Goal: Task Accomplishment & Management: Manage account settings

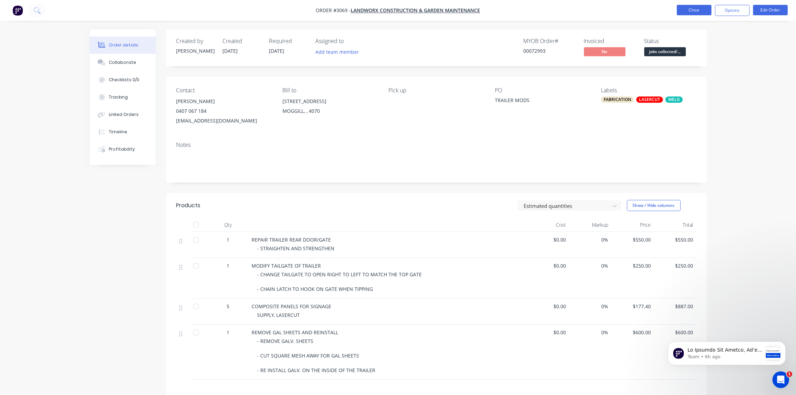
click at [692, 11] on button "Close" at bounding box center [694, 10] width 35 height 10
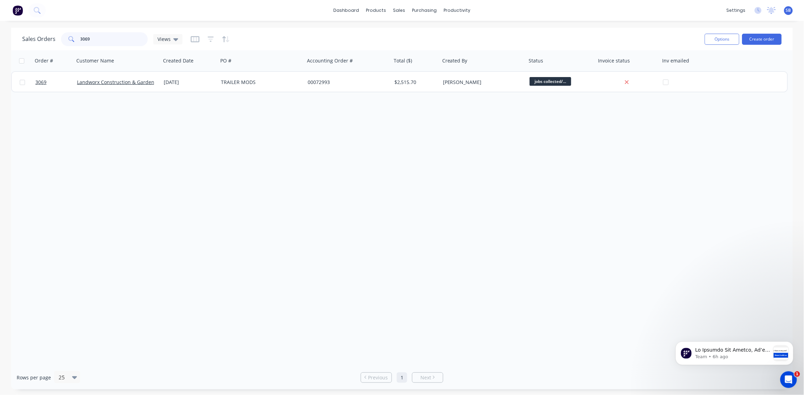
drag, startPoint x: 93, startPoint y: 36, endPoint x: 0, endPoint y: 67, distance: 97.6
click at [0, 67] on html "dashboard products sales purchasing productivity dashboard products Product Cat…" at bounding box center [402, 197] width 804 height 395
type input "SEQ"
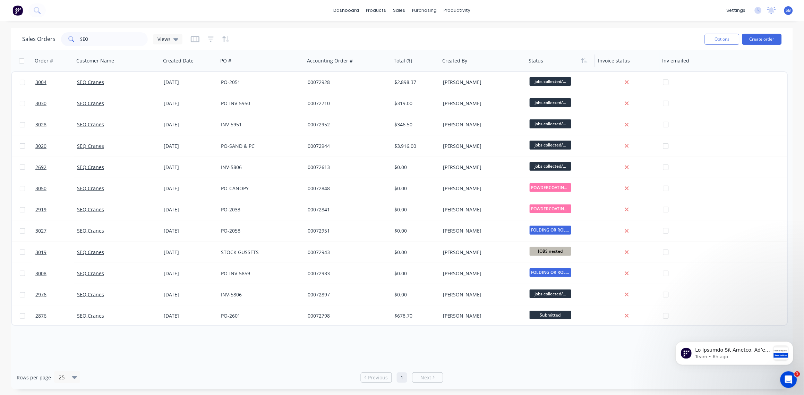
click at [536, 64] on div at bounding box center [559, 61] width 61 height 14
click at [581, 63] on button "button" at bounding box center [584, 60] width 10 height 10
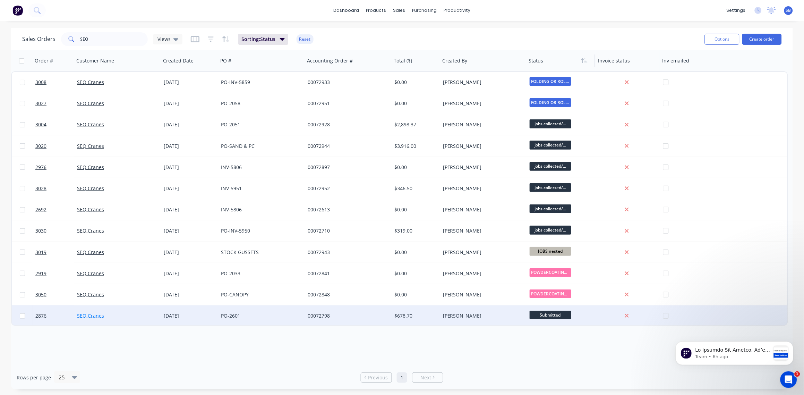
click at [93, 313] on link "SEQ Cranes" at bounding box center [90, 315] width 27 height 7
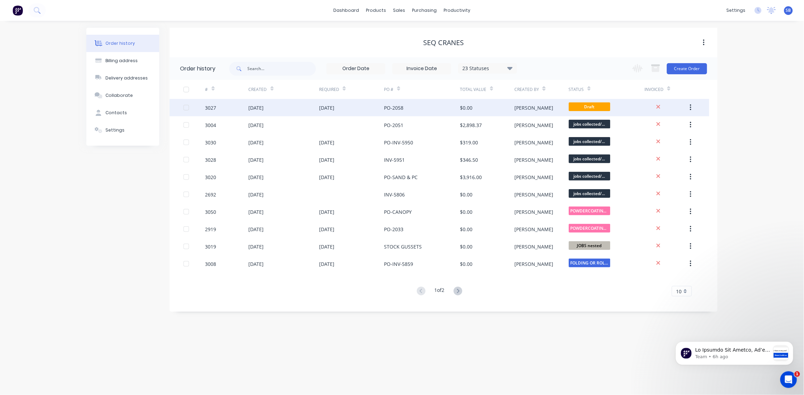
click at [213, 106] on div "3027" at bounding box center [210, 107] width 11 height 7
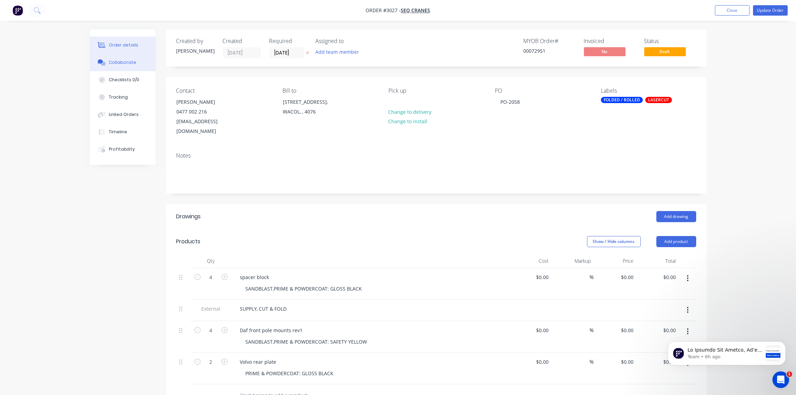
click at [130, 61] on div "Collaborate" at bounding box center [122, 62] width 27 height 6
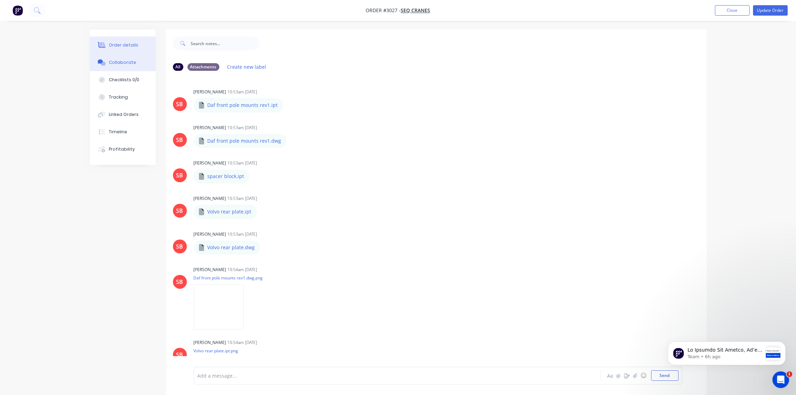
click at [123, 46] on div "Order details" at bounding box center [123, 45] width 29 height 6
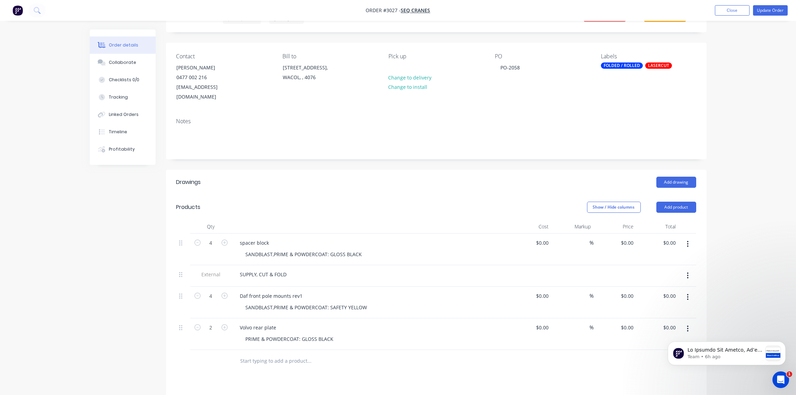
scroll to position [52, 0]
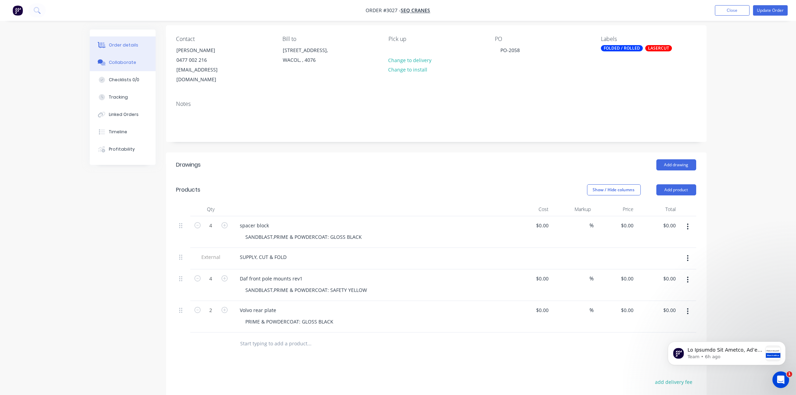
click at [119, 62] on div "Collaborate" at bounding box center [122, 62] width 27 height 6
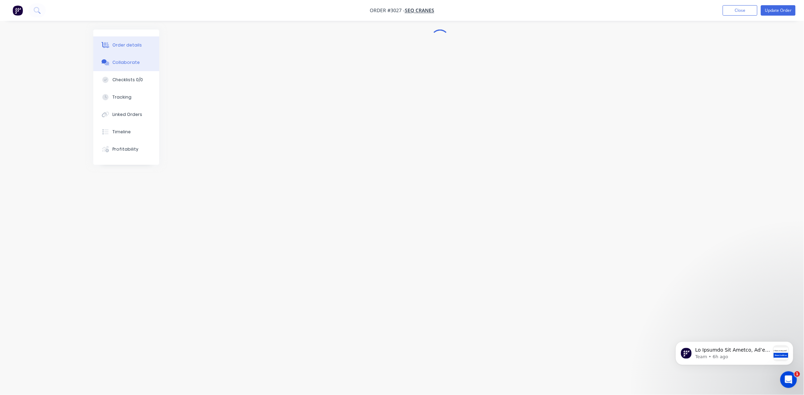
click at [127, 43] on div "Order details" at bounding box center [127, 45] width 29 height 6
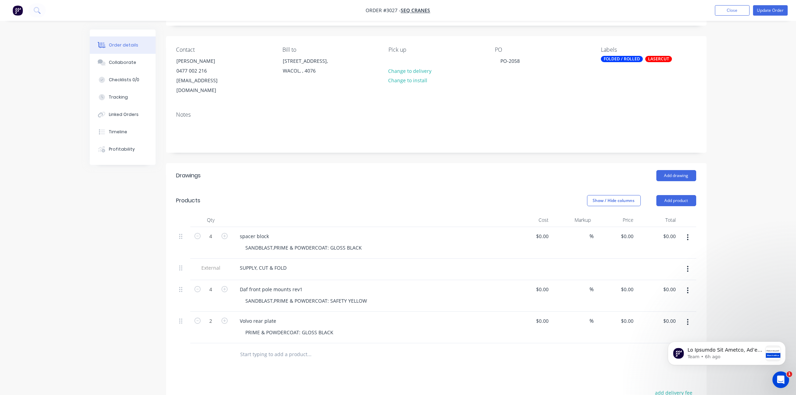
scroll to position [103, 0]
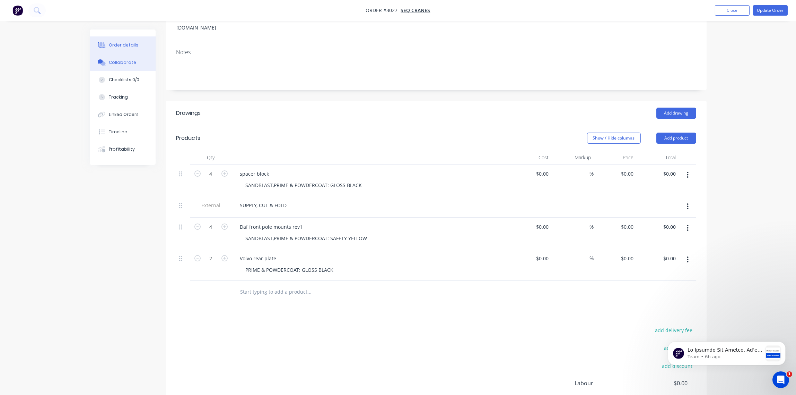
click at [119, 60] on div "Collaborate" at bounding box center [122, 62] width 27 height 6
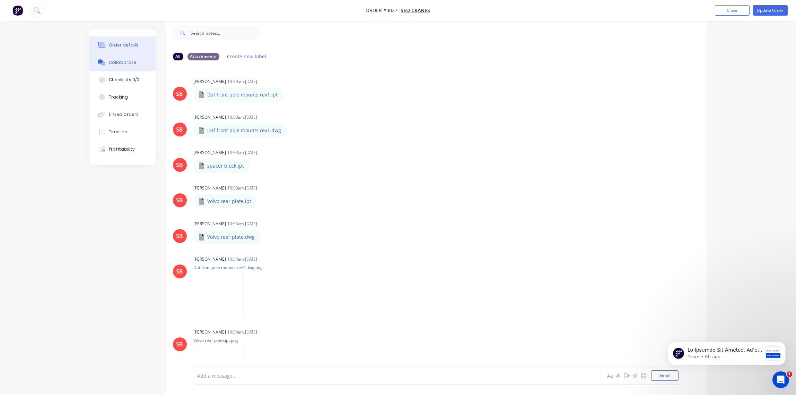
click at [124, 44] on div "Order details" at bounding box center [123, 45] width 29 height 6
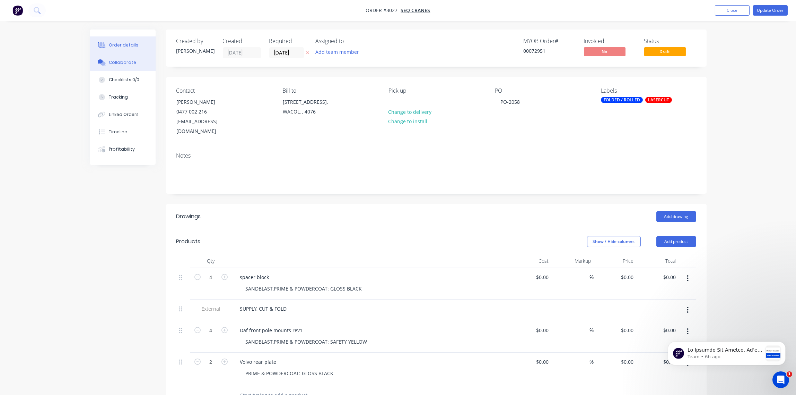
click at [130, 63] on div "Collaborate" at bounding box center [122, 62] width 27 height 6
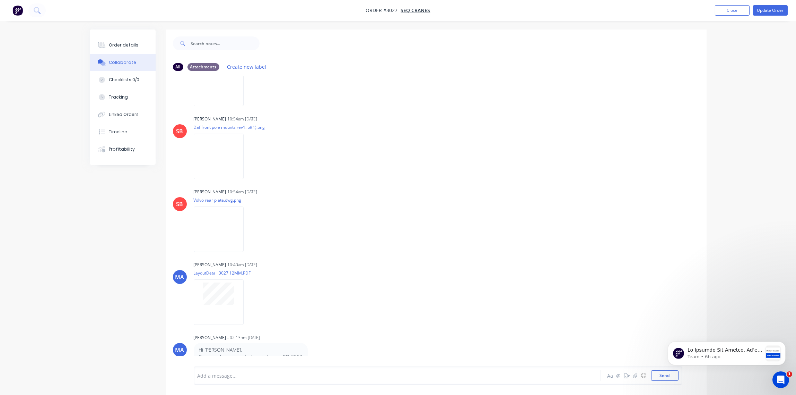
scroll to position [422, 0]
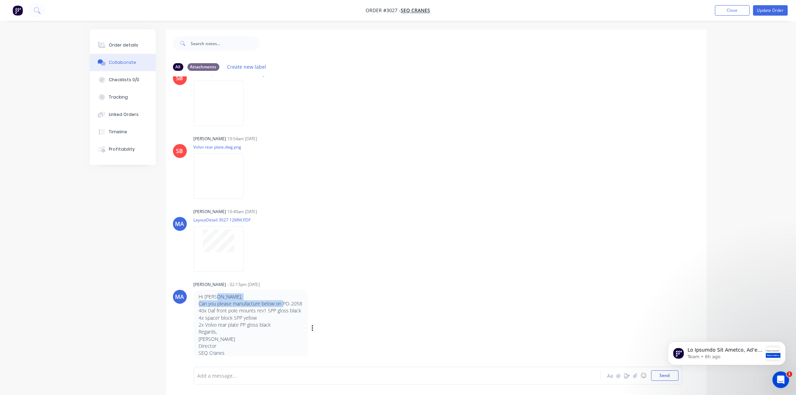
drag, startPoint x: 283, startPoint y: 300, endPoint x: 302, endPoint y: 299, distance: 19.8
click at [302, 299] on div "Hi [PERSON_NAME], Can you please manufacture below on PO-2058 40x Daf front pol…" at bounding box center [251, 327] width 114 height 77
drag, startPoint x: 302, startPoint y: 299, endPoint x: 298, endPoint y: 293, distance: 7.3
click at [298, 293] on div "Hi [PERSON_NAME], Can you please manufacture below on PO-2058 40x Daf front pol…" at bounding box center [251, 327] width 114 height 77
click at [289, 302] on p "Can you please manufacture below on PO-2058" at bounding box center [251, 303] width 104 height 7
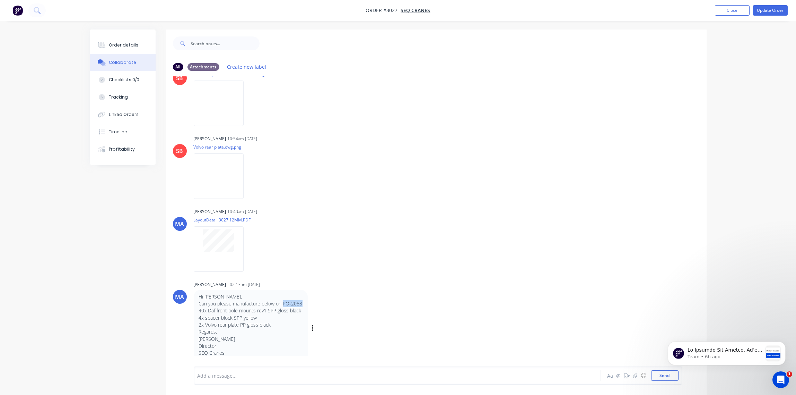
drag, startPoint x: 283, startPoint y: 302, endPoint x: 305, endPoint y: 301, distance: 22.6
click at [305, 301] on div "Hi [PERSON_NAME], Can you please manufacture below on PO-2058 40x Daf front pol…" at bounding box center [251, 327] width 114 height 77
drag, startPoint x: 305, startPoint y: 301, endPoint x: 295, endPoint y: 305, distance: 11.5
copy p "PO-2058"
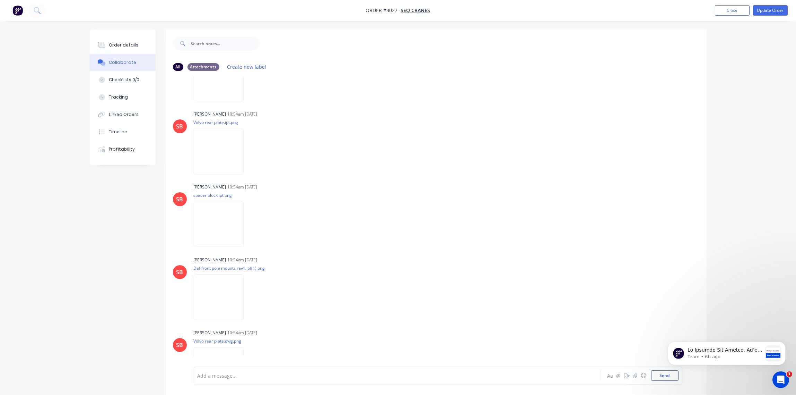
scroll to position [60, 0]
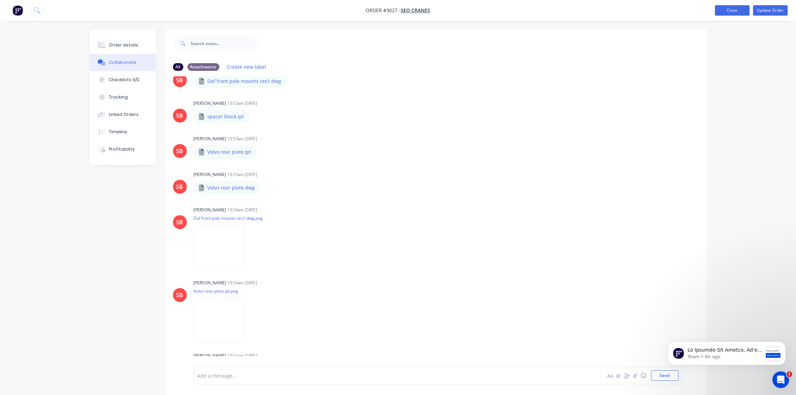
click at [734, 11] on button "Close" at bounding box center [732, 10] width 35 height 10
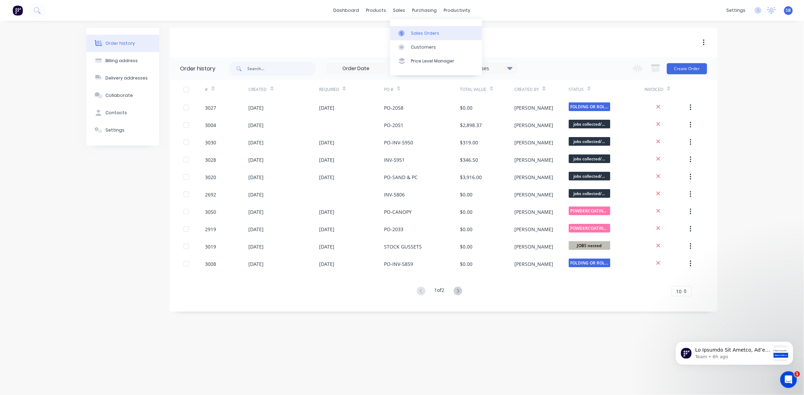
click at [424, 33] on div "Sales Orders" at bounding box center [425, 33] width 28 height 6
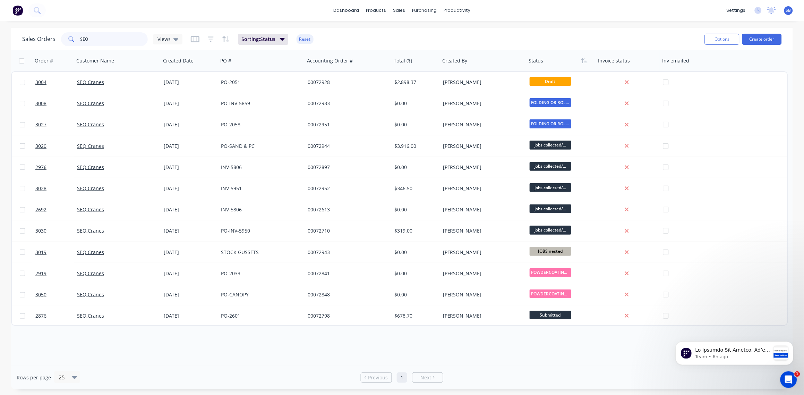
drag, startPoint x: 101, startPoint y: 38, endPoint x: 15, endPoint y: 44, distance: 86.5
click at [15, 44] on div "Sales Orders SEQ Views Sorting: Status Reset Options Create order" at bounding box center [401, 39] width 781 height 23
type input "3004"
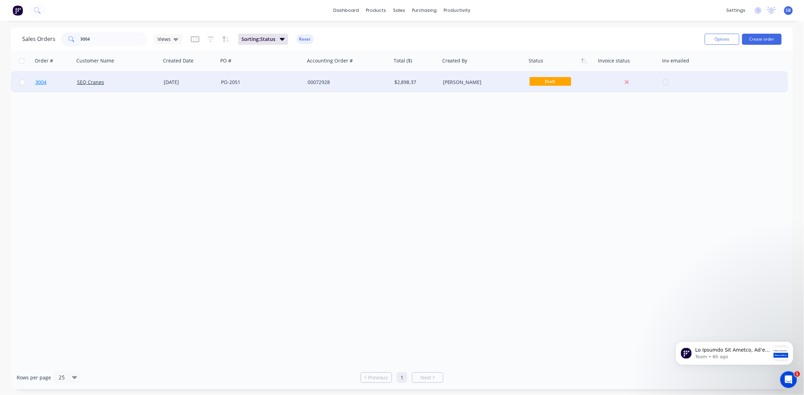
click at [37, 81] on span "3004" at bounding box center [40, 82] width 11 height 7
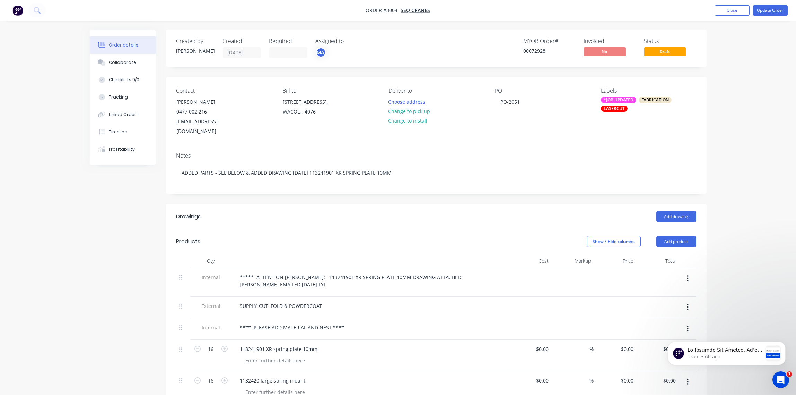
type input "$13.00"
type input "$208.00"
type input "$18.00"
type input "$288.00"
type input "$17.375"
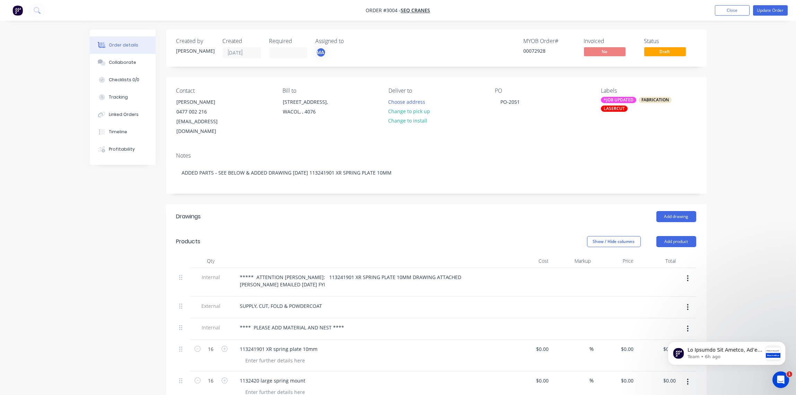
type input "$278.00"
type input "$10.06"
type input "$160.96"
type input "$50.96"
type input "$611.52"
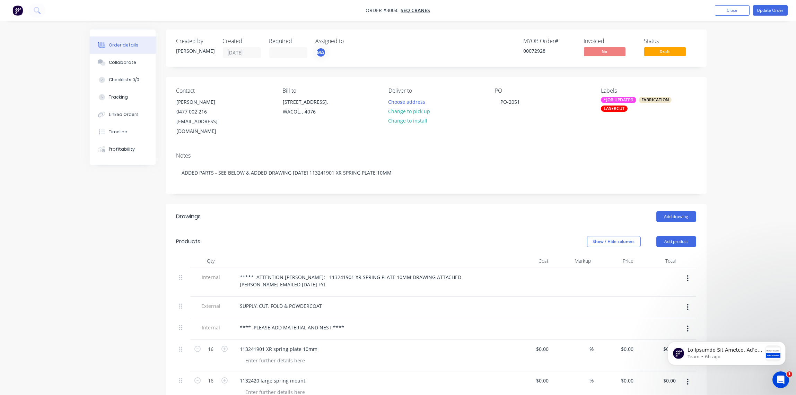
type input "$54.20"
type input "$650.40"
type input "$97.00"
type input "$194.00"
type input "$97.00"
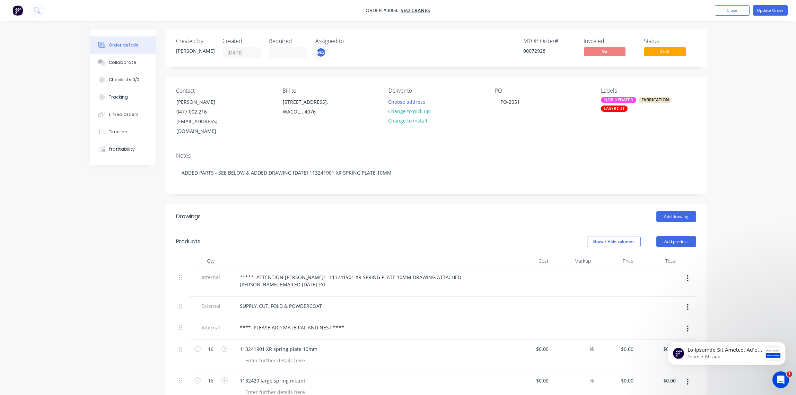
type input "$194.00"
type input "$50.00"
click at [772, 10] on button "Update Order" at bounding box center [770, 10] width 35 height 10
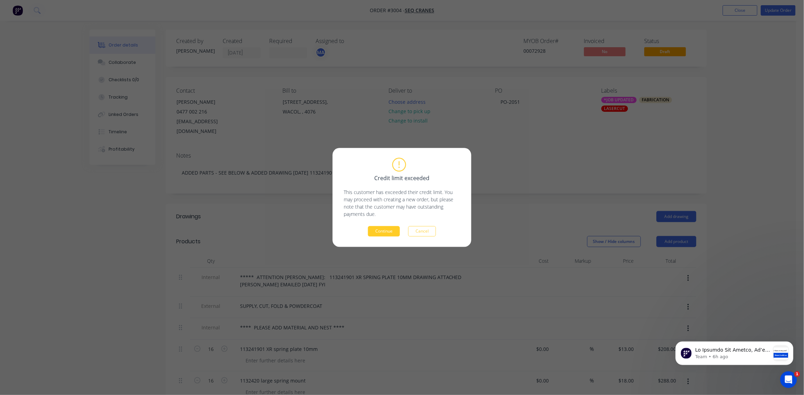
click at [377, 231] on button "Continue" at bounding box center [384, 231] width 32 height 10
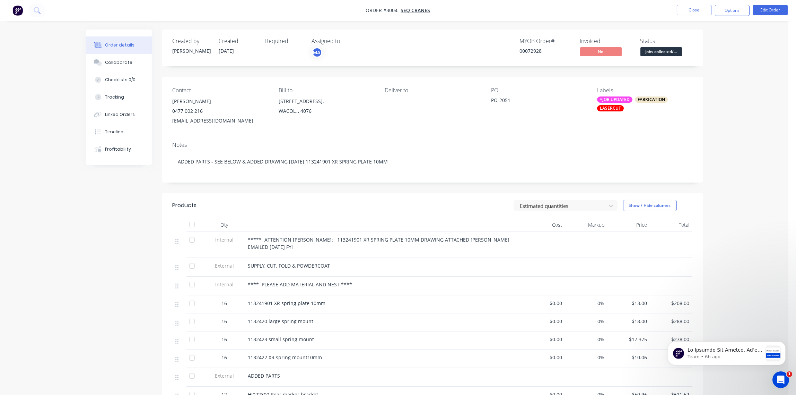
click at [619, 99] on div "*JOB UPDATED" at bounding box center [614, 99] width 35 height 6
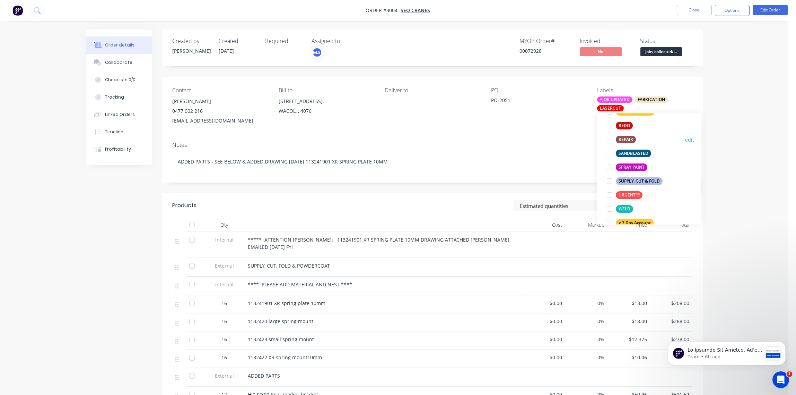
scroll to position [596, 0]
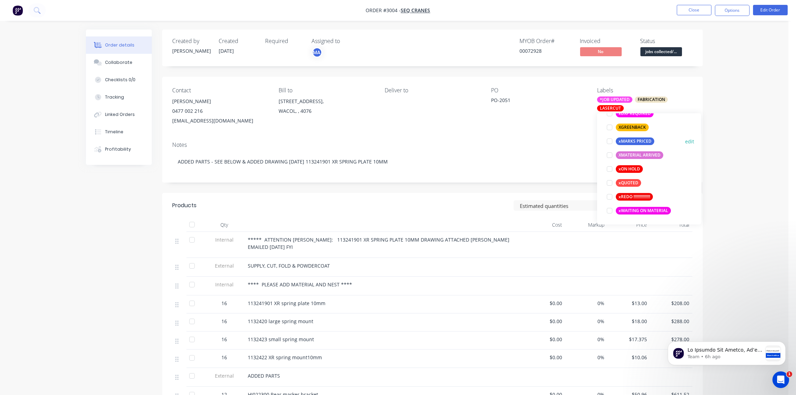
click at [609, 141] on div at bounding box center [610, 141] width 14 height 14
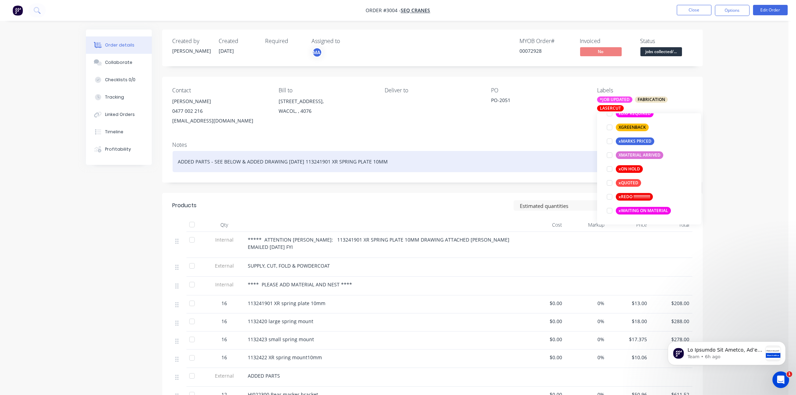
scroll to position [69, 0]
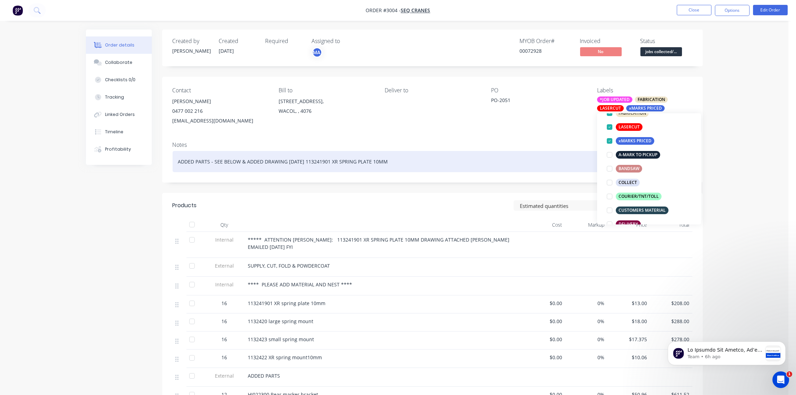
click at [526, 157] on div "ADDED PARTS - SEE BELOW & ADDED DRAWING [DATE] 113241901 XR SPRING PLATE 10MM" at bounding box center [433, 161] width 520 height 21
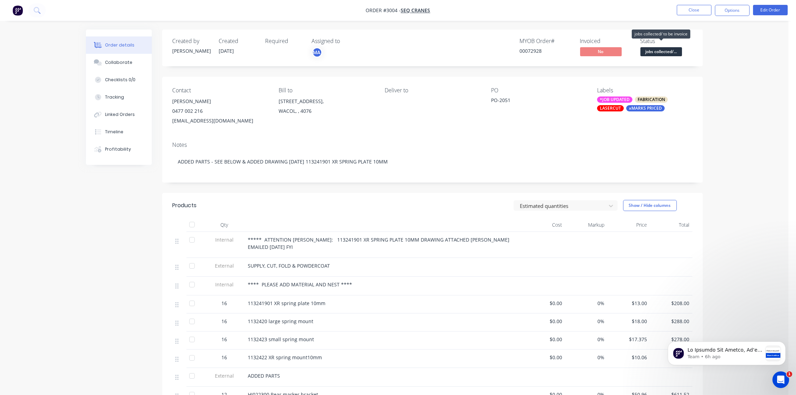
click at [670, 49] on span "jobs collected/..." at bounding box center [662, 51] width 42 height 9
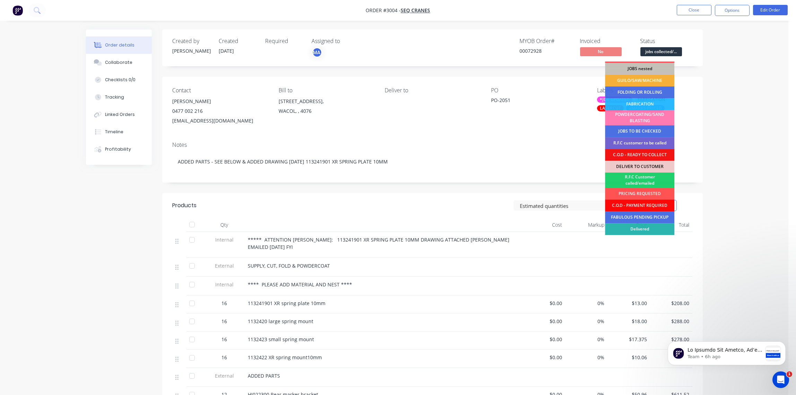
scroll to position [34, 0]
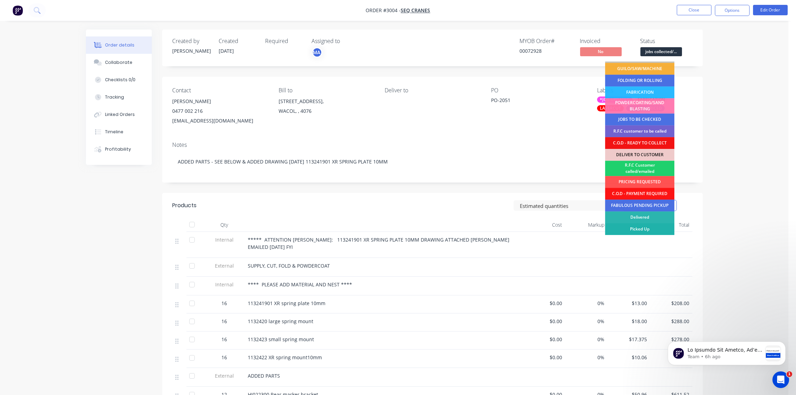
click at [645, 227] on div "Picked Up" at bounding box center [639, 229] width 69 height 12
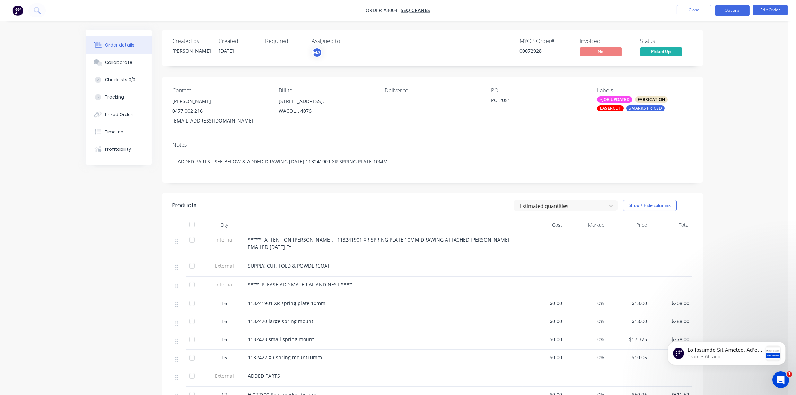
click at [735, 6] on button "Options" at bounding box center [732, 10] width 35 height 11
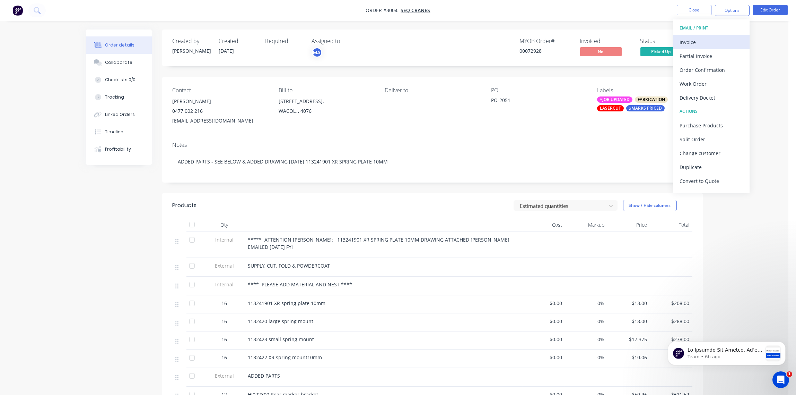
click at [695, 44] on div "Invoice" at bounding box center [712, 42] width 64 height 10
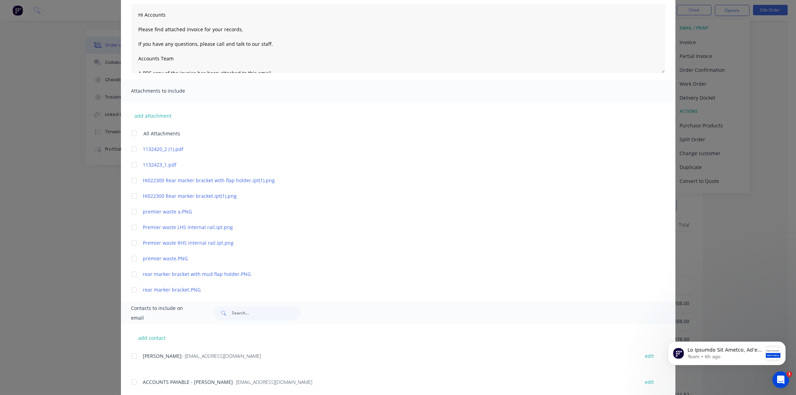
scroll to position [119, 0]
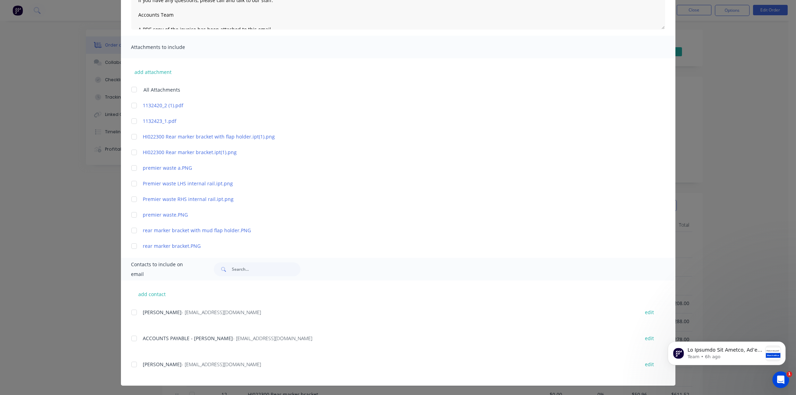
click at [130, 312] on div at bounding box center [134, 312] width 14 height 14
click at [131, 339] on div at bounding box center [134, 338] width 14 height 14
type textarea "Hi Accounts Please find attached invoice for your records. If you have any ques…"
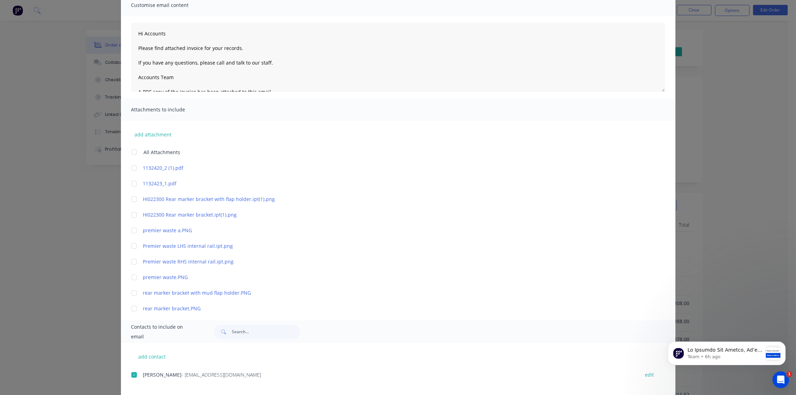
scroll to position [0, 0]
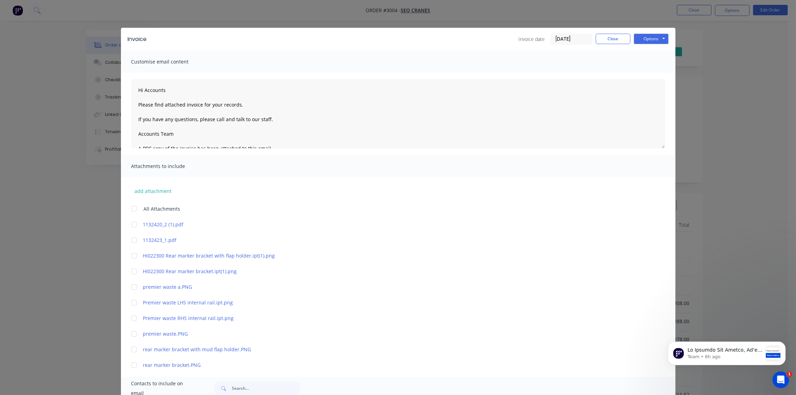
click at [575, 40] on input "[DATE]" at bounding box center [571, 39] width 41 height 10
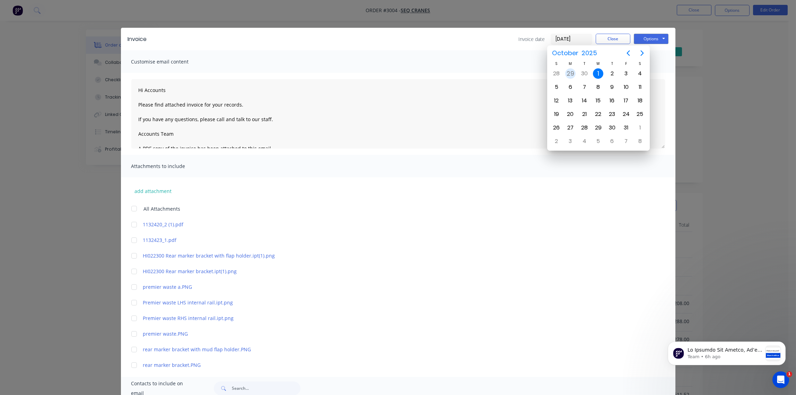
click at [570, 73] on div "29" at bounding box center [570, 73] width 10 height 10
type input "[DATE]"
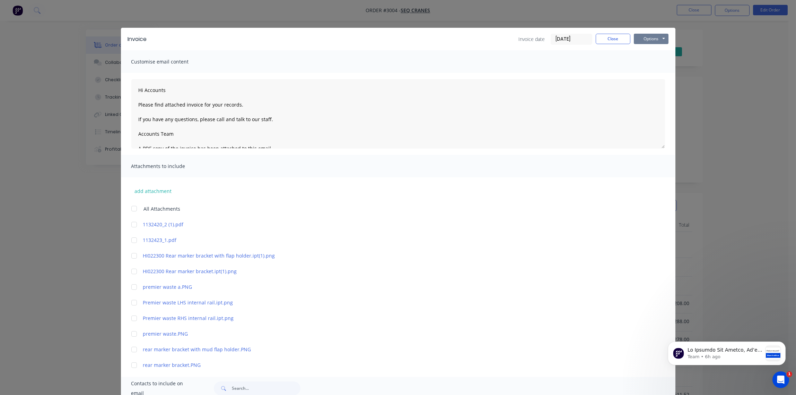
click at [650, 40] on button "Options" at bounding box center [651, 39] width 35 height 10
click at [644, 76] on button "Email" at bounding box center [656, 73] width 44 height 11
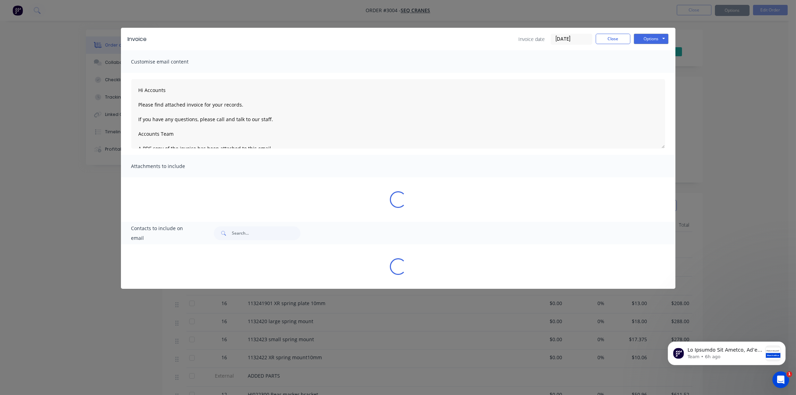
type textarea "Hi Accounts Please find attached invoice for your records. If you have any ques…"
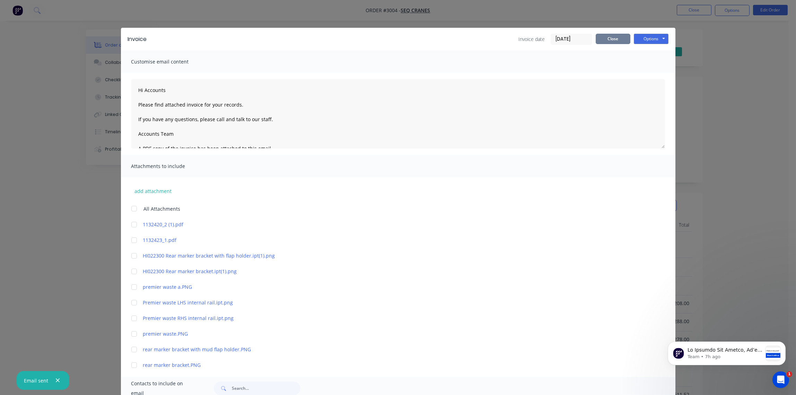
click at [606, 37] on button "Close" at bounding box center [613, 39] width 35 height 10
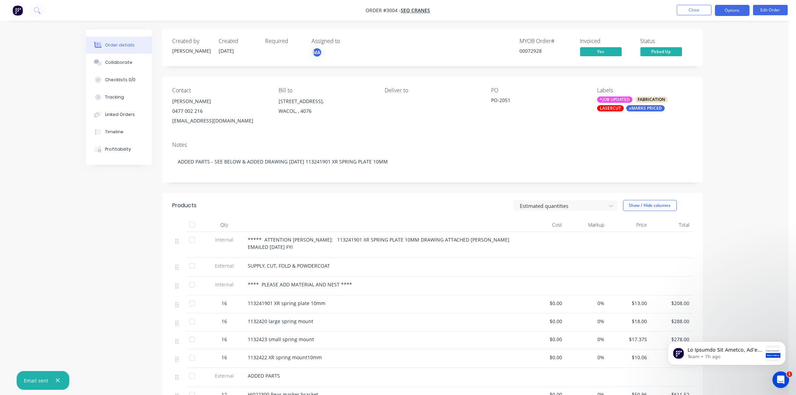
click at [744, 10] on button "Options" at bounding box center [732, 10] width 35 height 11
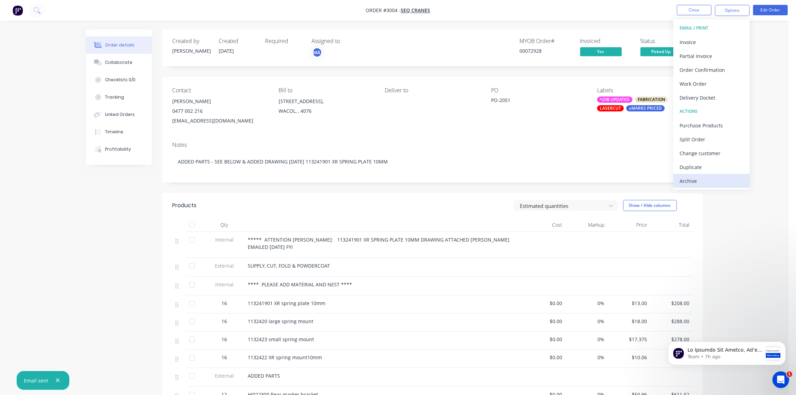
click at [694, 180] on div "Archive" at bounding box center [712, 181] width 64 height 10
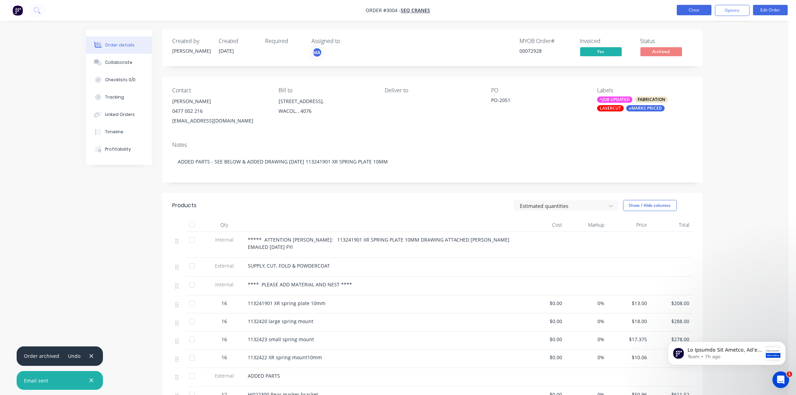
click at [690, 13] on button "Close" at bounding box center [694, 10] width 35 height 10
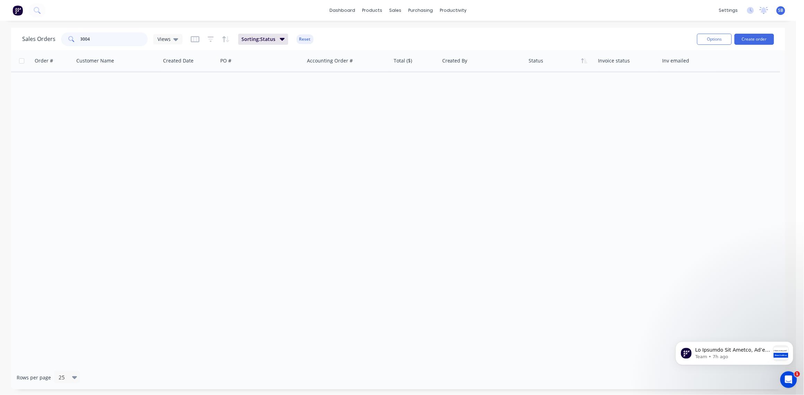
drag, startPoint x: 98, startPoint y: 39, endPoint x: 40, endPoint y: 38, distance: 58.6
click at [40, 38] on div "Sales Orders 3004 Views" at bounding box center [102, 39] width 160 height 14
type input "3007"
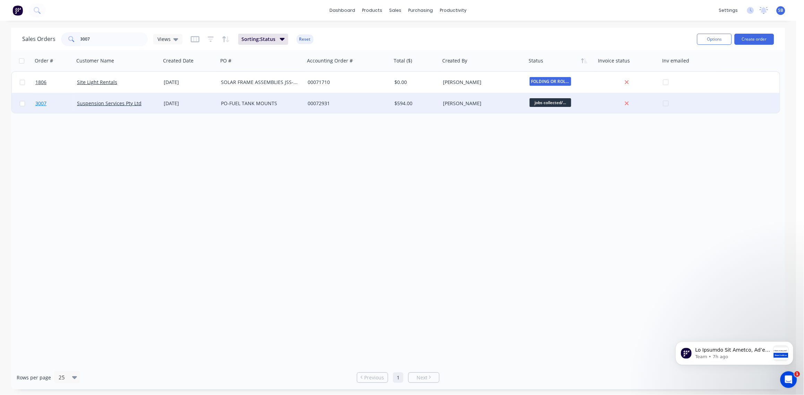
click at [42, 102] on span "3007" at bounding box center [40, 103] width 11 height 7
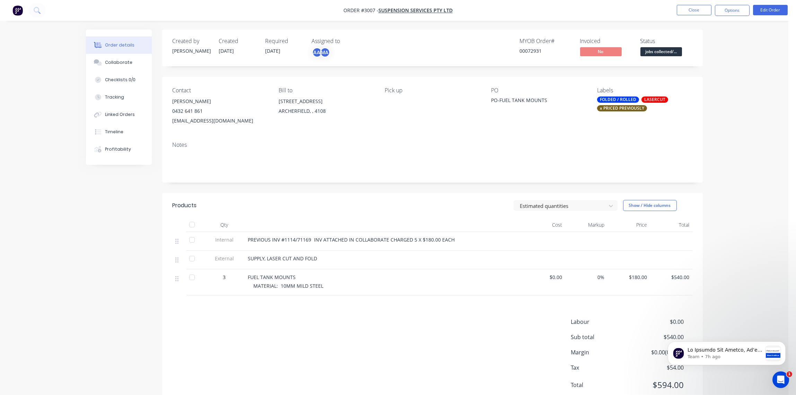
click at [627, 110] on div "x PRICED PREVIOUSLY" at bounding box center [622, 108] width 50 height 6
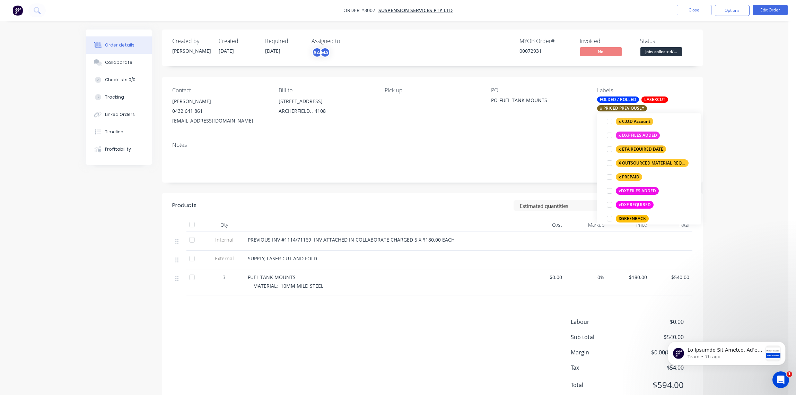
scroll to position [596, 0]
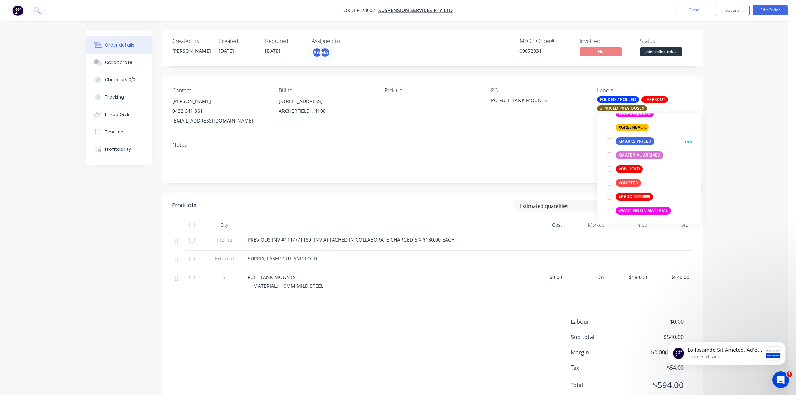
click at [610, 142] on div at bounding box center [610, 141] width 14 height 14
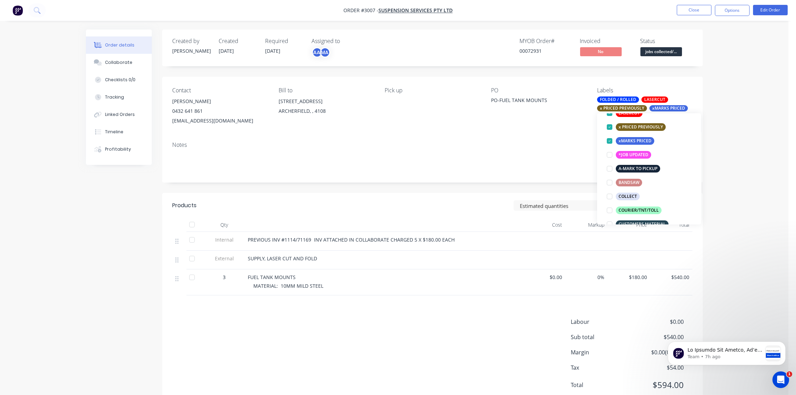
click at [663, 51] on span "jobs collected/..." at bounding box center [662, 51] width 42 height 9
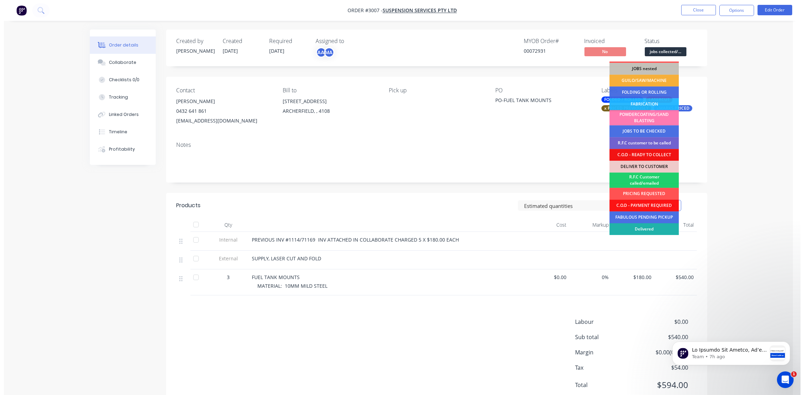
scroll to position [34, 0]
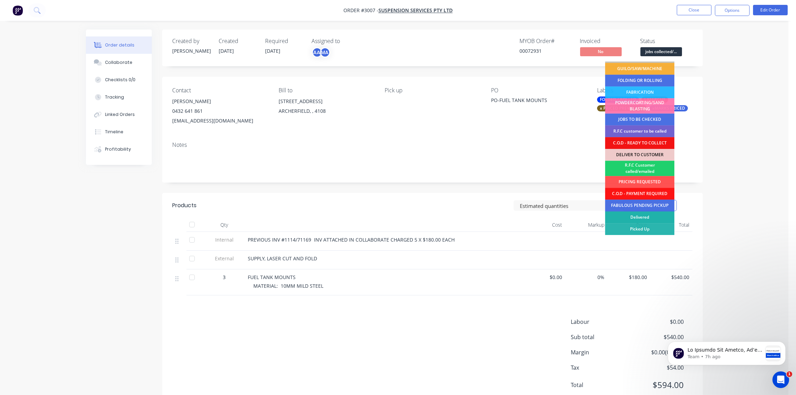
click at [646, 226] on div "Picked Up" at bounding box center [639, 229] width 69 height 12
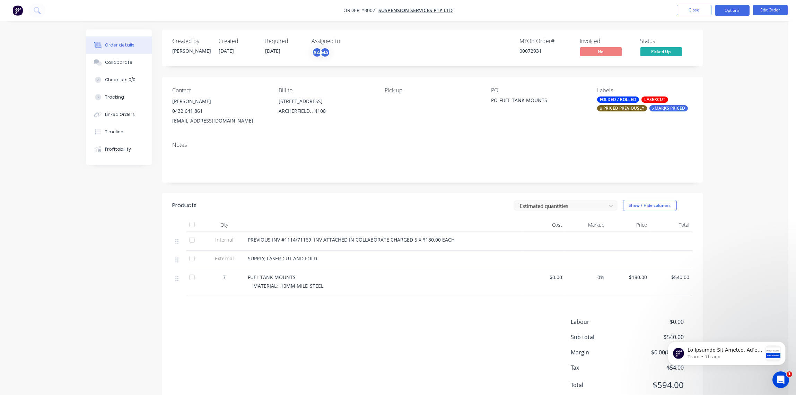
click at [730, 9] on button "Options" at bounding box center [732, 10] width 35 height 11
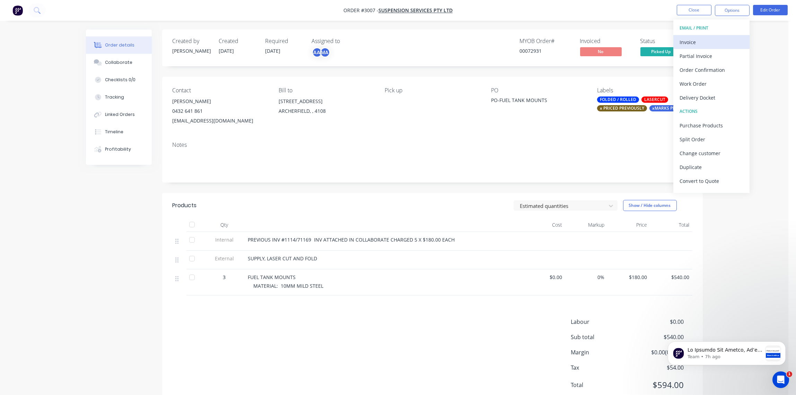
click at [694, 39] on div "Invoice" at bounding box center [712, 42] width 64 height 10
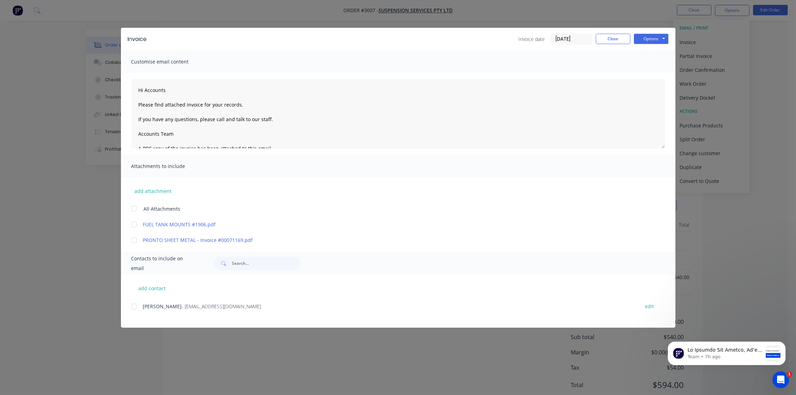
click at [133, 306] on div at bounding box center [134, 306] width 14 height 14
type textarea "Hi Accounts Please find attached invoice for your records. If you have any ques…"
click at [581, 36] on input "[DATE]" at bounding box center [571, 39] width 41 height 10
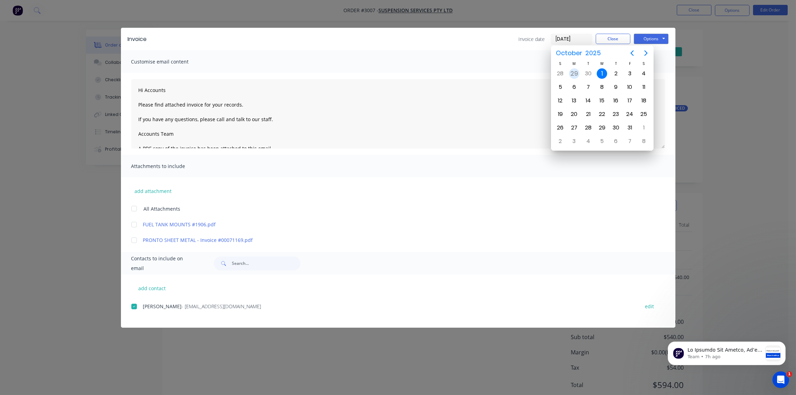
click at [577, 76] on div "29" at bounding box center [574, 73] width 10 height 10
type input "[DATE]"
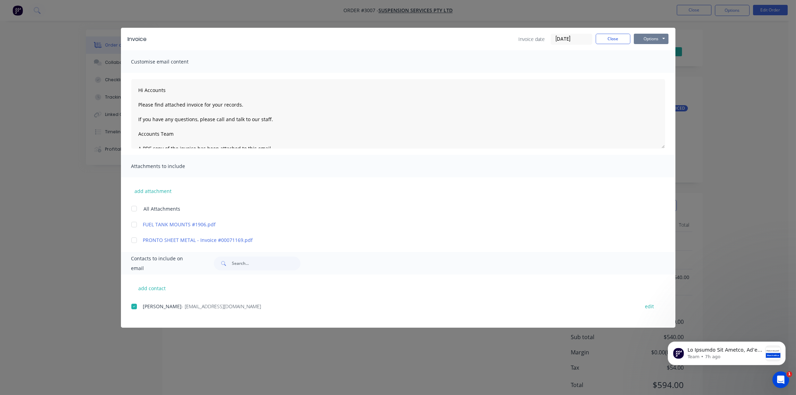
click at [651, 38] on button "Options" at bounding box center [651, 39] width 35 height 10
click at [650, 75] on button "Email" at bounding box center [656, 73] width 44 height 11
type textarea "Hi Accounts Please find attached invoice for your records. If you have any ques…"
click at [617, 38] on button "Close" at bounding box center [613, 39] width 35 height 10
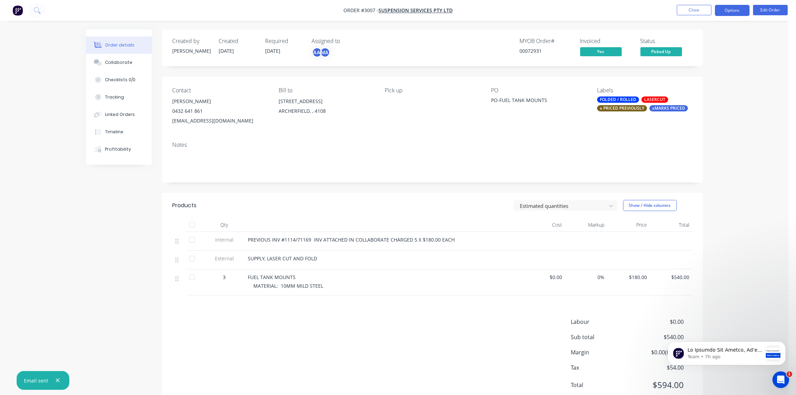
click at [733, 16] on button "Options" at bounding box center [732, 10] width 35 height 11
click at [734, 15] on button "Options" at bounding box center [732, 10] width 35 height 11
click at [733, 13] on button "Options" at bounding box center [732, 10] width 35 height 11
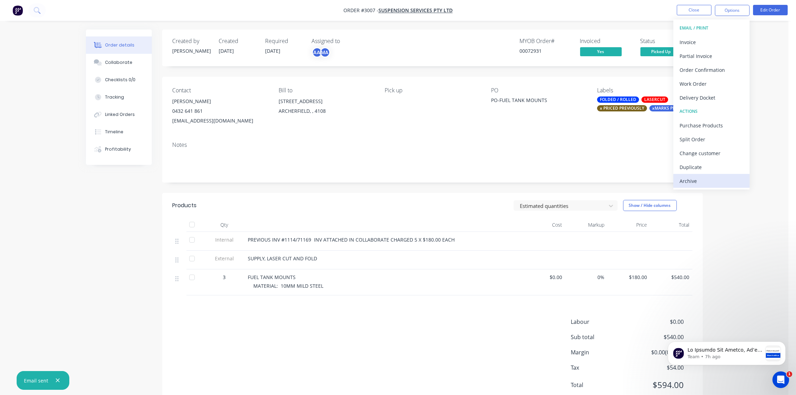
click at [717, 181] on div "Archive" at bounding box center [712, 181] width 64 height 10
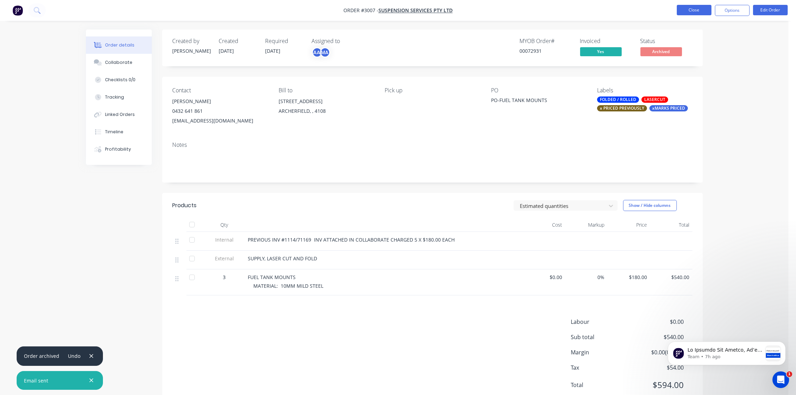
click at [699, 10] on button "Close" at bounding box center [694, 10] width 35 height 10
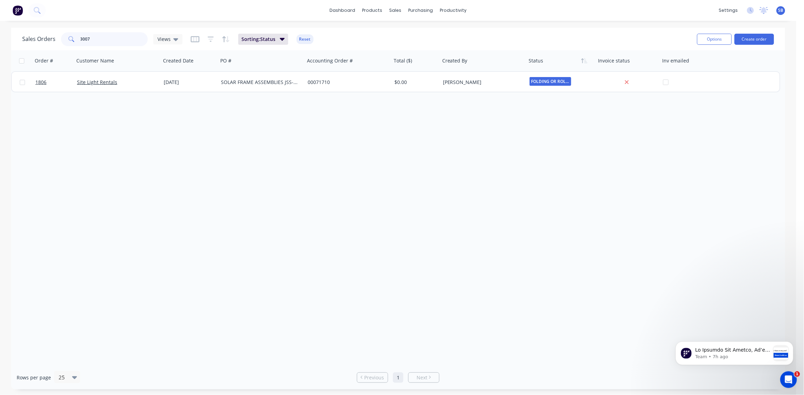
click at [99, 37] on input "3007" at bounding box center [114, 39] width 68 height 14
type input "3009"
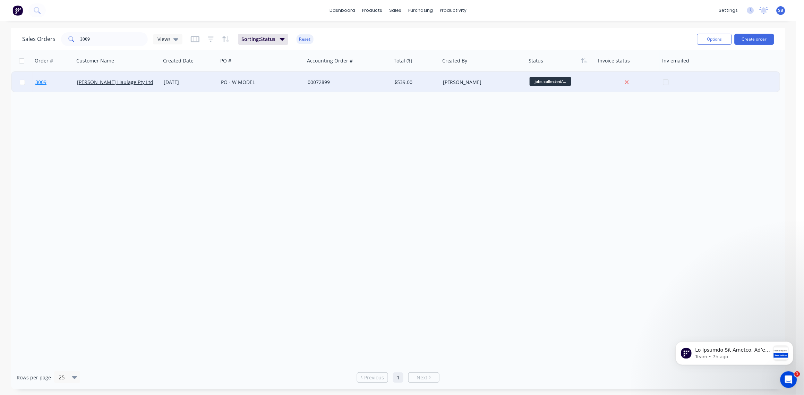
click at [43, 79] on span "3009" at bounding box center [40, 82] width 11 height 7
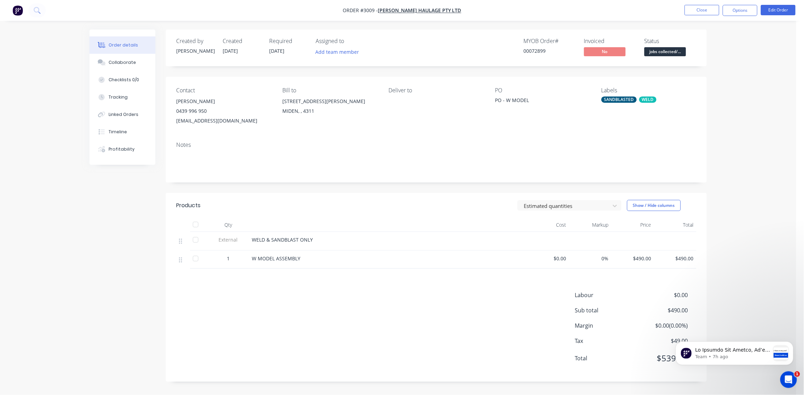
click at [621, 101] on div "SANDBLASTED" at bounding box center [618, 99] width 35 height 6
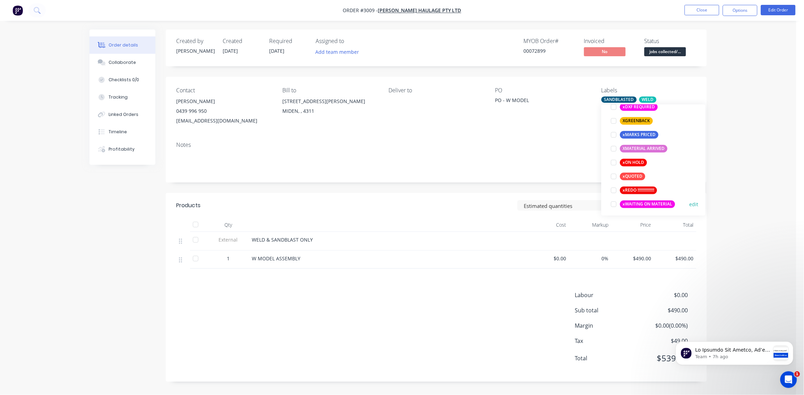
scroll to position [596, 0]
click at [614, 133] on div at bounding box center [614, 132] width 14 height 14
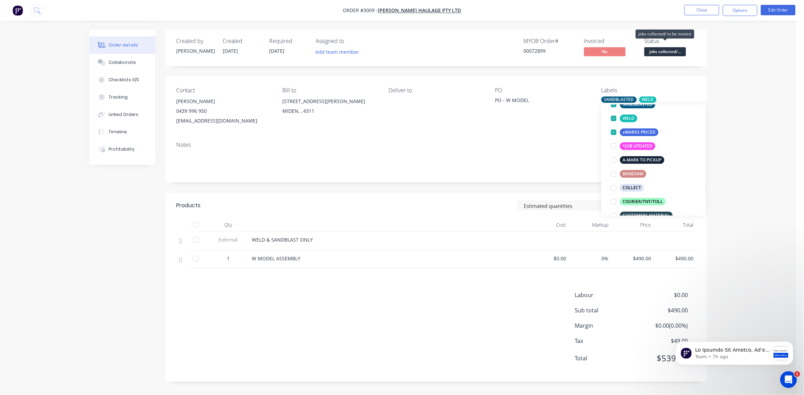
click at [669, 50] on span "jobs collected/..." at bounding box center [665, 51] width 42 height 9
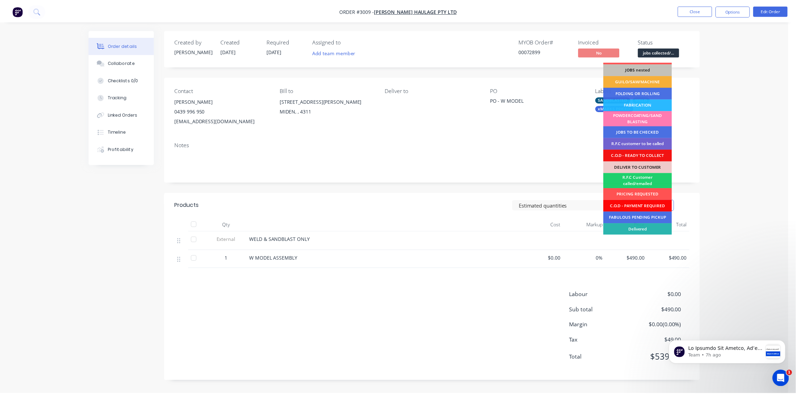
scroll to position [34, 0]
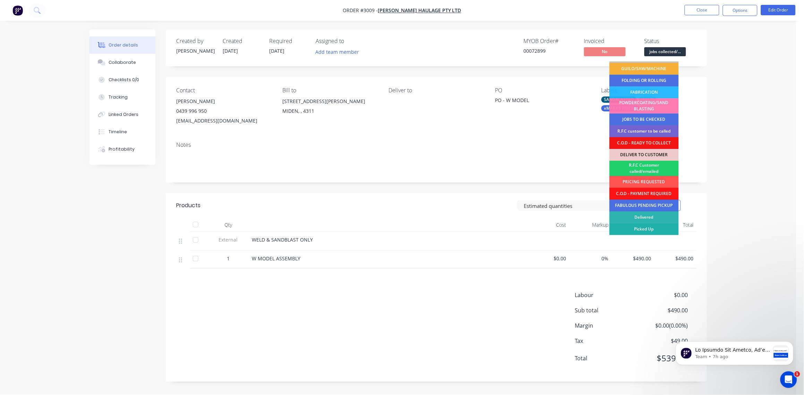
click at [647, 227] on div "Picked Up" at bounding box center [643, 229] width 69 height 12
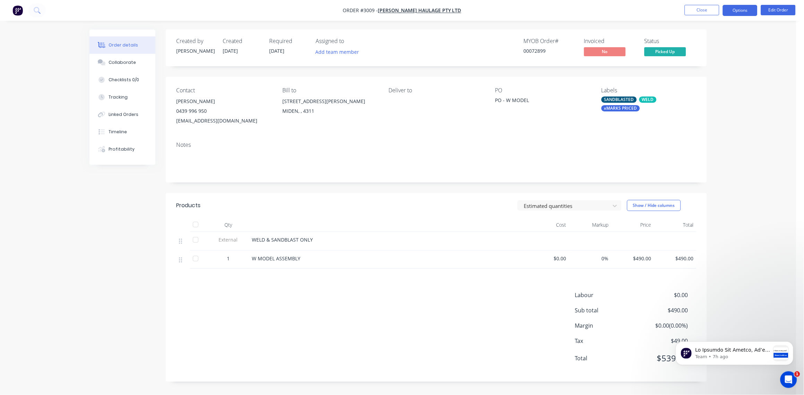
click at [747, 10] on button "Options" at bounding box center [739, 10] width 35 height 11
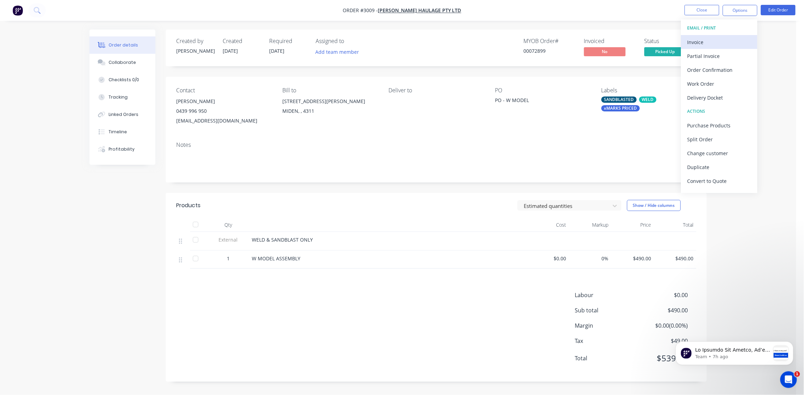
click at [711, 39] on div "Invoice" at bounding box center [719, 42] width 64 height 10
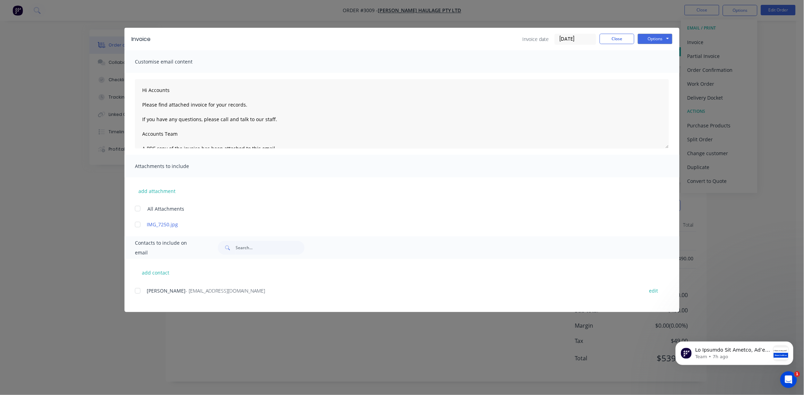
click at [138, 290] on div at bounding box center [138, 291] width 14 height 14
click at [654, 38] on button "Options" at bounding box center [655, 39] width 35 height 10
click at [655, 71] on button "Email" at bounding box center [660, 73] width 44 height 11
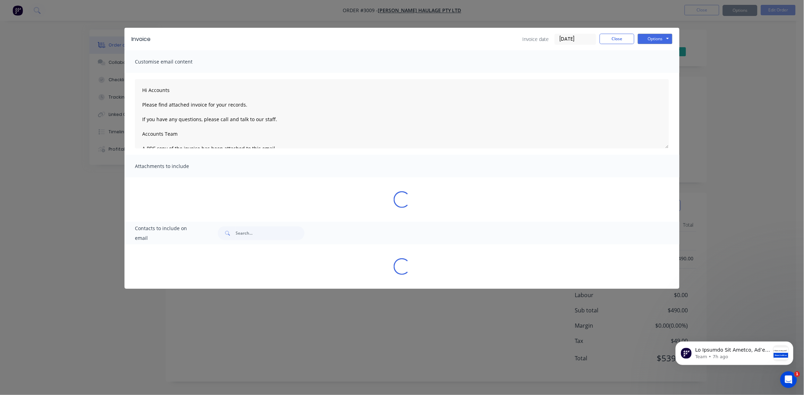
type textarea "Hi Accounts Please find attached invoice for your records. If you have any ques…"
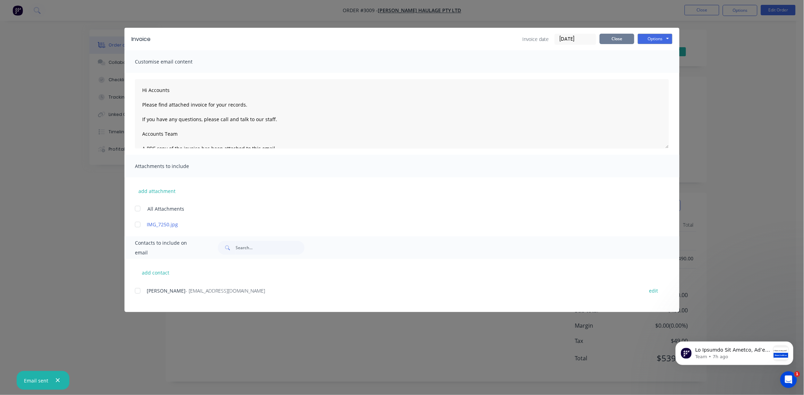
click at [623, 37] on button "Close" at bounding box center [616, 39] width 35 height 10
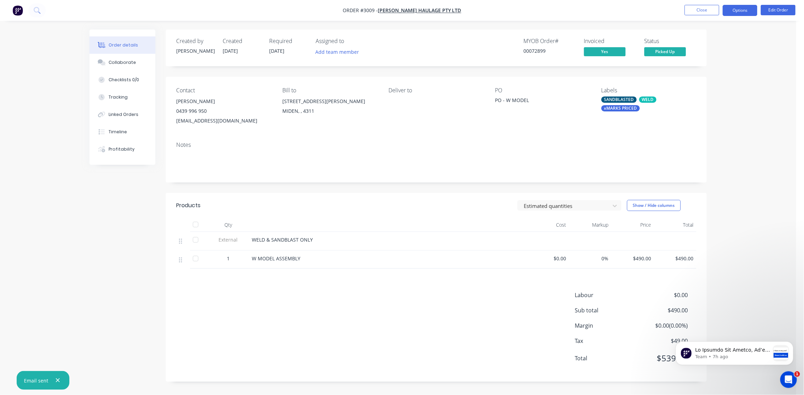
click at [742, 14] on button "Options" at bounding box center [739, 10] width 35 height 11
click at [622, 99] on div "SANDBLASTED" at bounding box center [618, 99] width 35 height 6
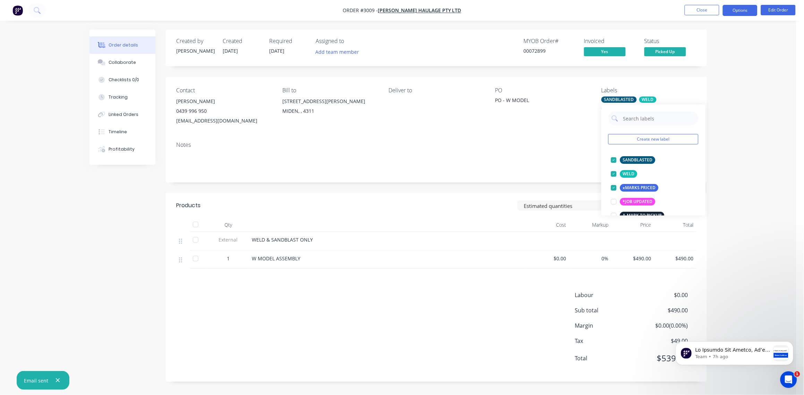
click at [742, 9] on button "Options" at bounding box center [739, 10] width 35 height 11
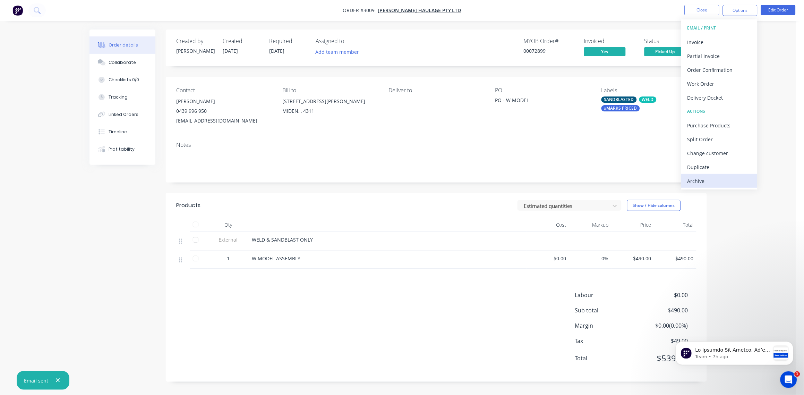
click at [710, 182] on div "Archive" at bounding box center [719, 181] width 64 height 10
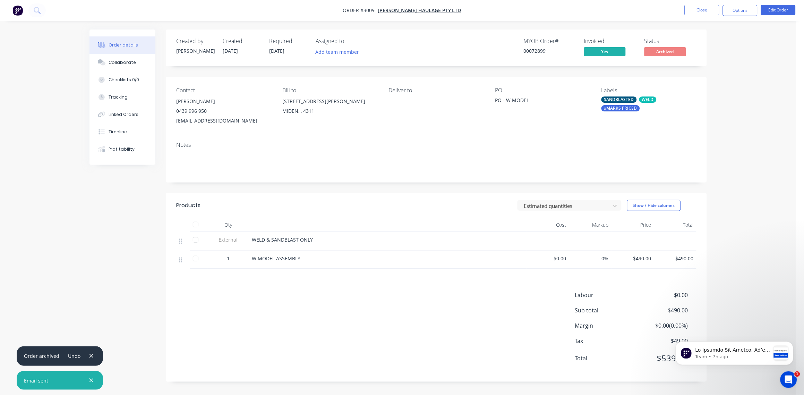
click at [736, 122] on div "Order details Collaborate Checklists 0/0 Tracking Linked Orders Timeline Profit…" at bounding box center [398, 197] width 796 height 395
click at [702, 9] on button "Close" at bounding box center [701, 10] width 35 height 10
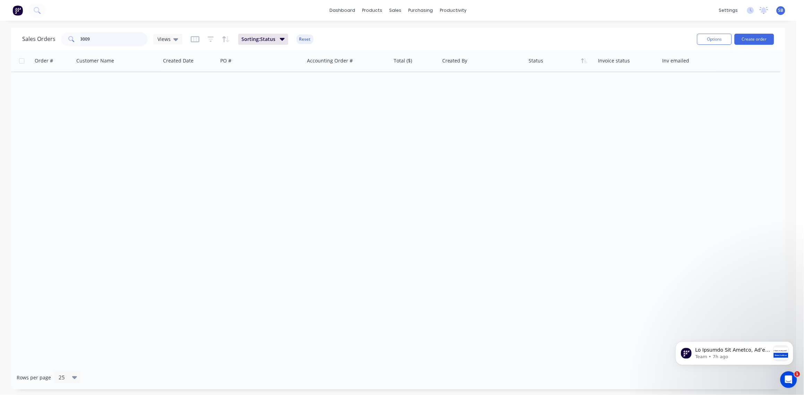
click at [97, 40] on input "3009" at bounding box center [114, 39] width 68 height 14
type input "3011"
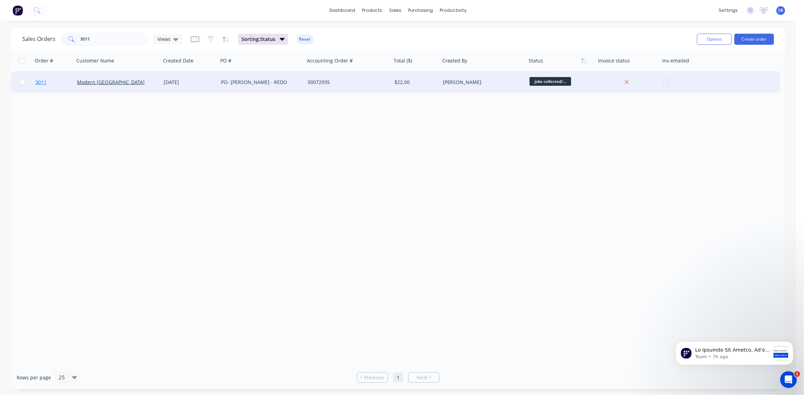
click at [37, 83] on span "3011" at bounding box center [40, 82] width 11 height 7
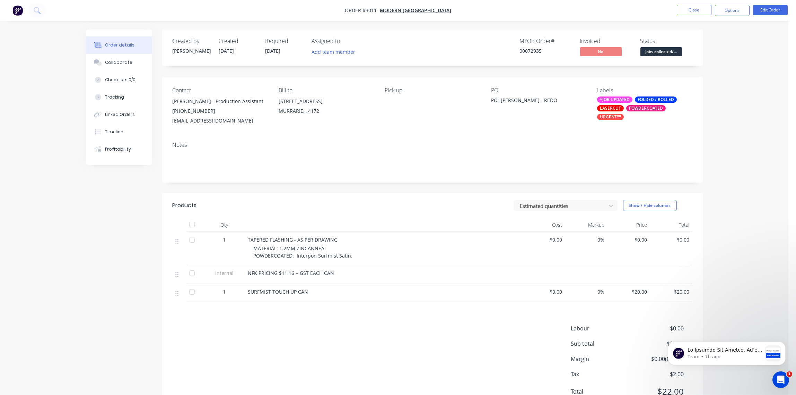
click at [651, 109] on div "POWDERCOATED" at bounding box center [646, 108] width 40 height 6
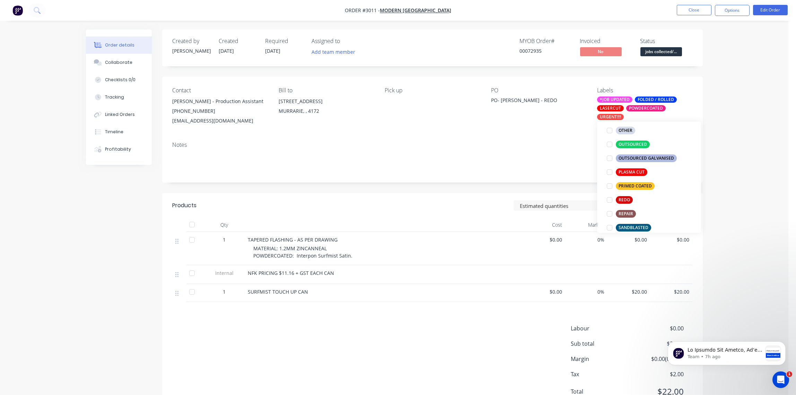
scroll to position [569, 0]
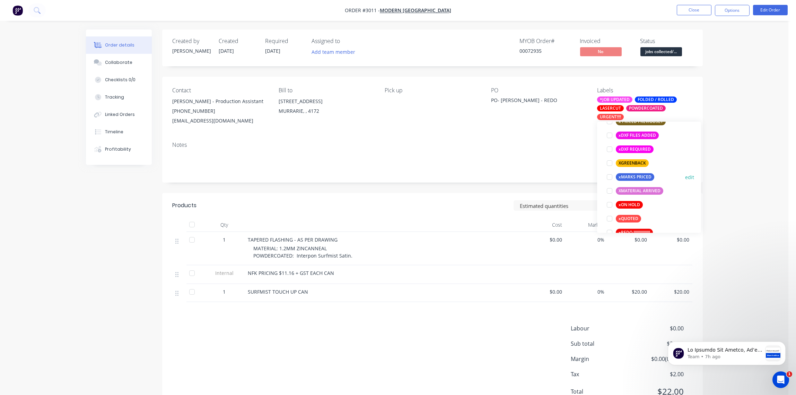
click at [610, 179] on div at bounding box center [610, 177] width 14 height 14
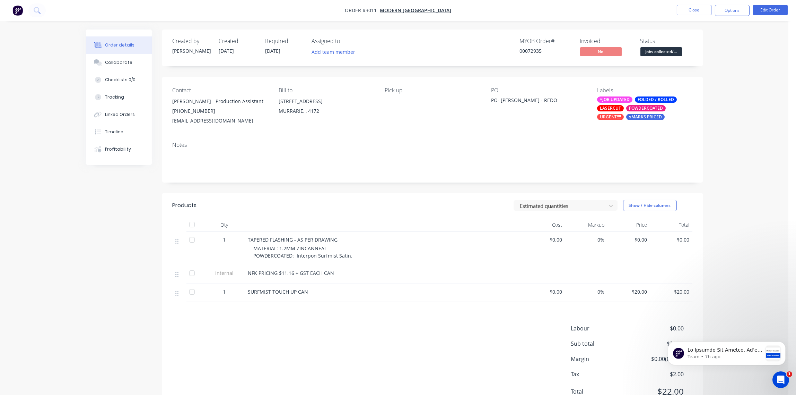
click at [725, 103] on div "Order details Collaborate Checklists 0/0 Tracking Linked Orders Timeline Profit…" at bounding box center [394, 212] width 789 height 425
click at [666, 52] on span "jobs collected/..." at bounding box center [662, 51] width 42 height 9
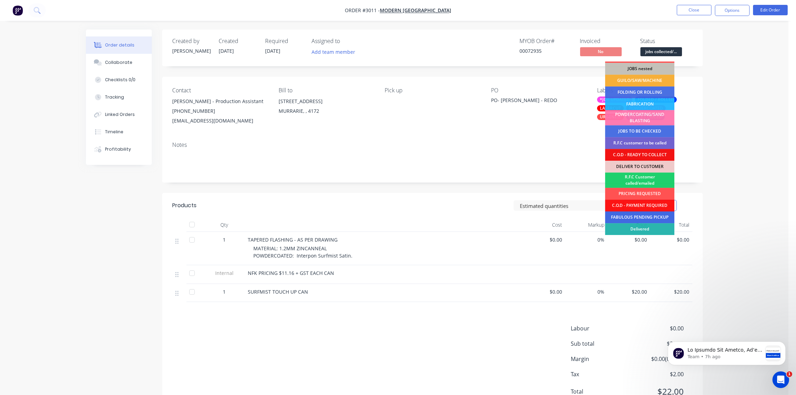
scroll to position [34, 0]
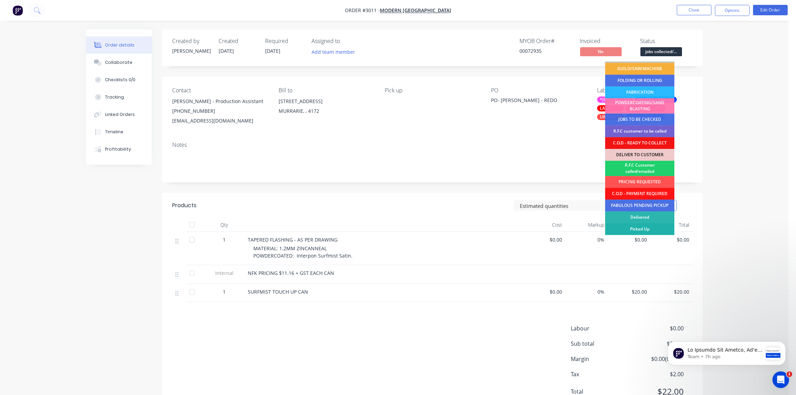
click at [638, 228] on div "Picked Up" at bounding box center [639, 229] width 69 height 12
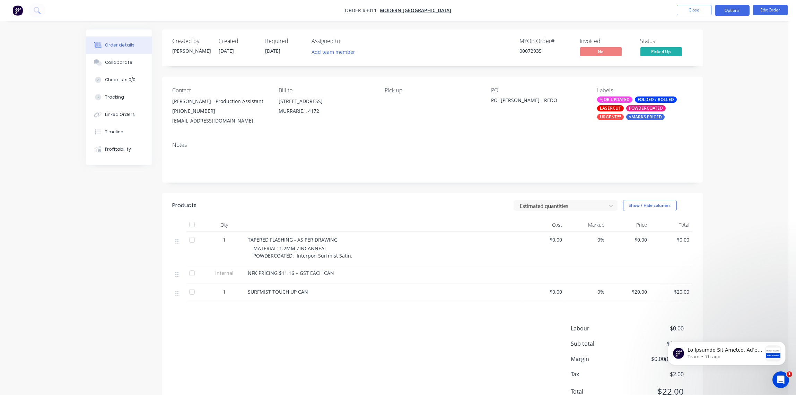
click at [735, 11] on button "Options" at bounding box center [732, 10] width 35 height 11
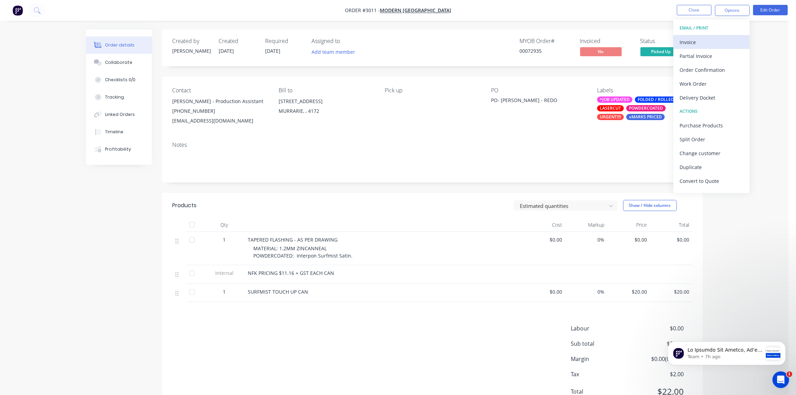
click at [695, 40] on div "Invoice" at bounding box center [712, 42] width 64 height 10
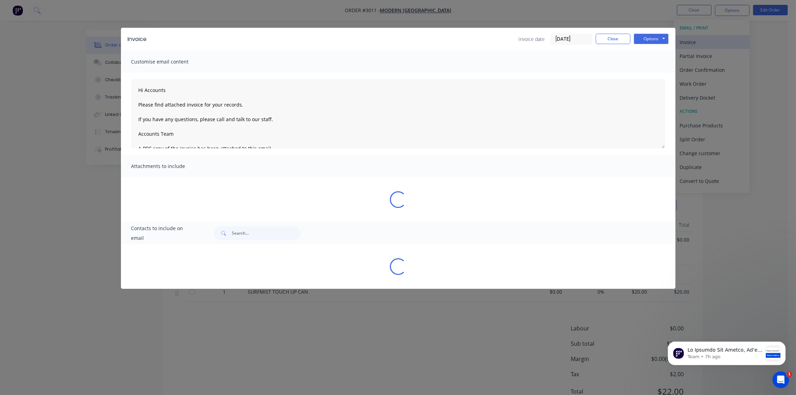
type textarea "Hi Accounts Please find attached invoice for your records. If you have any ques…"
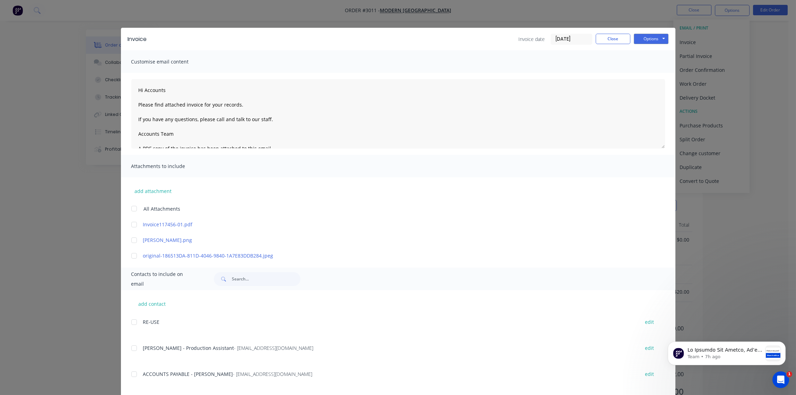
click at [572, 36] on input "[DATE]" at bounding box center [571, 39] width 41 height 10
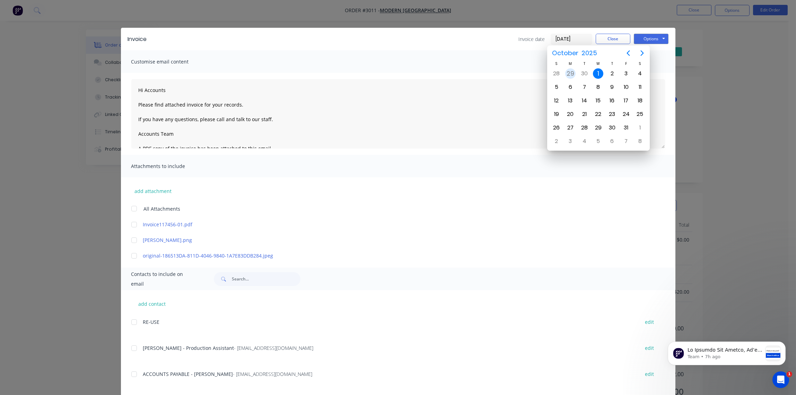
click at [571, 75] on div "29" at bounding box center [570, 73] width 10 height 10
type input "[DATE]"
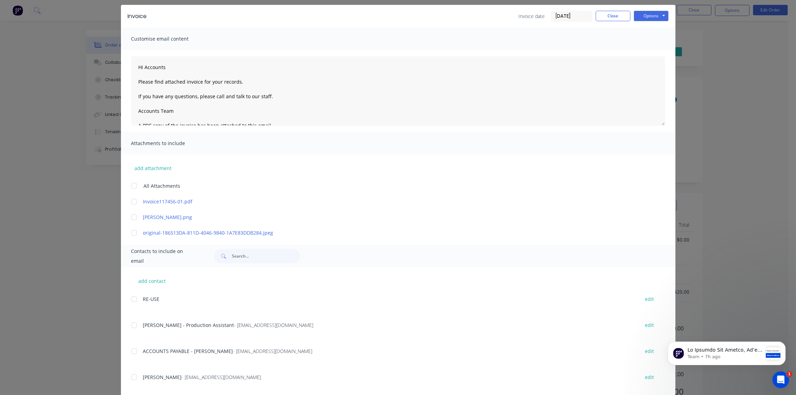
scroll to position [36, 0]
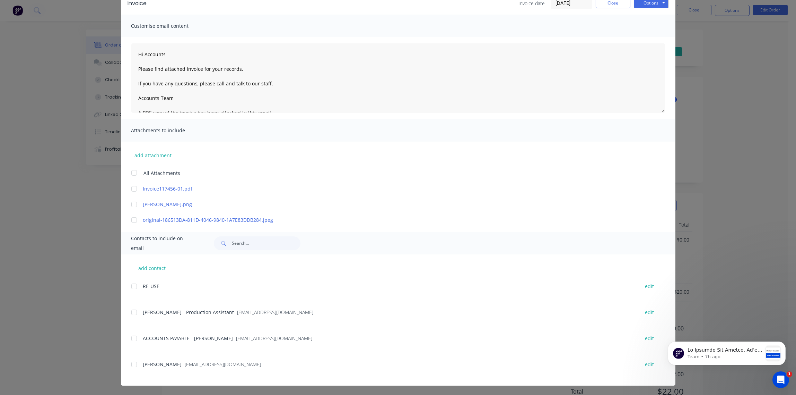
click at [130, 340] on div at bounding box center [134, 338] width 14 height 14
click at [651, 6] on button "Options" at bounding box center [651, 3] width 35 height 10
click at [649, 40] on button "Email" at bounding box center [656, 38] width 44 height 11
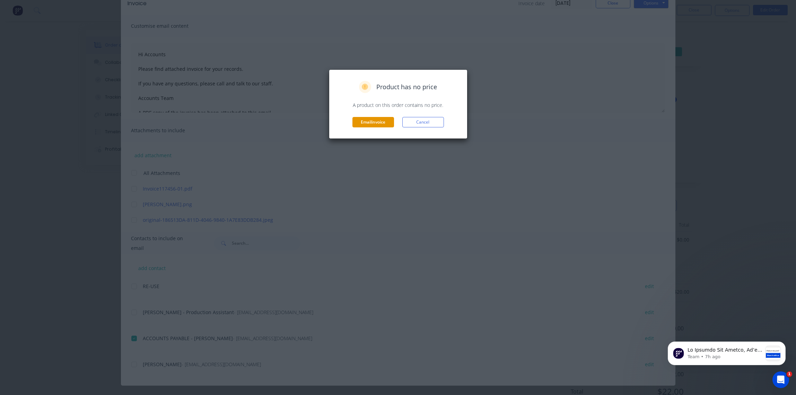
click at [373, 122] on button "Email invoice" at bounding box center [374, 122] width 42 height 10
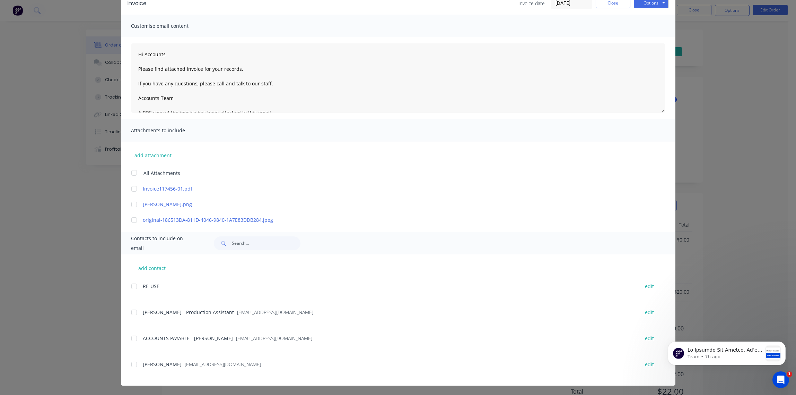
scroll to position [0, 0]
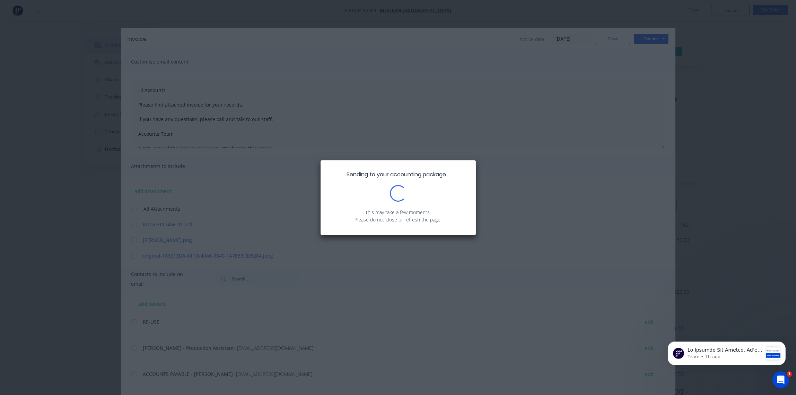
click at [365, 54] on div "Sending to your accounting package... Loading... This may take a few moments. P…" at bounding box center [398, 197] width 796 height 395
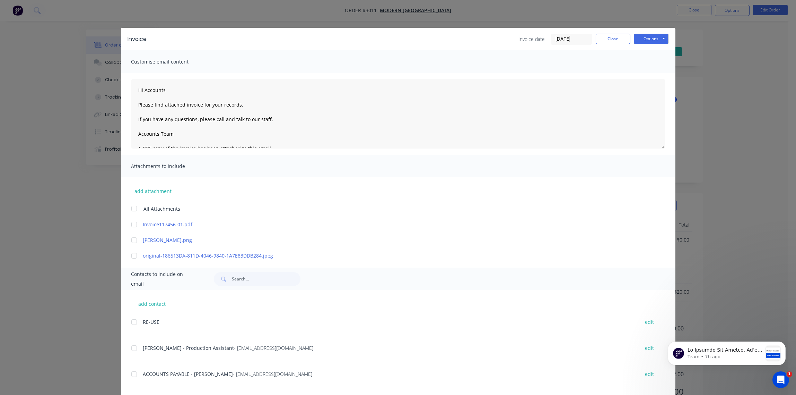
type textarea "Hi Accounts Please find attached invoice for your records. If you have any ques…"
click at [614, 42] on button "Close" at bounding box center [613, 39] width 35 height 10
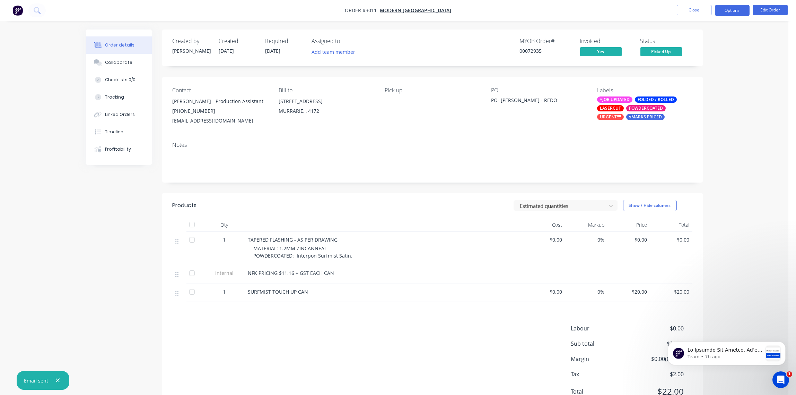
click at [736, 10] on button "Options" at bounding box center [732, 10] width 35 height 11
click at [708, 186] on button "Archive" at bounding box center [712, 181] width 76 height 14
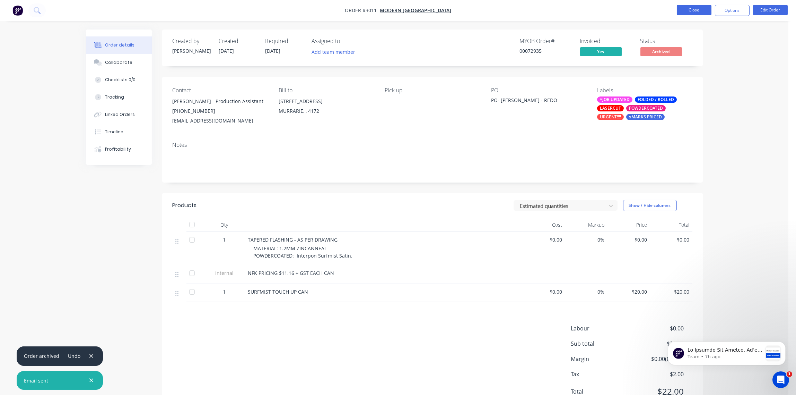
click at [699, 8] on button "Close" at bounding box center [694, 10] width 35 height 10
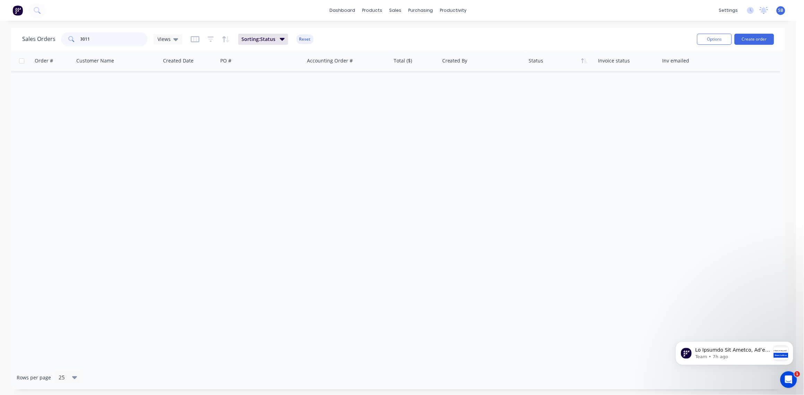
click at [92, 37] on input "3011" at bounding box center [114, 39] width 68 height 14
type input "3020"
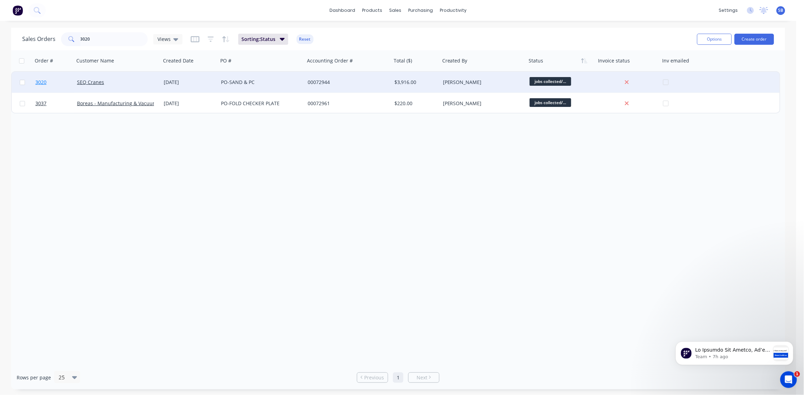
click at [40, 81] on span "3020" at bounding box center [40, 82] width 11 height 7
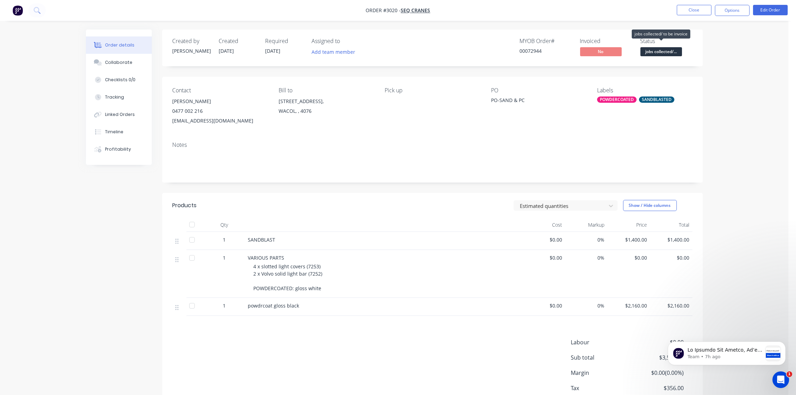
click at [666, 48] on span "jobs collected/..." at bounding box center [662, 51] width 42 height 9
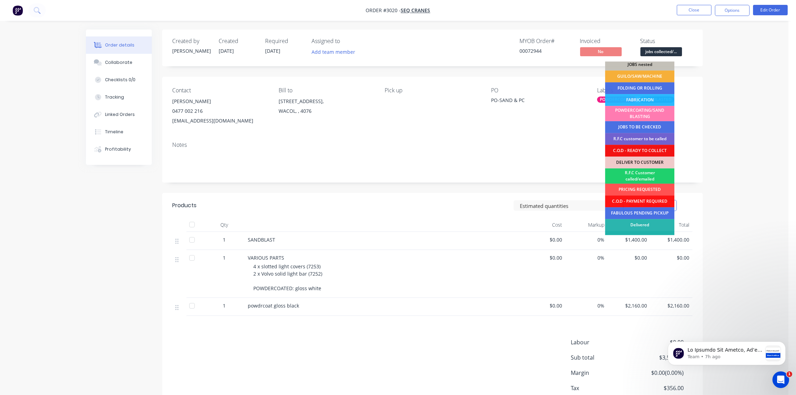
scroll to position [34, 0]
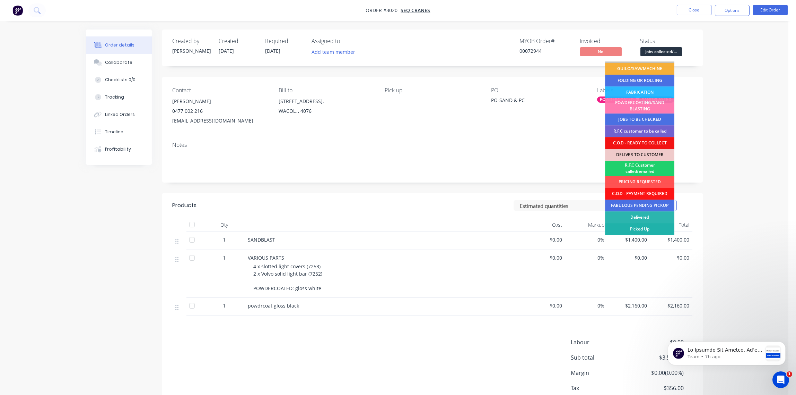
click at [648, 226] on div "Picked Up" at bounding box center [639, 229] width 69 height 12
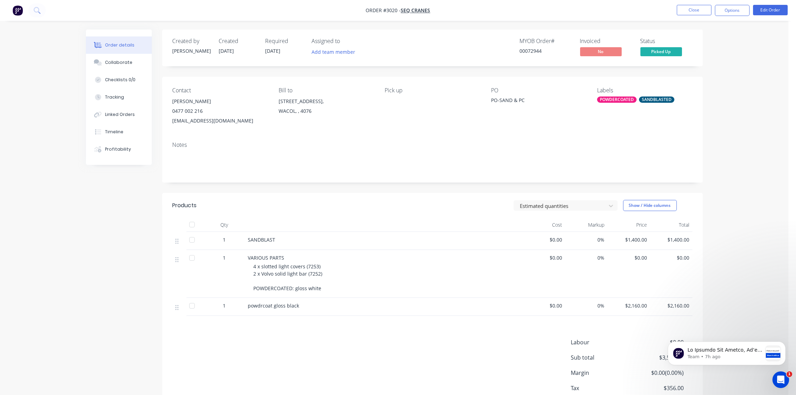
click at [617, 96] on div "POWDERCOATED" at bounding box center [617, 99] width 40 height 6
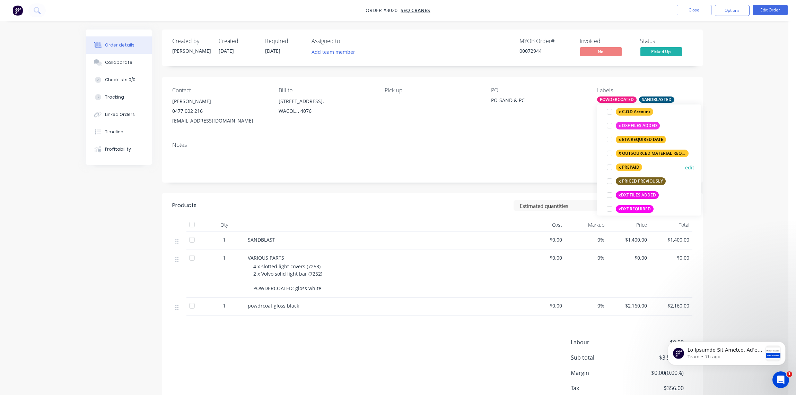
scroll to position [596, 0]
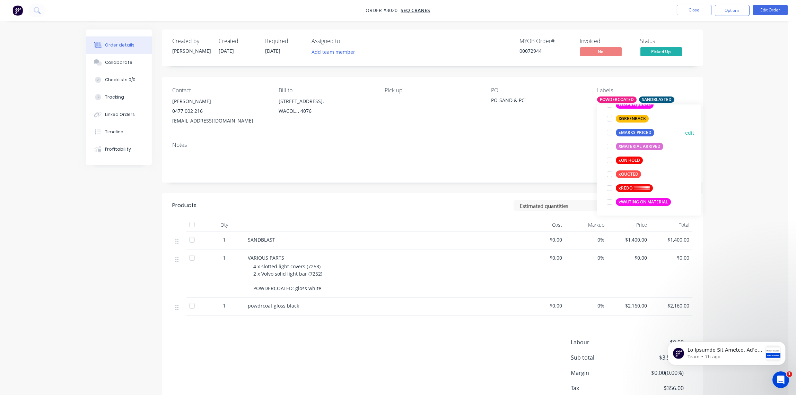
click at [609, 133] on div at bounding box center [610, 132] width 14 height 14
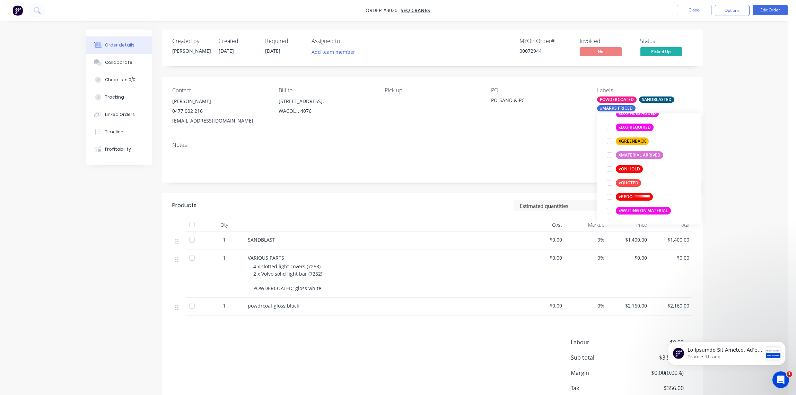
scroll to position [55, 0]
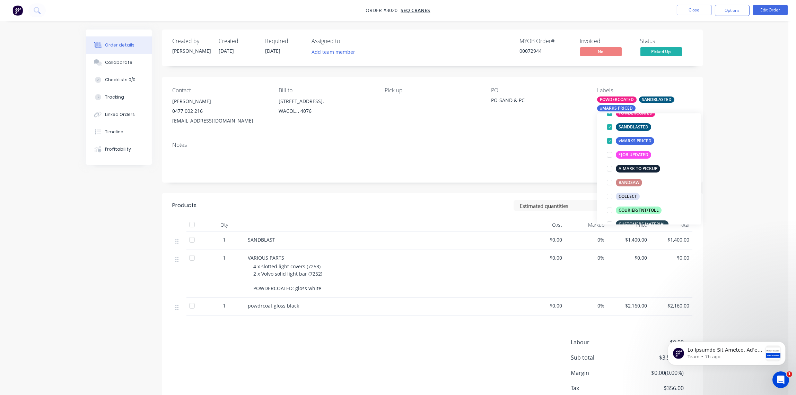
click at [560, 149] on div "Notes" at bounding box center [432, 159] width 541 height 46
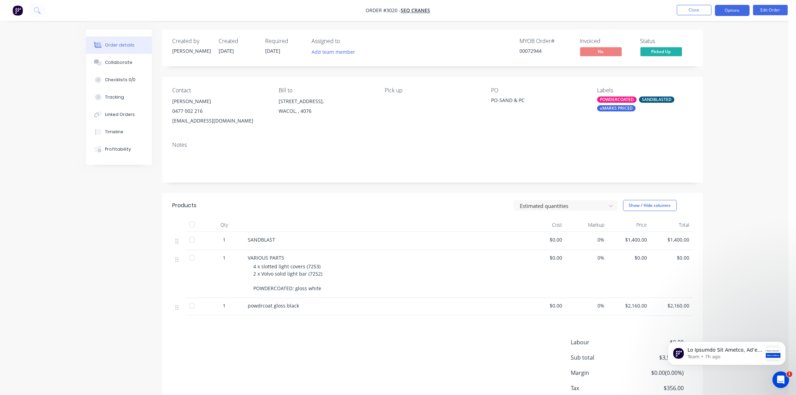
click at [737, 10] on button "Options" at bounding box center [732, 10] width 35 height 11
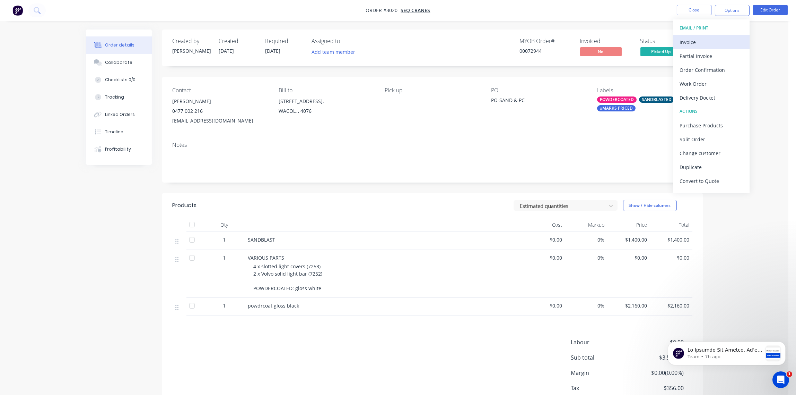
click at [712, 39] on div "Invoice" at bounding box center [712, 42] width 64 height 10
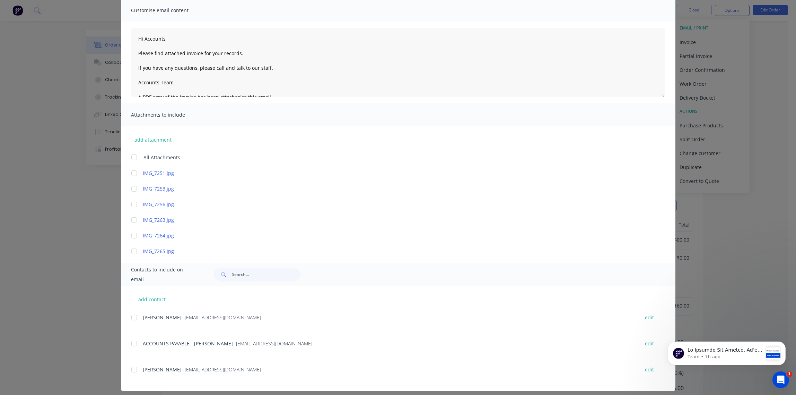
scroll to position [52, 0]
click at [131, 314] on div at bounding box center [134, 317] width 14 height 14
click at [130, 343] on div at bounding box center [134, 343] width 14 height 14
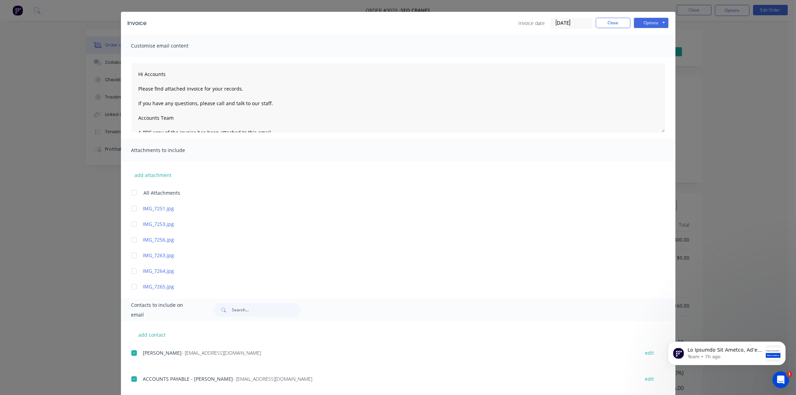
scroll to position [0, 0]
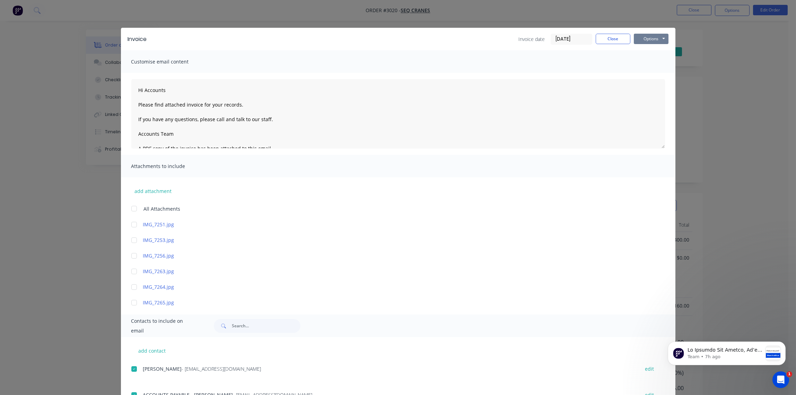
click at [643, 41] on button "Options" at bounding box center [651, 39] width 35 height 10
click at [645, 73] on button "Email" at bounding box center [656, 73] width 44 height 11
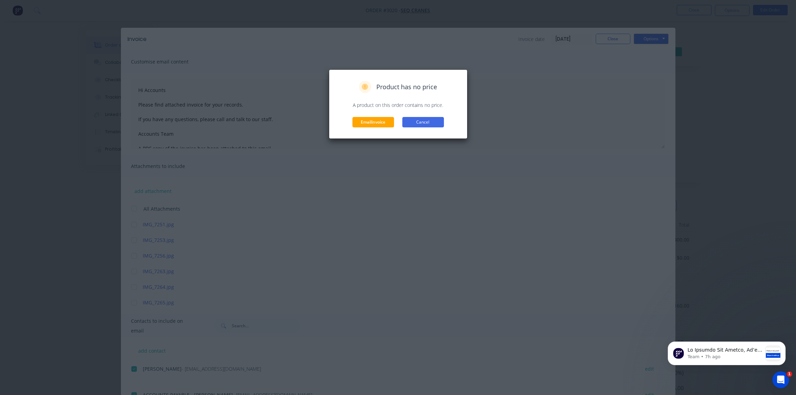
click at [438, 123] on button "Cancel" at bounding box center [423, 122] width 42 height 10
type textarea "Hi Accounts Please find attached invoice for your records. If you have any ques…"
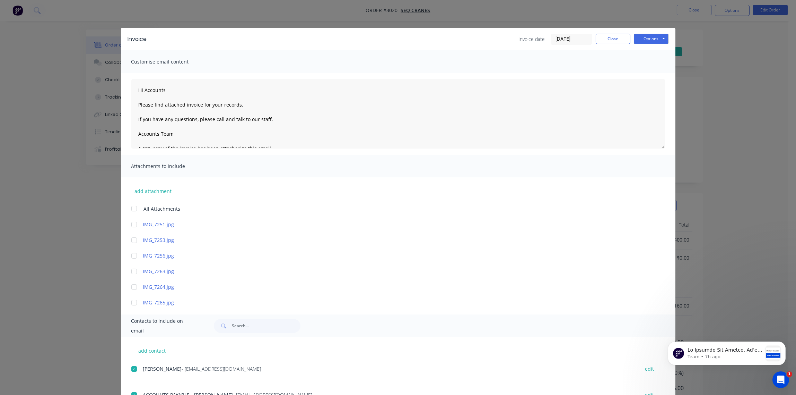
click at [578, 40] on input "[DATE]" at bounding box center [571, 39] width 41 height 10
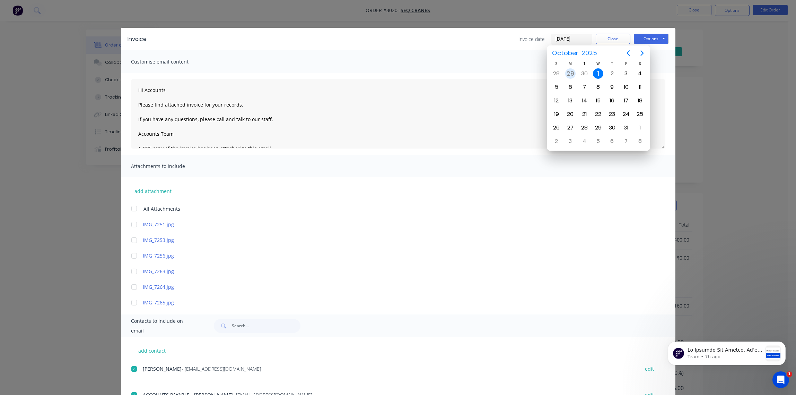
click at [572, 72] on div "29" at bounding box center [570, 73] width 10 height 10
type input "[DATE]"
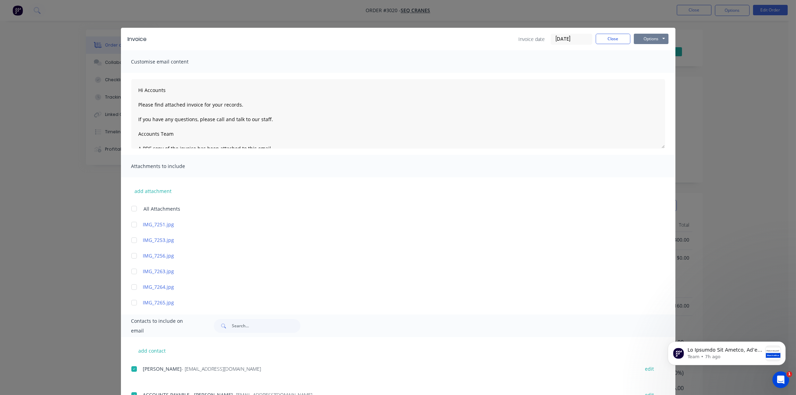
click at [641, 38] on button "Options" at bounding box center [651, 39] width 35 height 10
click at [644, 72] on button "Email" at bounding box center [656, 73] width 44 height 11
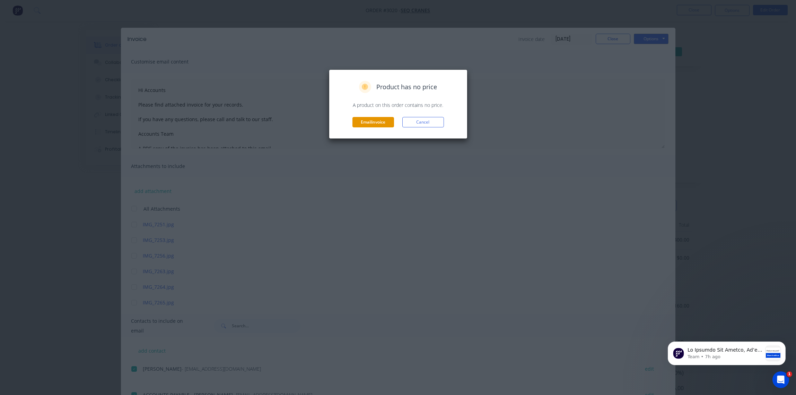
click at [373, 127] on button "Email invoice" at bounding box center [374, 122] width 42 height 10
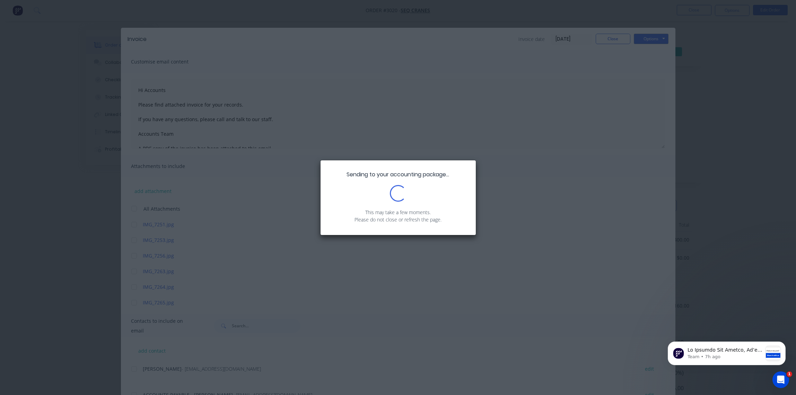
click at [574, 92] on div "Sending to your accounting package... Loading... This may take a few moments. P…" at bounding box center [398, 197] width 796 height 395
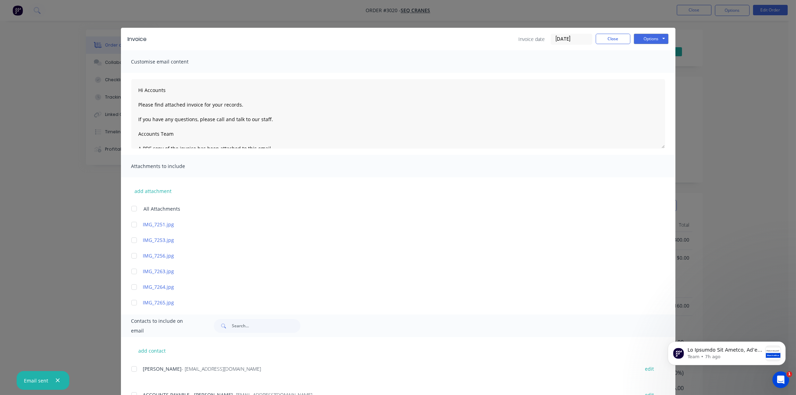
type textarea "Hi Accounts Please find attached invoice for your records. If you have any ques…"
click at [609, 41] on button "Close" at bounding box center [613, 39] width 35 height 10
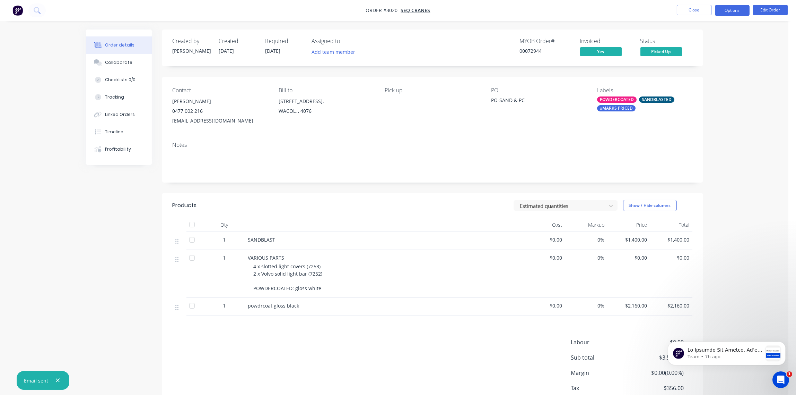
click at [732, 11] on button "Options" at bounding box center [732, 10] width 35 height 11
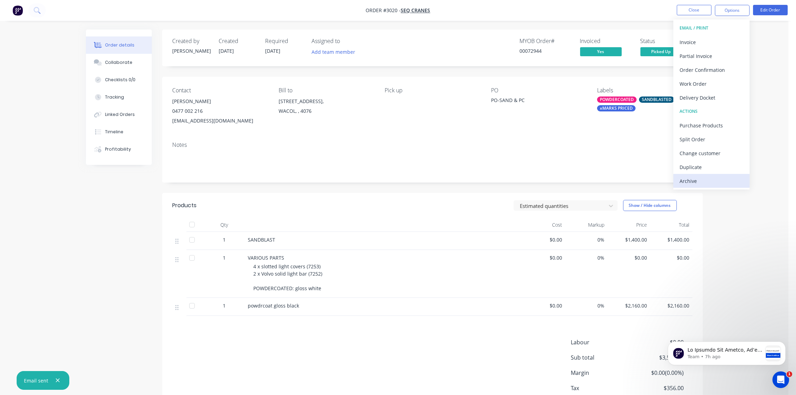
click at [696, 180] on div "Archive" at bounding box center [712, 181] width 64 height 10
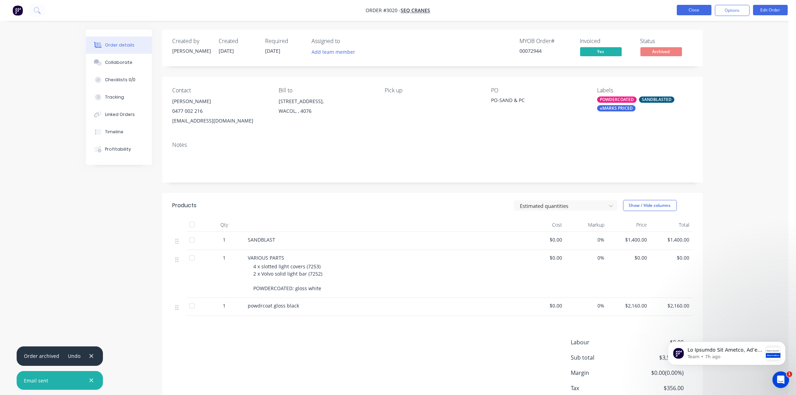
click at [698, 10] on button "Close" at bounding box center [694, 10] width 35 height 10
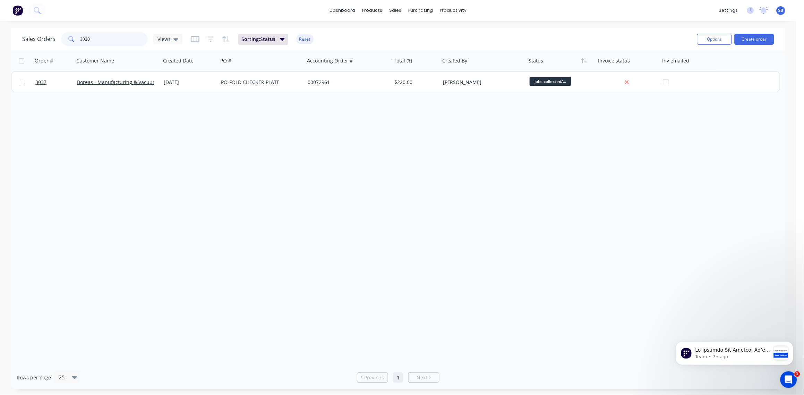
click at [99, 39] on input "3020" at bounding box center [114, 39] width 68 height 14
type input "3021"
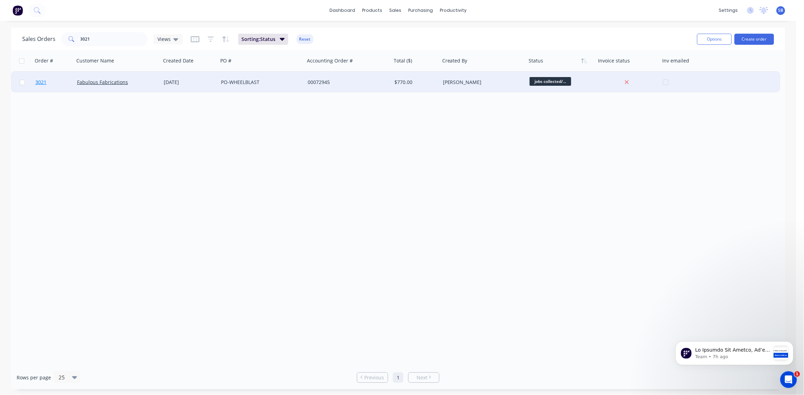
click at [40, 82] on span "3021" at bounding box center [40, 82] width 11 height 7
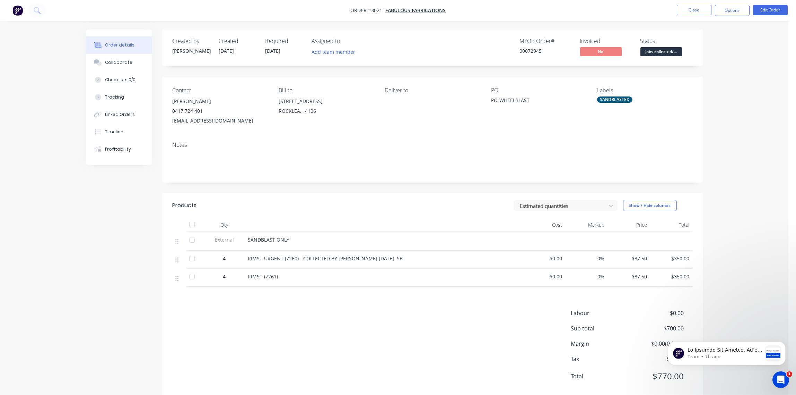
click at [670, 52] on span "jobs collected/..." at bounding box center [662, 51] width 42 height 9
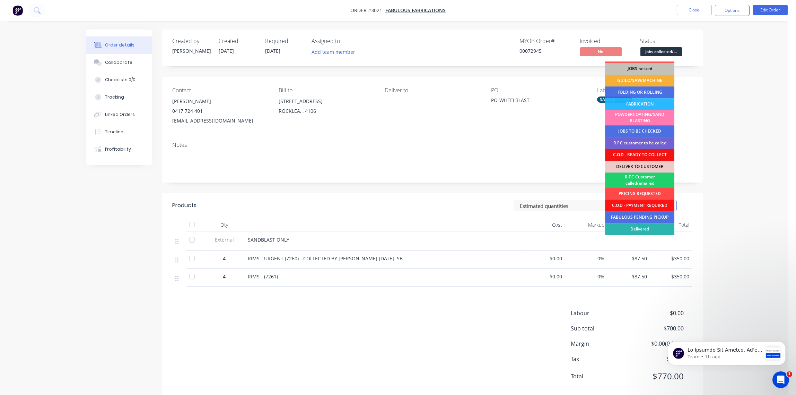
scroll to position [34, 0]
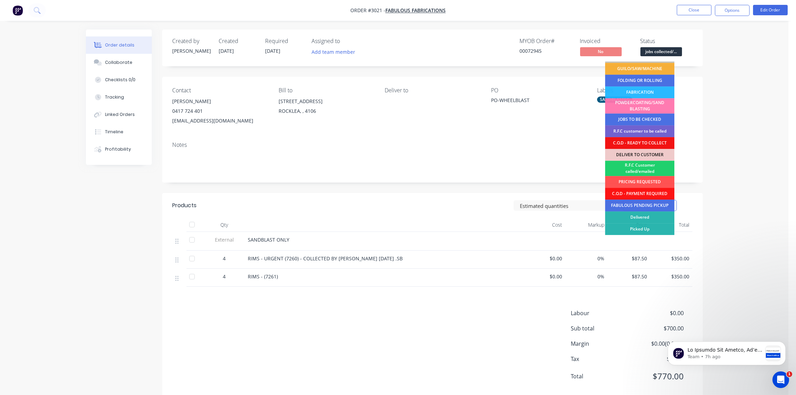
click at [645, 228] on div "Picked Up" at bounding box center [639, 229] width 69 height 12
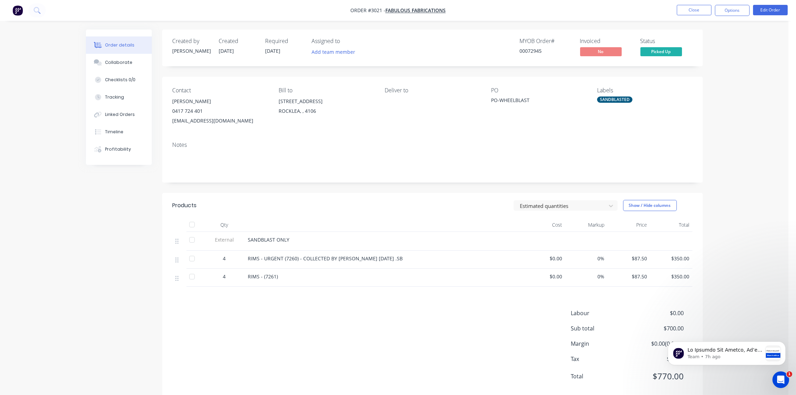
click at [616, 102] on div "SANDBLASTED" at bounding box center [614, 99] width 35 height 6
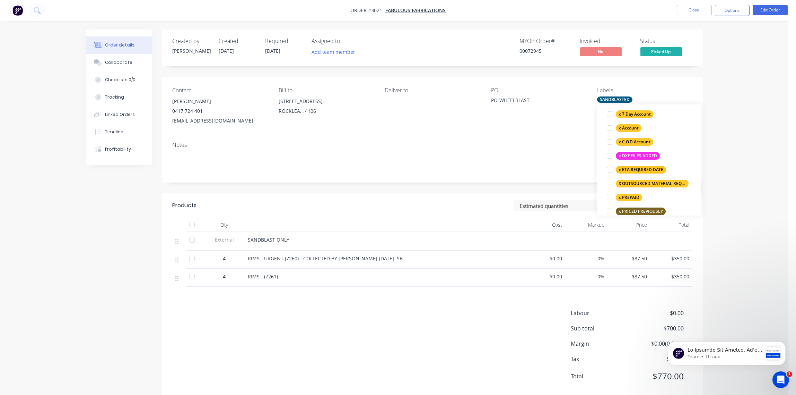
scroll to position [517, 0]
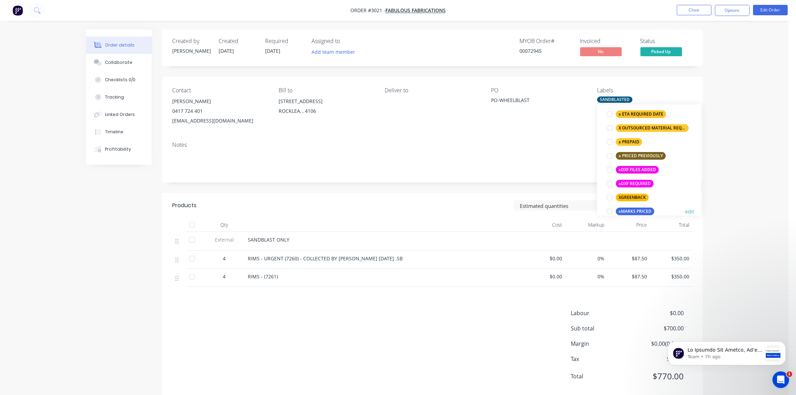
click at [612, 212] on div at bounding box center [610, 211] width 14 height 14
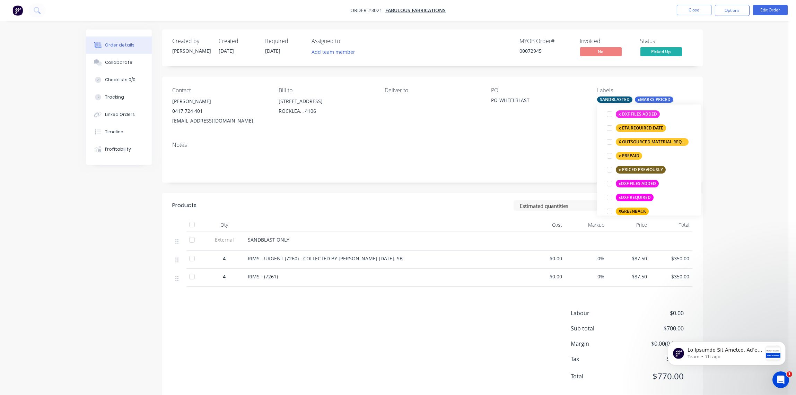
scroll to position [0, 0]
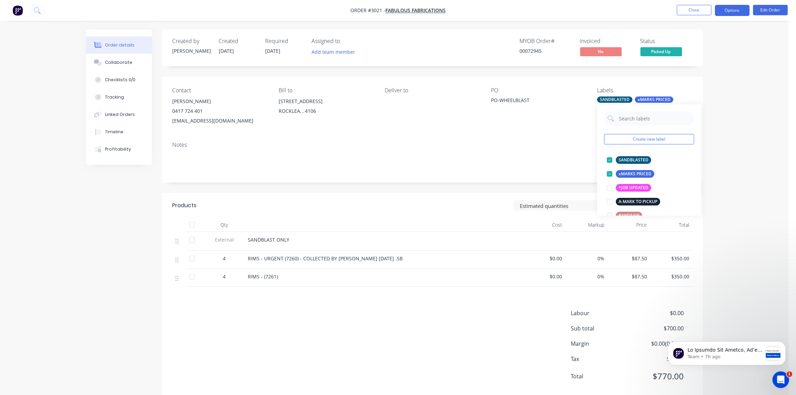
click at [738, 9] on button "Options" at bounding box center [732, 10] width 35 height 11
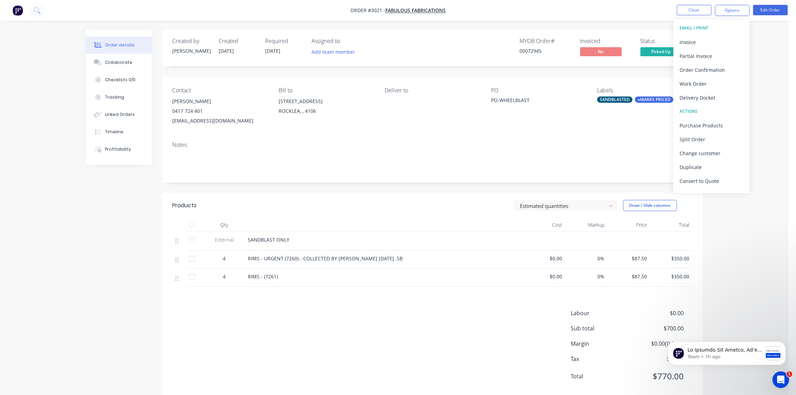
scroll to position [10, 0]
click at [696, 32] on div "Invoice" at bounding box center [712, 32] width 64 height 10
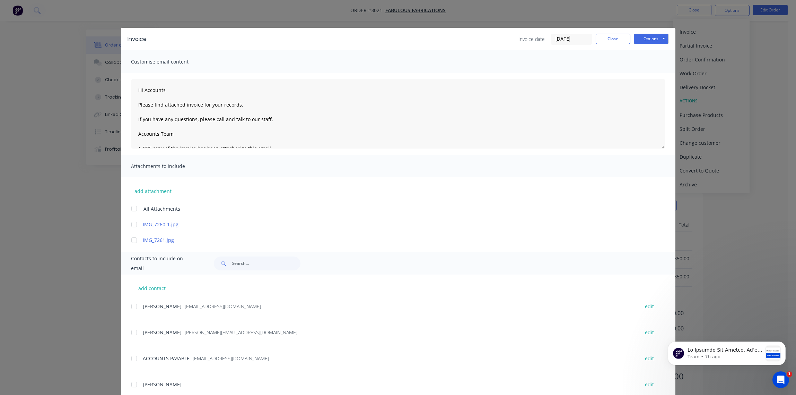
click at [577, 38] on input "[DATE]" at bounding box center [571, 39] width 41 height 10
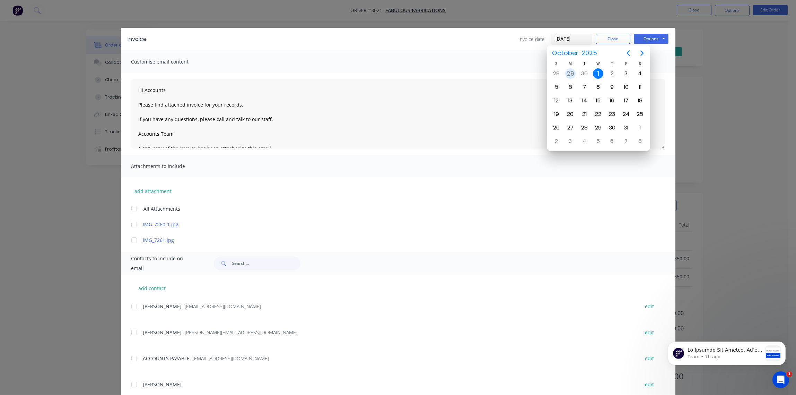
click at [568, 72] on div "29" at bounding box center [570, 73] width 10 height 10
type input "[DATE]"
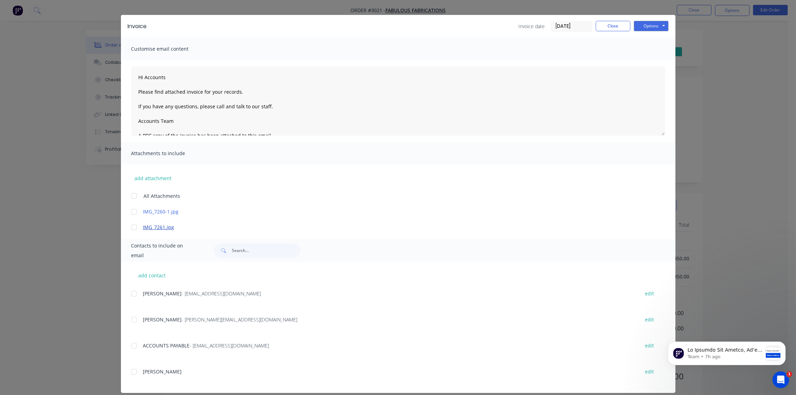
scroll to position [20, 0]
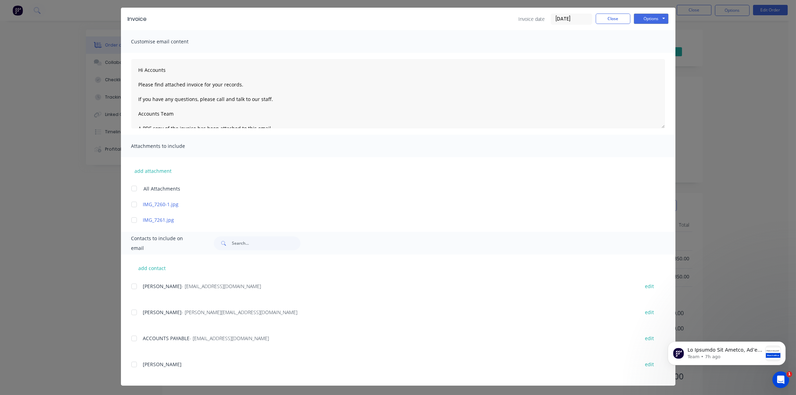
click at [131, 286] on div at bounding box center [134, 286] width 14 height 14
click at [651, 20] on button "Options" at bounding box center [651, 19] width 35 height 10
click at [645, 53] on button "Email" at bounding box center [656, 53] width 44 height 11
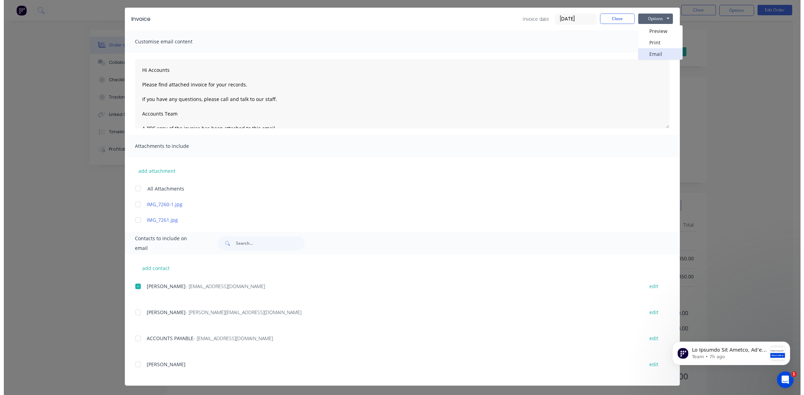
scroll to position [0, 0]
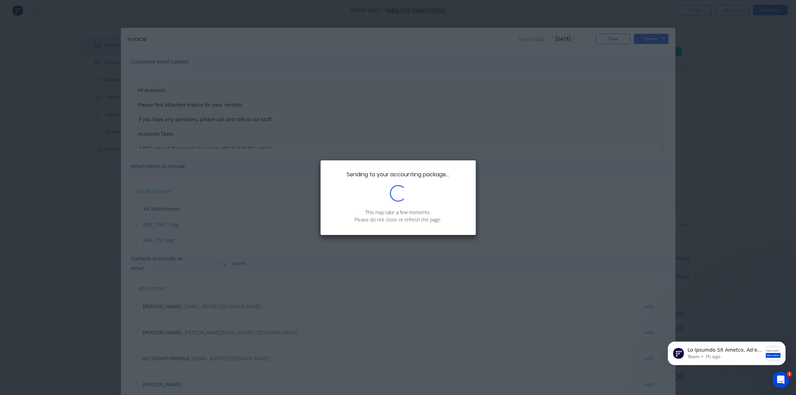
click at [522, 154] on div "Sending to your accounting package... Loading... This may take a few moments. P…" at bounding box center [398, 197] width 796 height 395
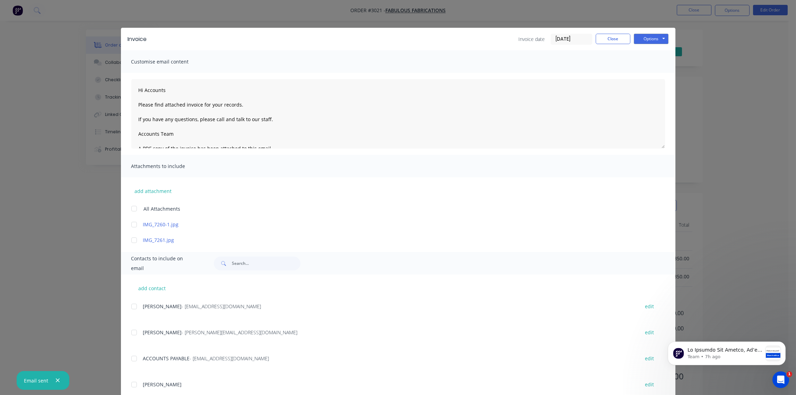
type textarea "Hi Accounts Please find attached invoice for your records. If you have any ques…"
click at [613, 40] on button "Close" at bounding box center [613, 39] width 35 height 10
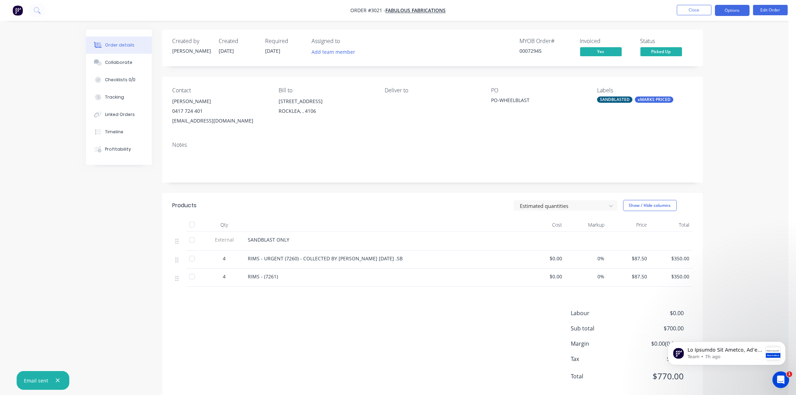
click at [737, 14] on button "Options" at bounding box center [732, 10] width 35 height 11
click at [645, 80] on div "Contact [PERSON_NAME] [PHONE_NUMBER] [EMAIL_ADDRESS][DOMAIN_NAME] Bill to [STRE…" at bounding box center [432, 106] width 541 height 59
click at [737, 12] on button "Options" at bounding box center [732, 10] width 35 height 11
click at [730, 7] on button "Options" at bounding box center [732, 10] width 35 height 11
click at [731, 12] on button "Options" at bounding box center [732, 10] width 35 height 11
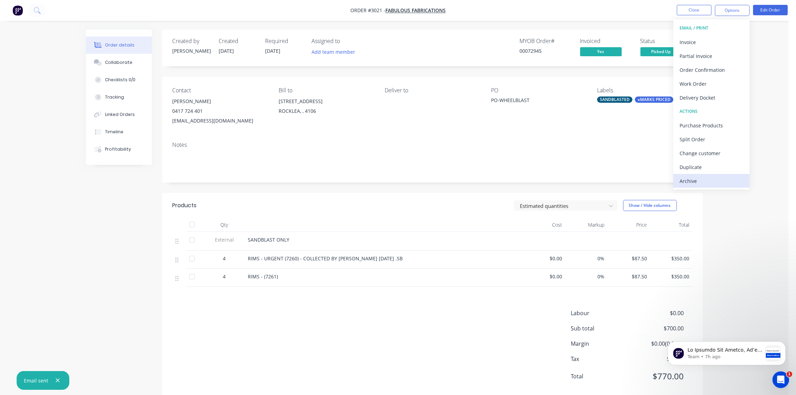
click at [702, 182] on div "Archive" at bounding box center [712, 181] width 64 height 10
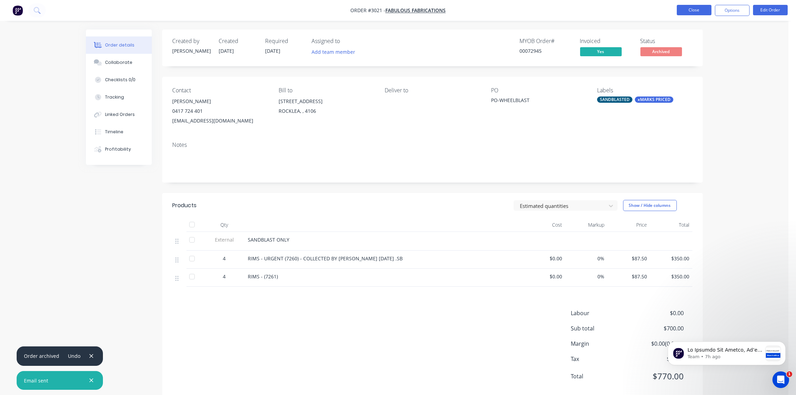
click at [698, 13] on button "Close" at bounding box center [694, 10] width 35 height 10
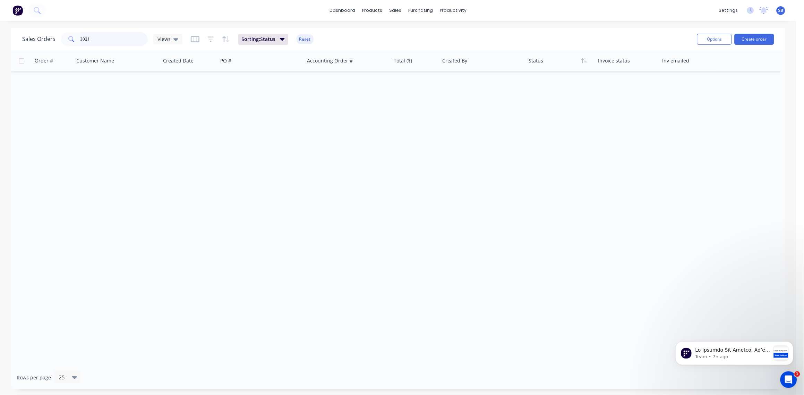
click at [94, 42] on input "3021" at bounding box center [114, 39] width 68 height 14
type input "3028"
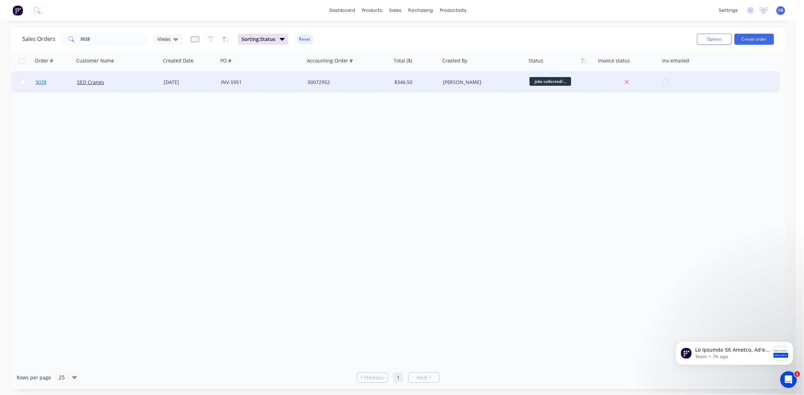
click at [41, 82] on span "3028" at bounding box center [40, 82] width 11 height 7
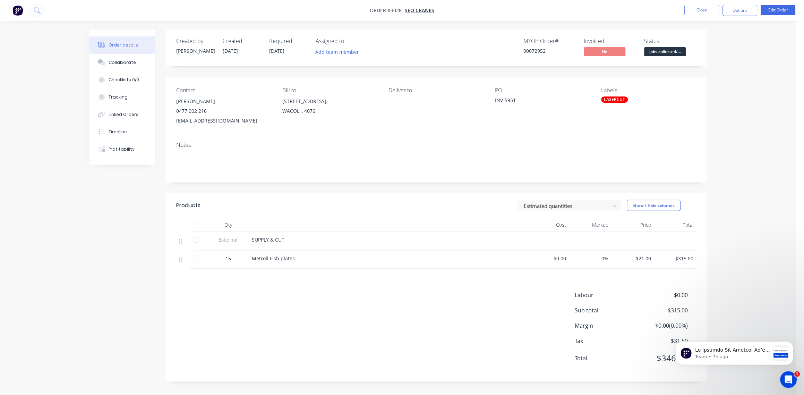
click at [619, 103] on div "Labels LASERCUT" at bounding box center [648, 106] width 95 height 38
click at [624, 99] on div "LASERCUT" at bounding box center [614, 99] width 27 height 6
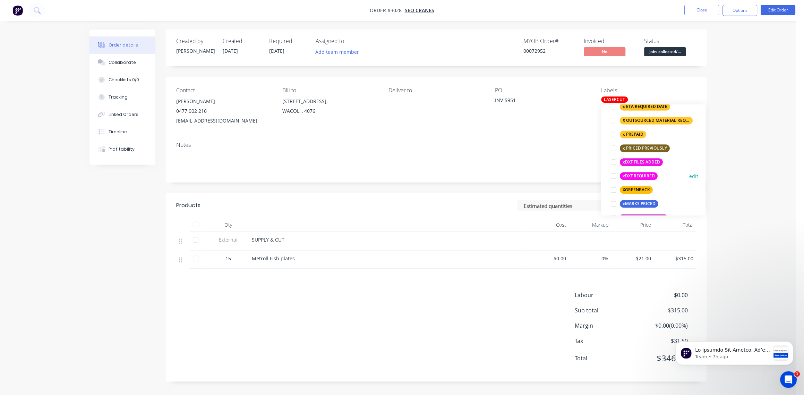
scroll to position [596, 0]
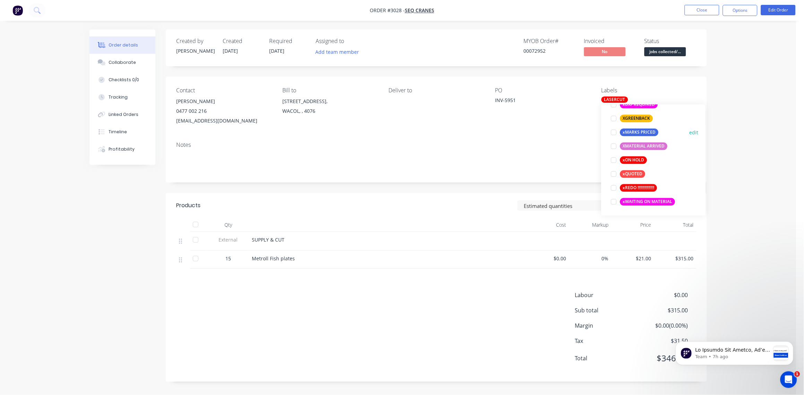
click at [614, 133] on div at bounding box center [614, 132] width 14 height 14
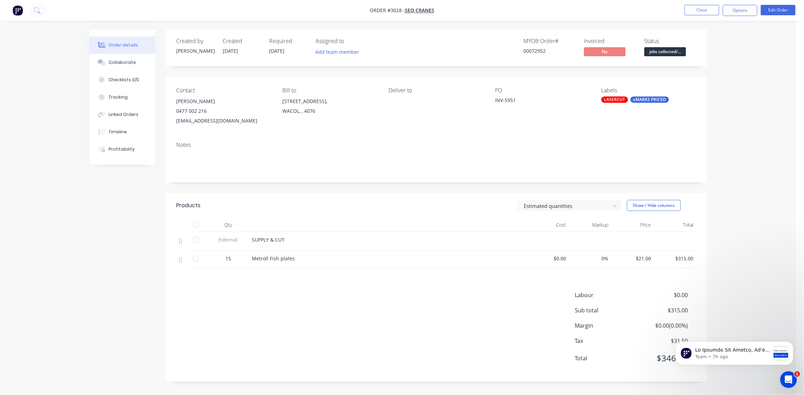
click at [540, 146] on div "Notes" at bounding box center [436, 144] width 520 height 7
click at [668, 51] on span "jobs collected/..." at bounding box center [665, 51] width 42 height 9
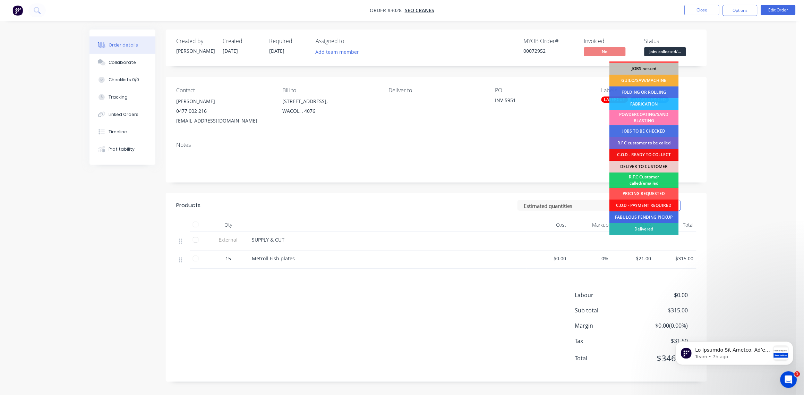
scroll to position [34, 0]
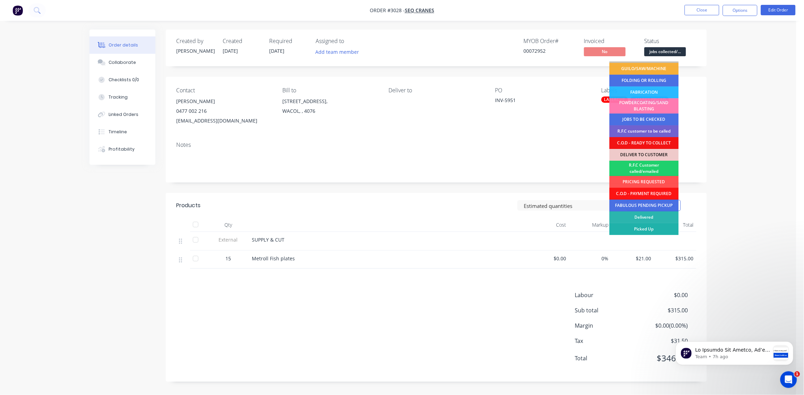
click at [647, 227] on div "Picked Up" at bounding box center [643, 229] width 69 height 12
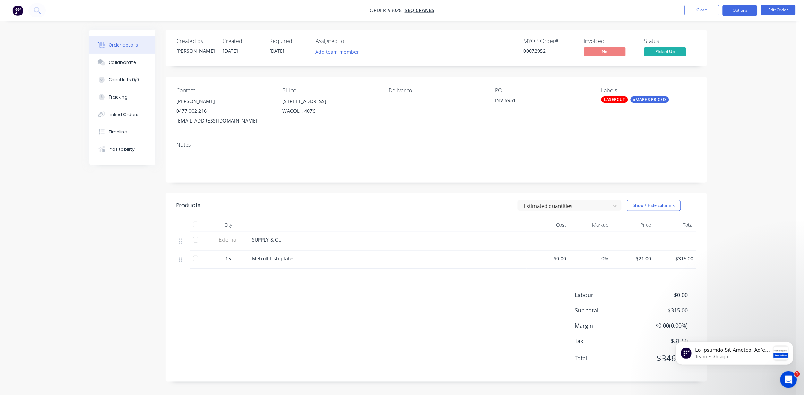
click at [740, 9] on button "Options" at bounding box center [739, 10] width 35 height 11
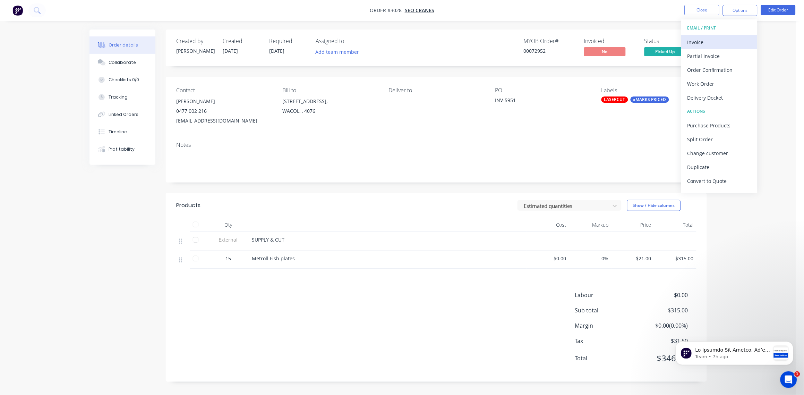
click at [717, 43] on div "Invoice" at bounding box center [719, 42] width 64 height 10
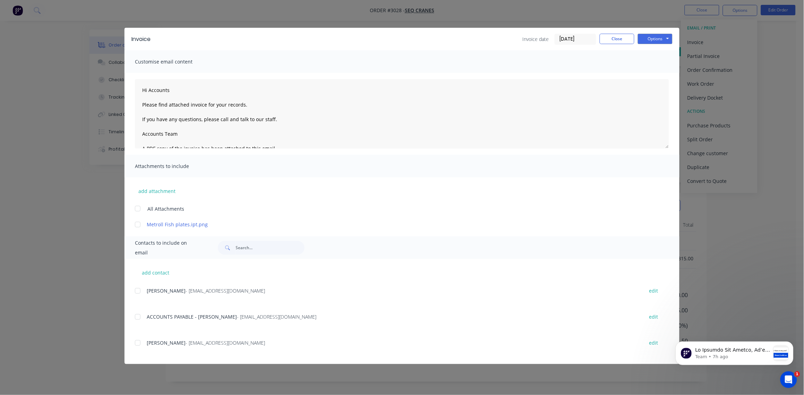
click at [140, 293] on div at bounding box center [138, 291] width 14 height 14
click at [139, 319] on div at bounding box center [138, 317] width 14 height 14
type textarea "Hi Accounts Please find attached invoice for your records. If you have any ques…"
click at [586, 35] on input "[DATE]" at bounding box center [575, 39] width 41 height 10
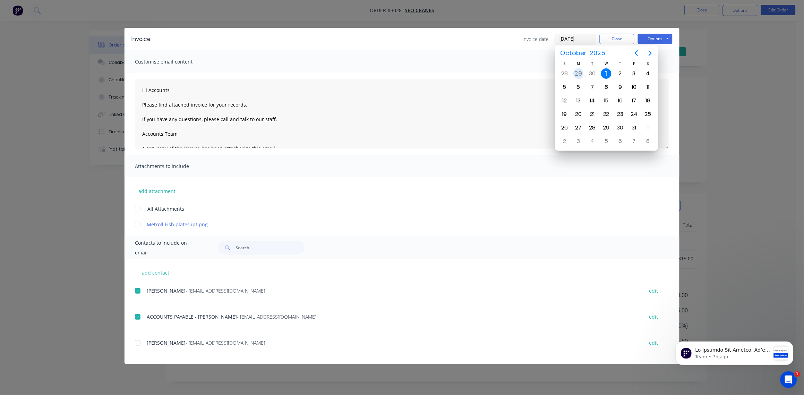
click at [579, 73] on div "29" at bounding box center [578, 73] width 10 height 10
type input "[DATE]"
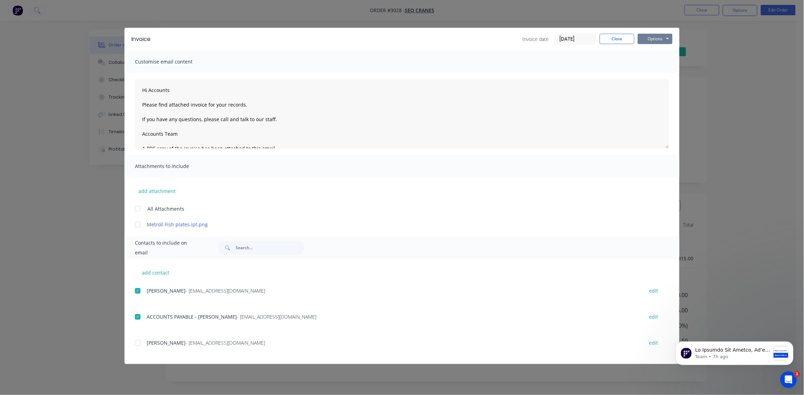
click at [661, 39] on button "Options" at bounding box center [655, 39] width 35 height 10
click at [658, 73] on button "Email" at bounding box center [660, 73] width 44 height 11
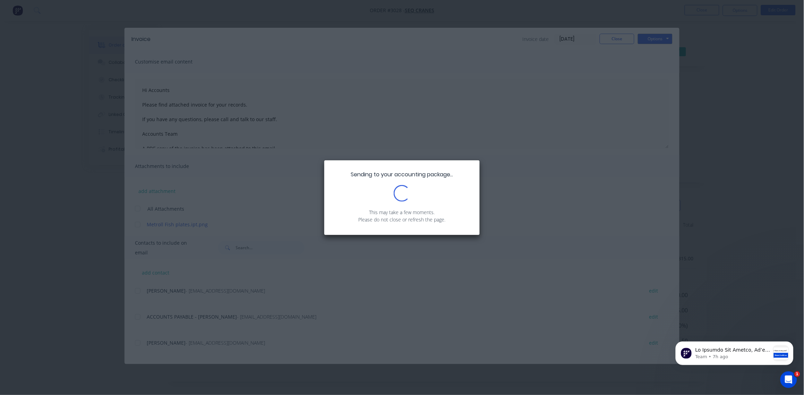
click at [514, 106] on div "Sending to your accounting package... Loading... This may take a few moments. P…" at bounding box center [402, 197] width 804 height 395
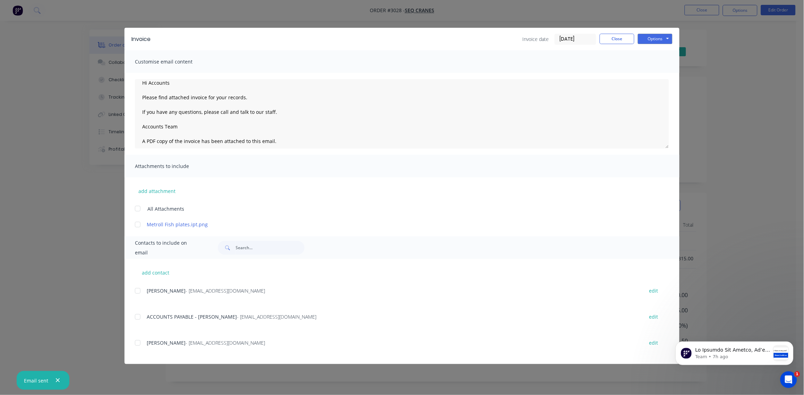
scroll to position [0, 0]
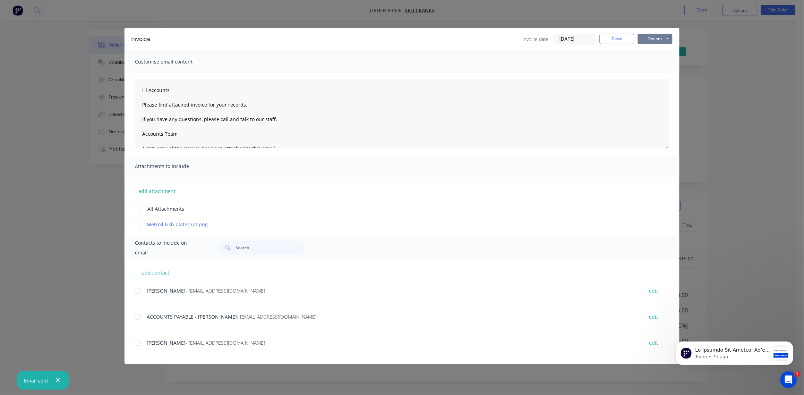
click at [656, 38] on button "Options" at bounding box center [655, 39] width 35 height 10
type textarea "Hi Accounts Please find attached invoice for your records. If you have any ques…"
click at [615, 42] on button "Close" at bounding box center [616, 39] width 35 height 10
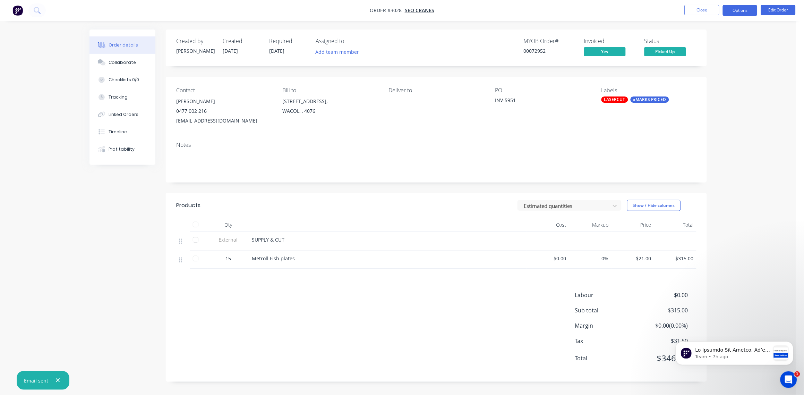
click at [741, 11] on button "Options" at bounding box center [739, 10] width 35 height 11
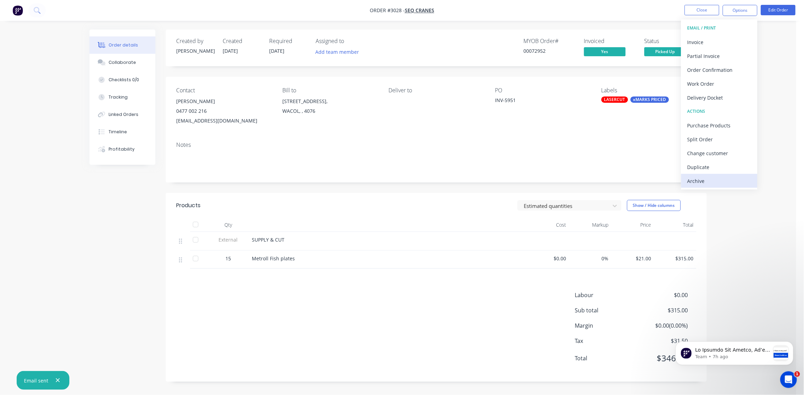
click at [707, 180] on div "Archive" at bounding box center [719, 181] width 64 height 10
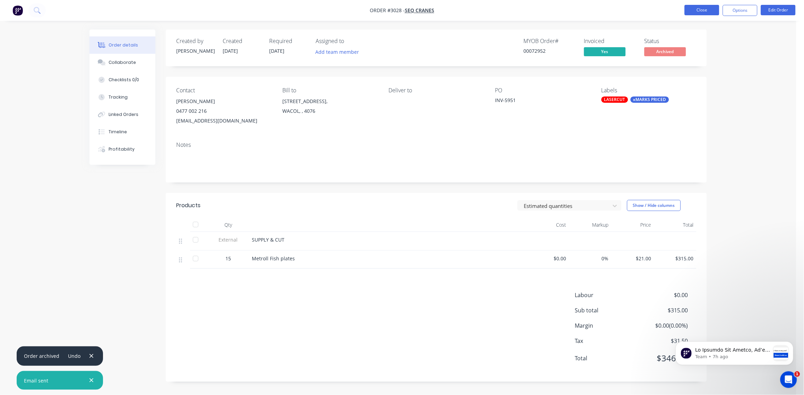
click at [703, 12] on button "Close" at bounding box center [701, 10] width 35 height 10
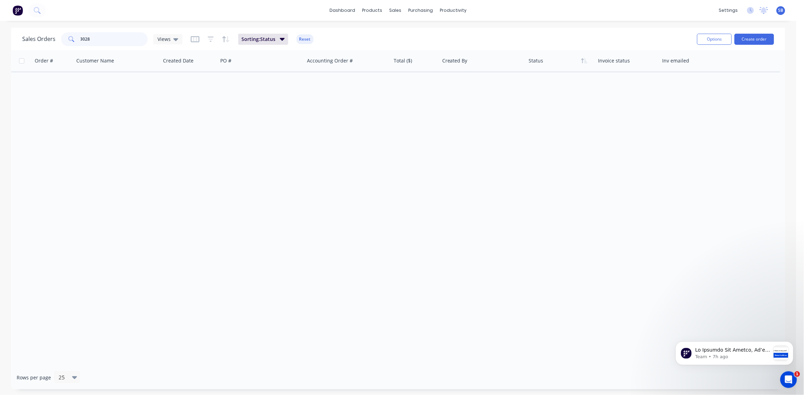
click at [93, 40] on input "3028" at bounding box center [114, 39] width 68 height 14
type input "3030"
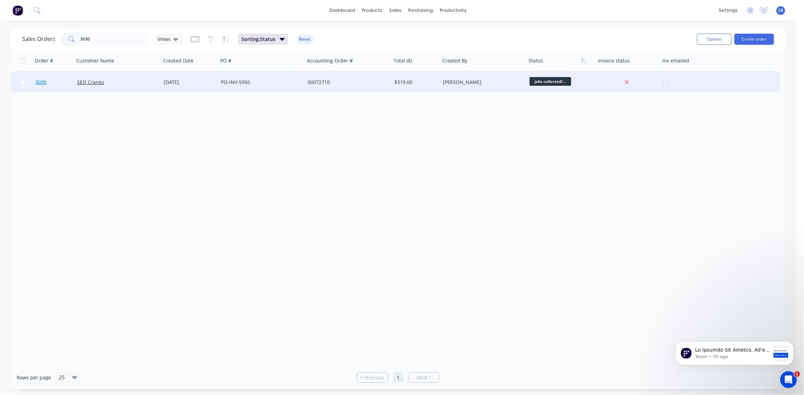
click at [40, 82] on span "3030" at bounding box center [40, 82] width 11 height 7
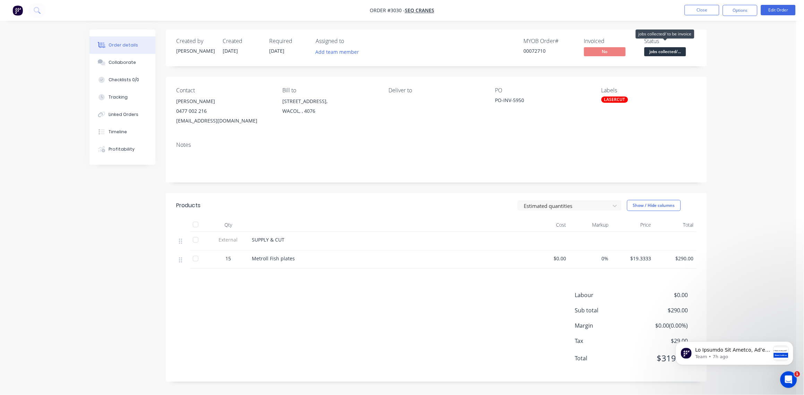
click at [671, 52] on span "jobs collected/..." at bounding box center [665, 51] width 42 height 9
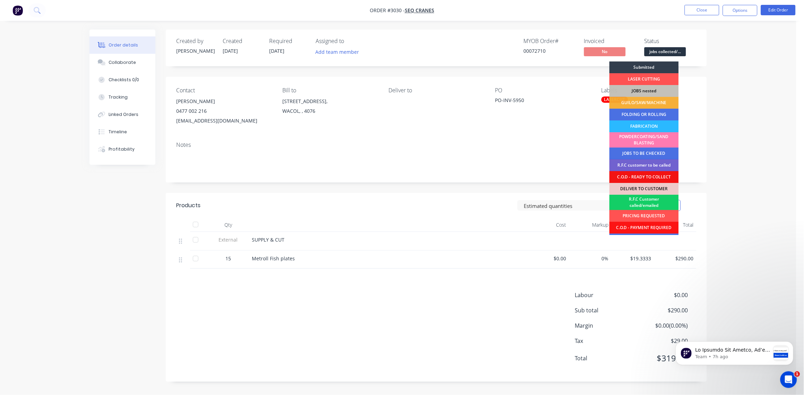
scroll to position [34, 0]
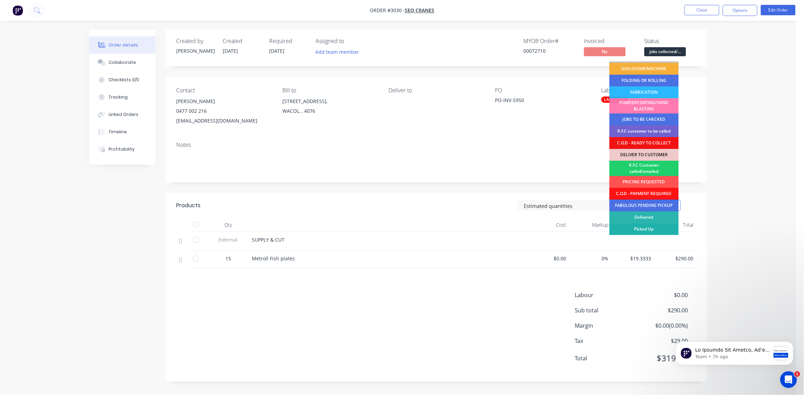
click at [644, 229] on div "Picked Up" at bounding box center [643, 229] width 69 height 12
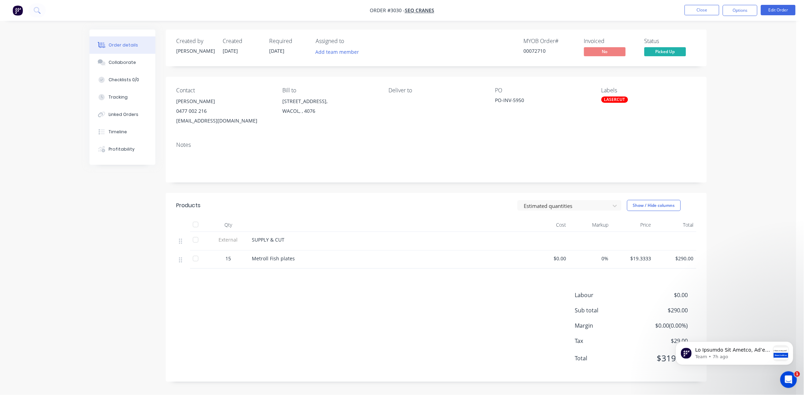
click at [618, 100] on div "LASERCUT" at bounding box center [614, 99] width 27 height 6
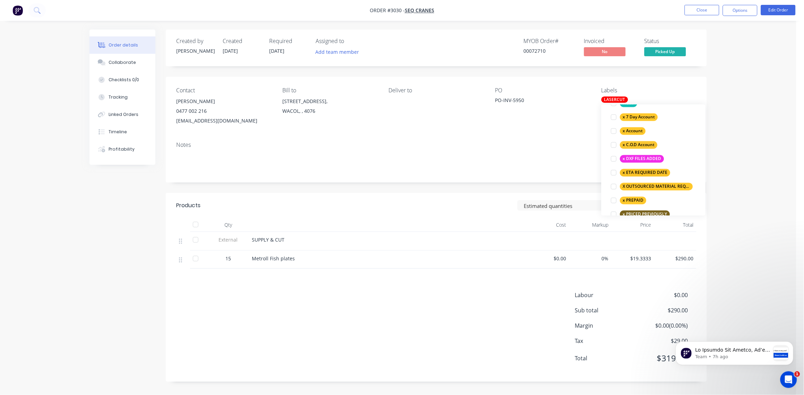
scroll to position [517, 0]
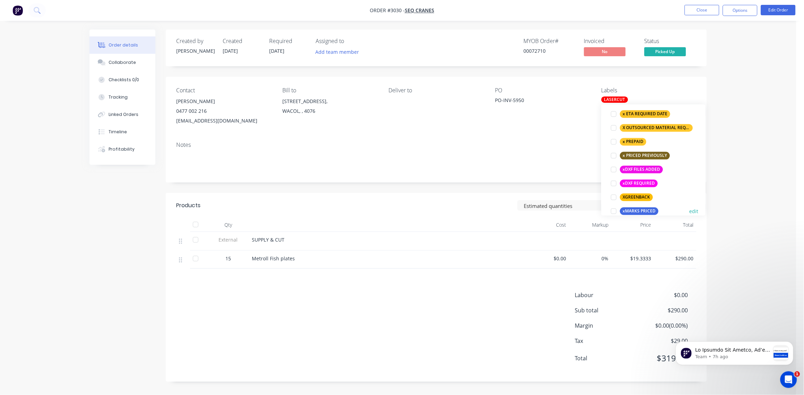
click at [613, 210] on div at bounding box center [614, 211] width 14 height 14
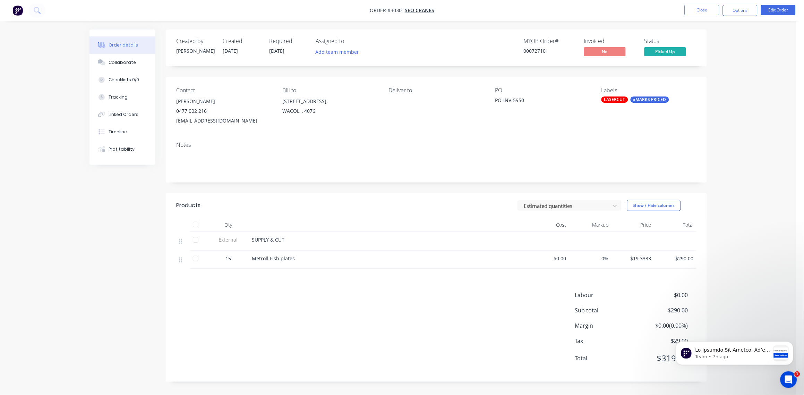
click at [766, 91] on div "Order details Collaborate Checklists 0/0 Tracking Linked Orders Timeline Profit…" at bounding box center [398, 197] width 796 height 395
click at [740, 10] on button "Options" at bounding box center [739, 10] width 35 height 11
click at [723, 42] on div "Invoice" at bounding box center [719, 42] width 64 height 10
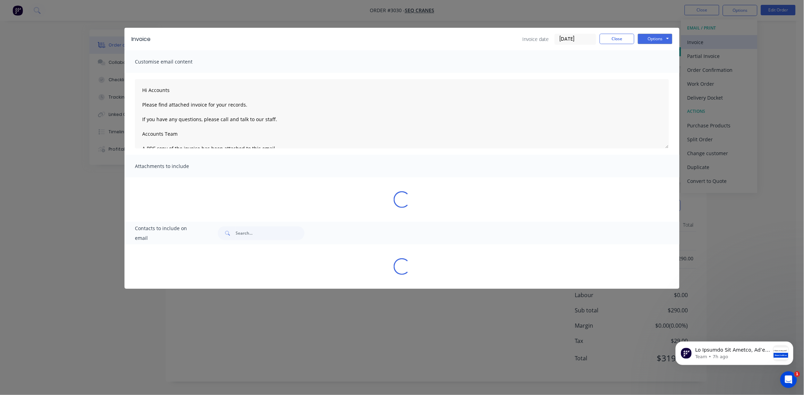
type textarea "Hi Accounts Please find attached invoice for your records. If you have any ques…"
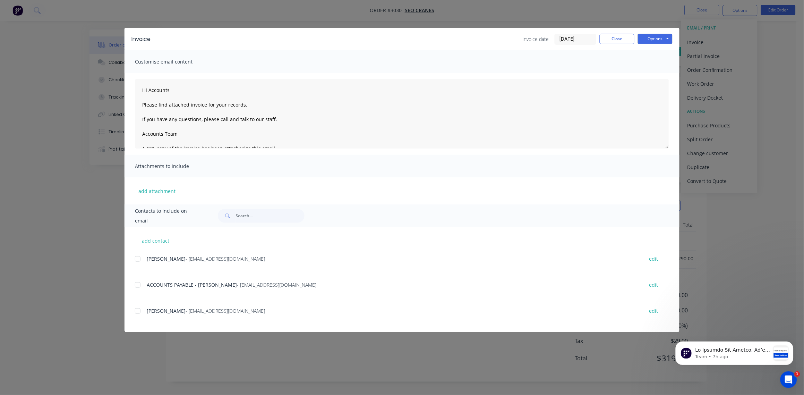
click at [580, 38] on input "[DATE]" at bounding box center [575, 39] width 41 height 10
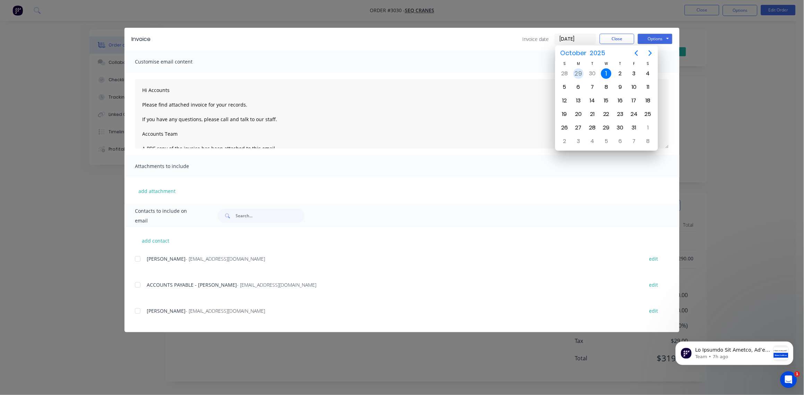
click at [577, 74] on div "29" at bounding box center [578, 73] width 10 height 10
type input "[DATE]"
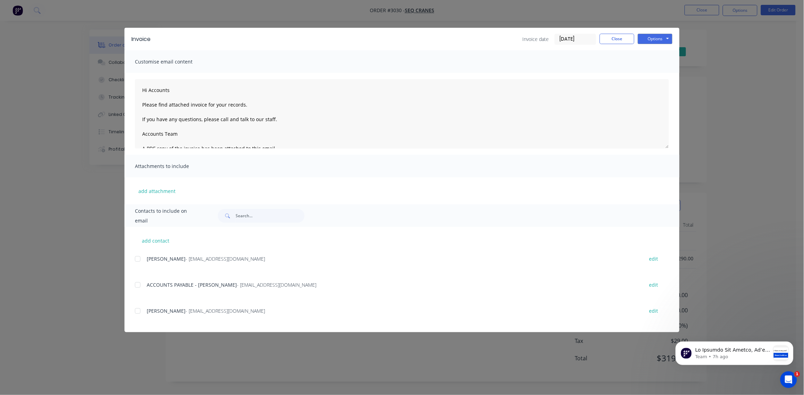
click at [141, 261] on div at bounding box center [138, 259] width 14 height 14
click at [139, 283] on div at bounding box center [138, 285] width 14 height 14
click at [657, 34] on div "Invoice Invoice date [DATE] Close Options Preview Print Email" at bounding box center [401, 39] width 555 height 23
click at [654, 39] on button "Options" at bounding box center [655, 39] width 35 height 10
click at [653, 73] on button "Email" at bounding box center [660, 73] width 44 height 11
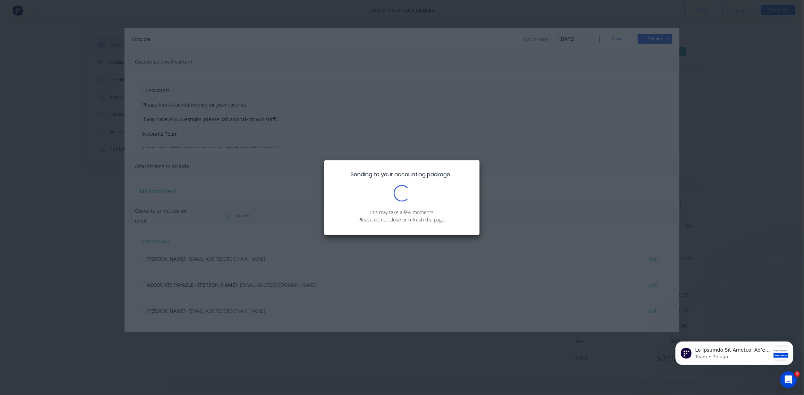
click at [529, 88] on div "Sending to your accounting package... Loading... This may take a few moments. P…" at bounding box center [402, 197] width 804 height 395
click at [539, 107] on div "Sending to your accounting package... Loading... This may take a few moments. P…" at bounding box center [402, 197] width 804 height 395
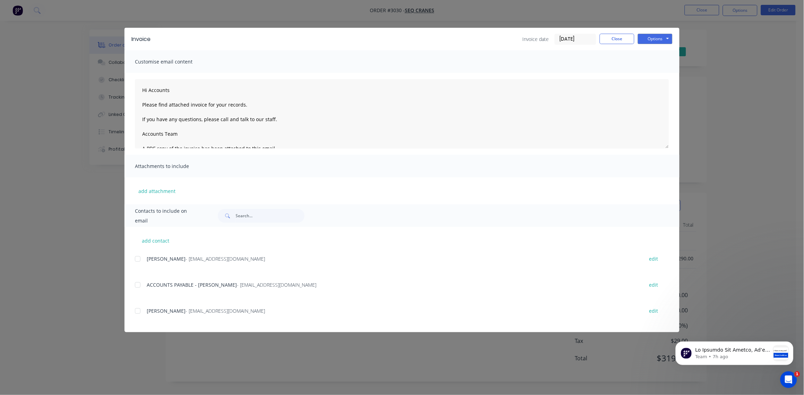
type textarea "Hi Accounts Please find attached invoice for your records. If you have any ques…"
click at [617, 38] on button "Close" at bounding box center [616, 39] width 35 height 10
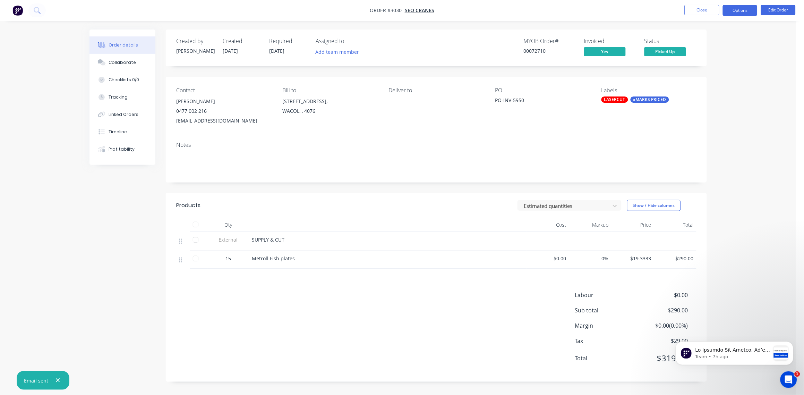
click at [740, 12] on button "Options" at bounding box center [739, 10] width 35 height 11
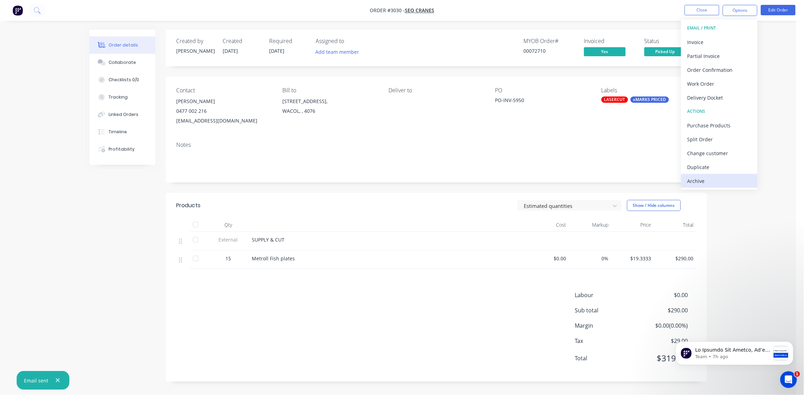
click at [707, 178] on div "Archive" at bounding box center [719, 181] width 64 height 10
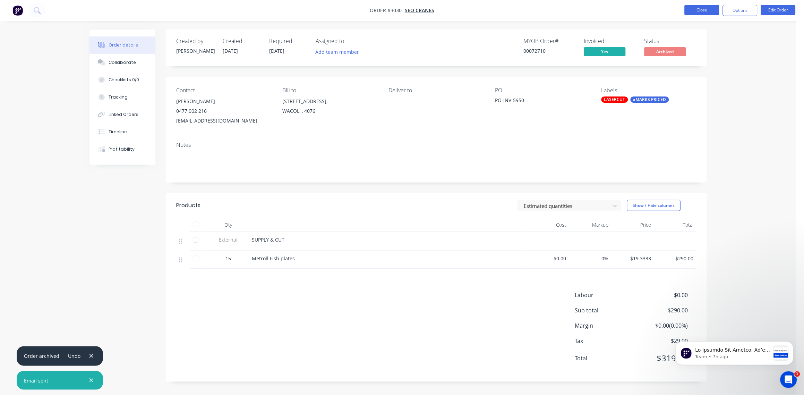
click at [698, 10] on button "Close" at bounding box center [701, 10] width 35 height 10
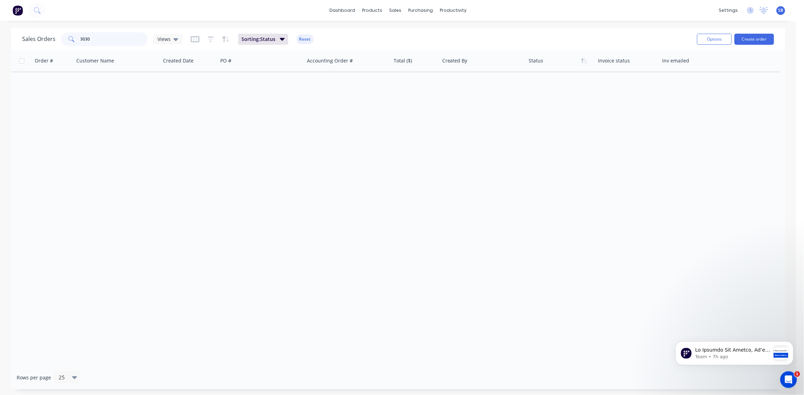
click at [95, 38] on input "3030" at bounding box center [114, 39] width 68 height 14
type input "3032"
click at [209, 40] on icon "button" at bounding box center [211, 39] width 6 height 7
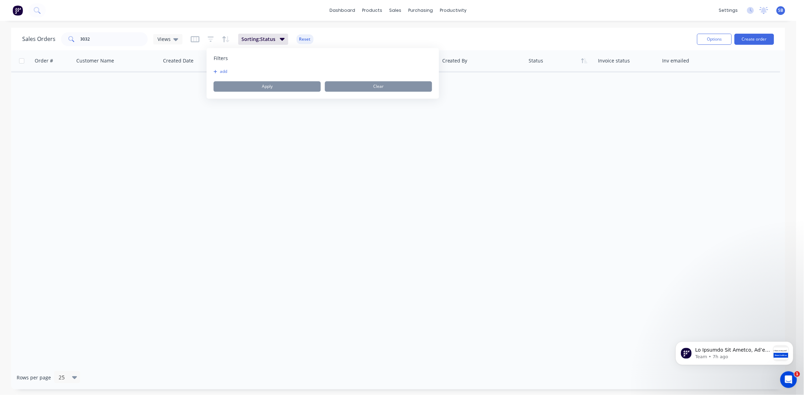
click at [237, 71] on div "add" at bounding box center [323, 72] width 218 height 6
click at [223, 71] on button "add" at bounding box center [222, 72] width 17 height 6
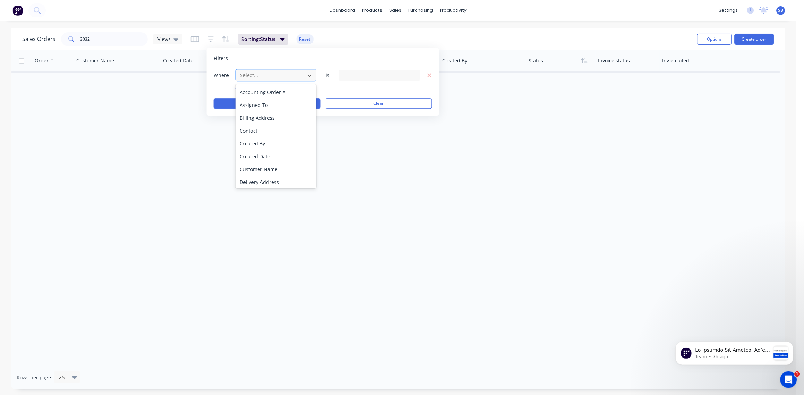
click at [292, 73] on div at bounding box center [270, 75] width 62 height 9
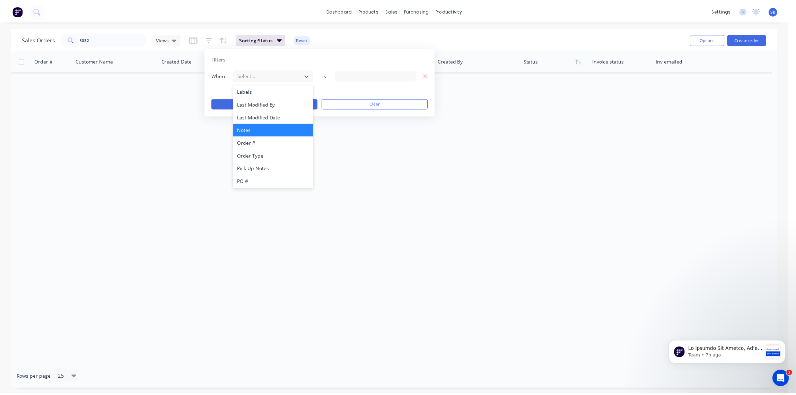
scroll to position [181, 0]
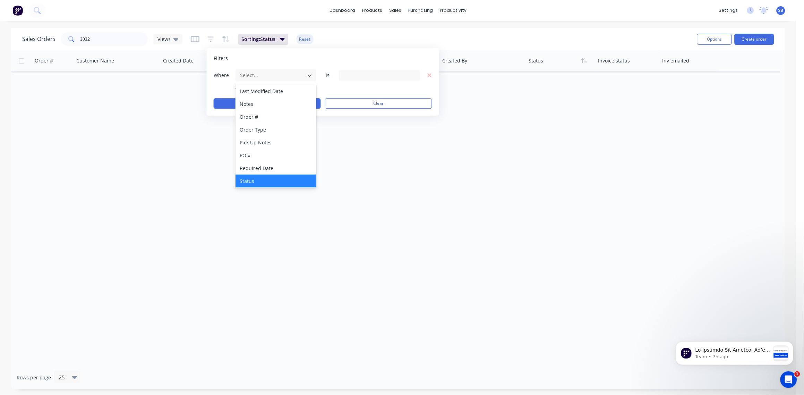
click at [275, 180] on div "Status" at bounding box center [275, 180] width 81 height 13
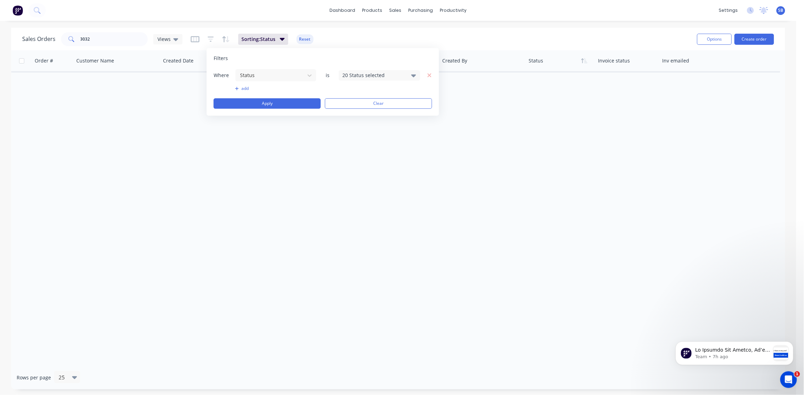
click at [413, 75] on icon at bounding box center [413, 75] width 5 height 3
click at [347, 116] on div at bounding box center [350, 113] width 14 height 14
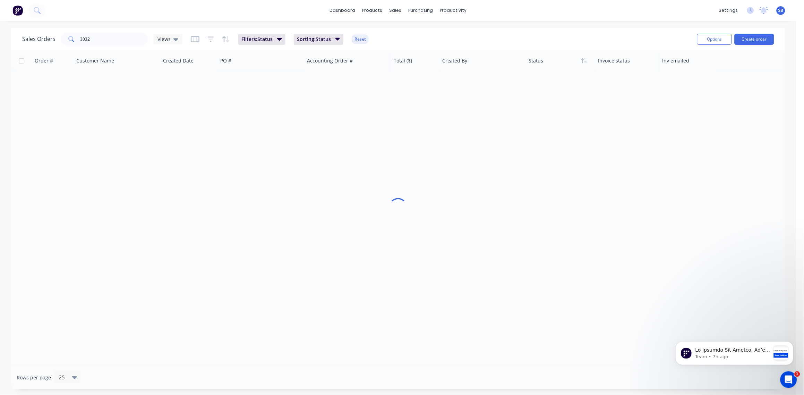
drag, startPoint x: 286, startPoint y: 168, endPoint x: 275, endPoint y: 172, distance: 12.2
click at [285, 168] on div "Order # Customer Name Created Date PO # Accounting Order # Total ($) Created By…" at bounding box center [398, 207] width 774 height 315
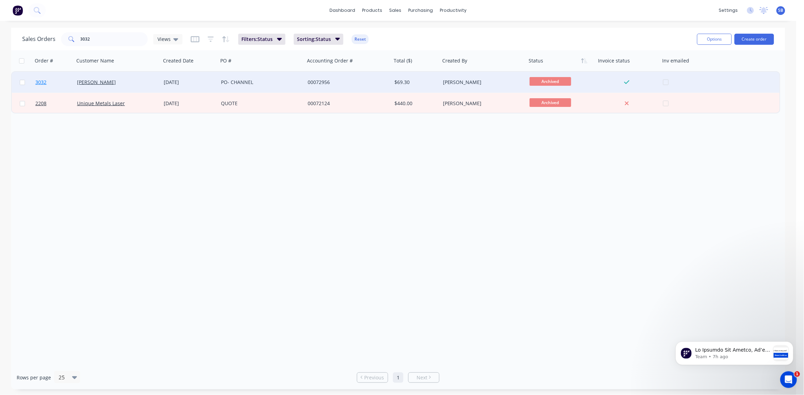
click at [42, 82] on span "3032" at bounding box center [40, 82] width 11 height 7
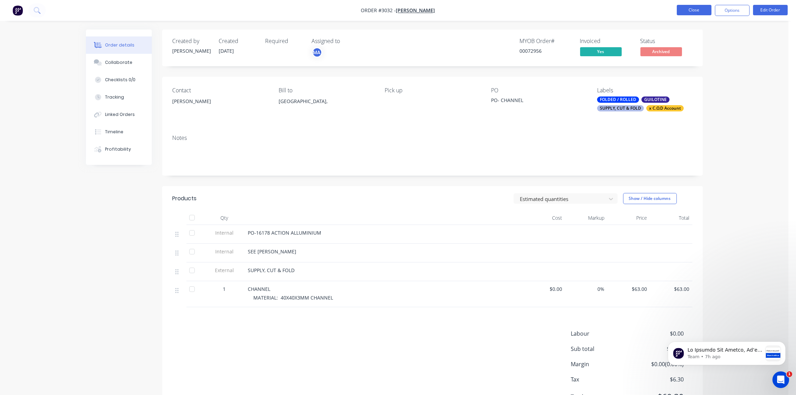
click at [696, 12] on button "Close" at bounding box center [694, 10] width 35 height 10
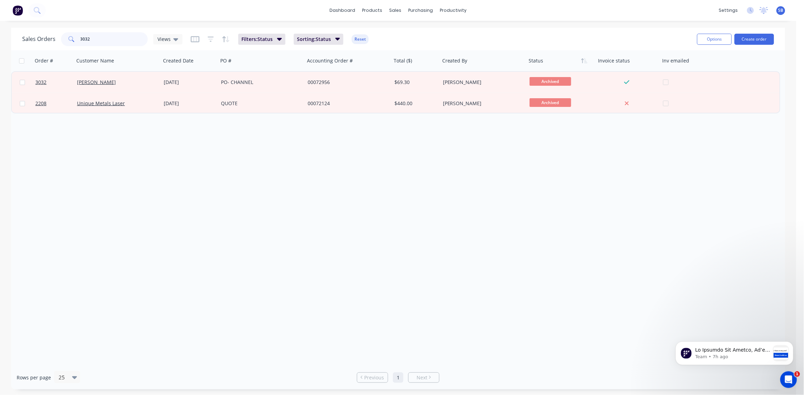
click at [100, 36] on input "3032" at bounding box center [114, 39] width 68 height 14
type input "3035"
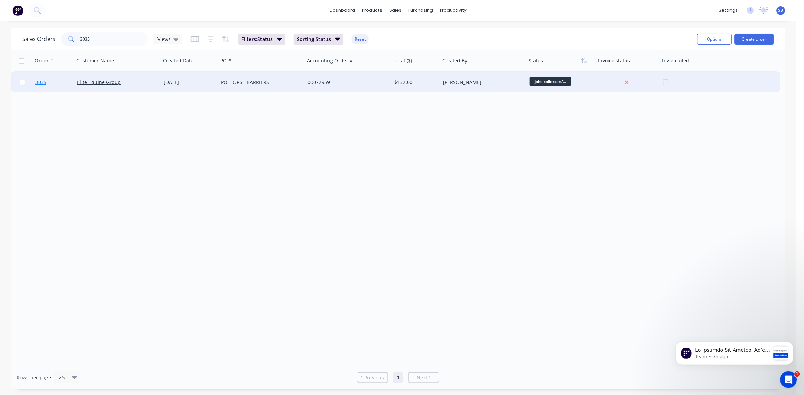
click at [39, 82] on span "3035" at bounding box center [40, 82] width 11 height 7
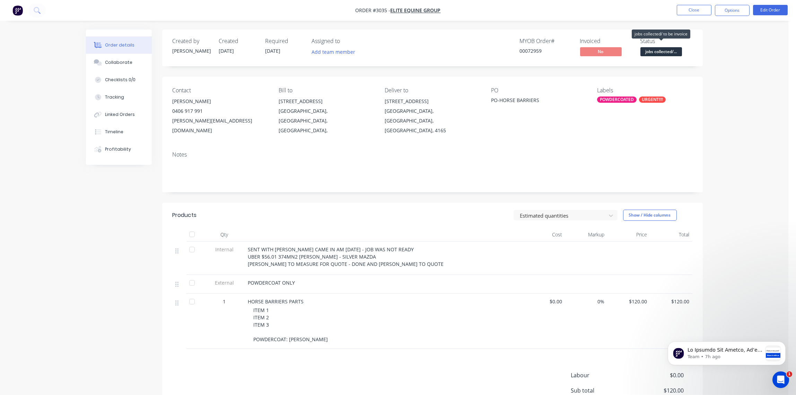
click at [668, 52] on span "jobs collected/..." at bounding box center [662, 51] width 42 height 9
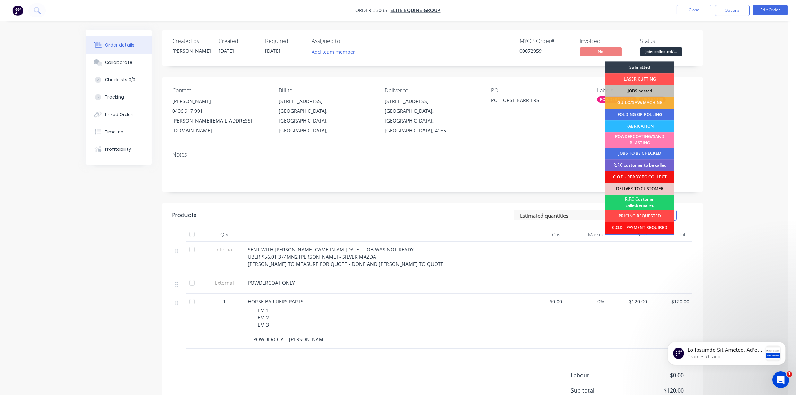
scroll to position [34, 0]
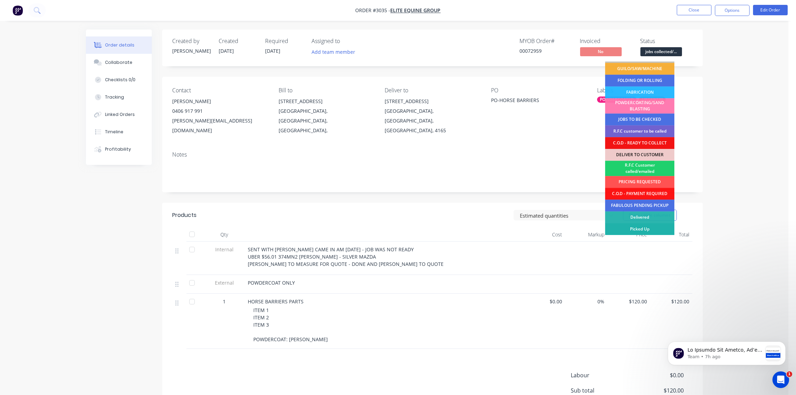
click at [641, 231] on div "Picked Up" at bounding box center [639, 229] width 69 height 12
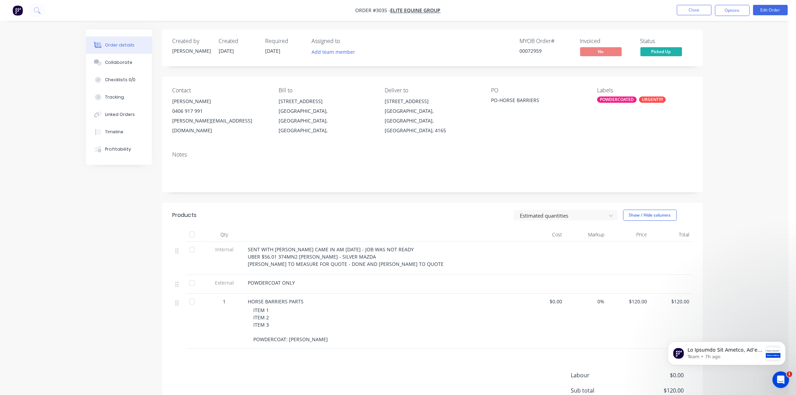
click at [624, 102] on div "POWDERCOATED" at bounding box center [617, 99] width 40 height 6
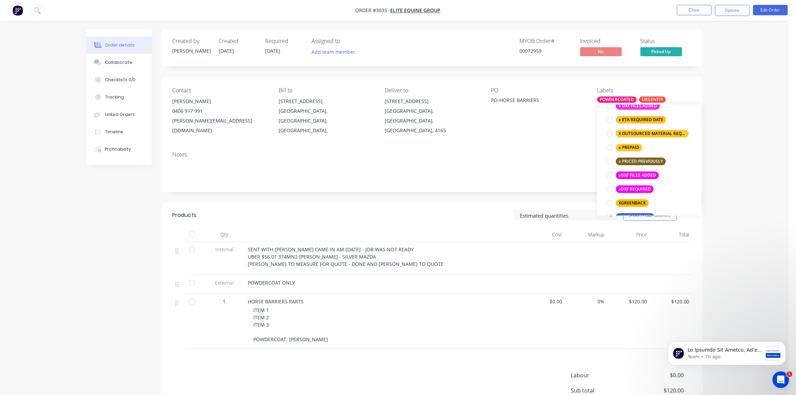
scroll to position [596, 0]
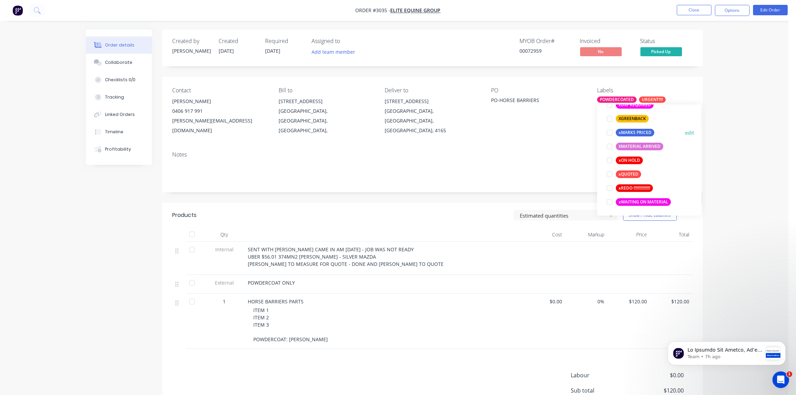
click at [609, 132] on div at bounding box center [610, 132] width 14 height 14
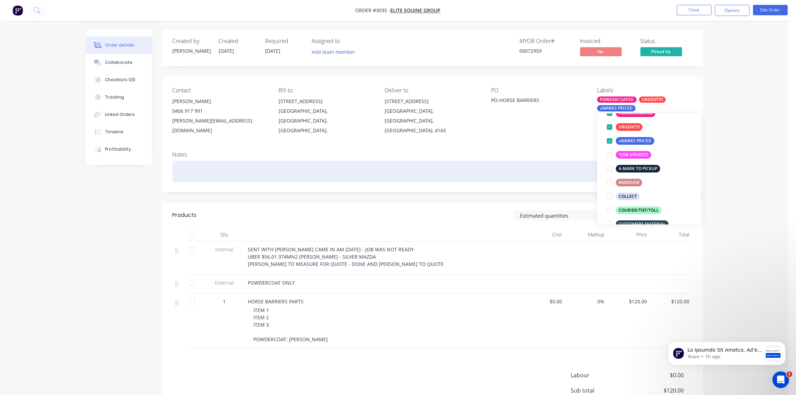
click at [509, 161] on div at bounding box center [433, 171] width 520 height 21
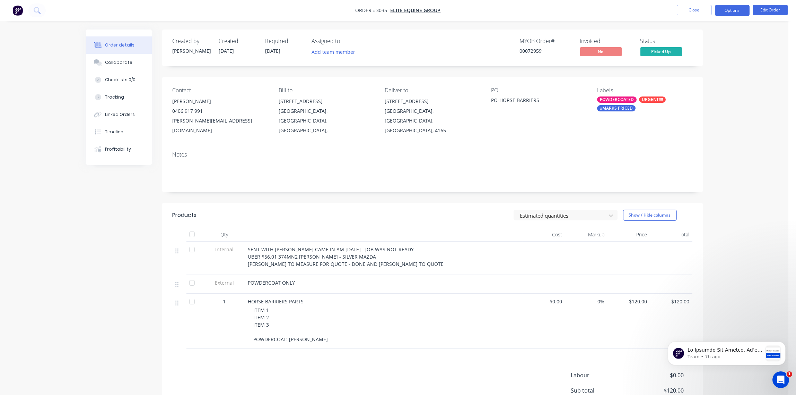
click at [736, 10] on button "Options" at bounding box center [732, 10] width 35 height 11
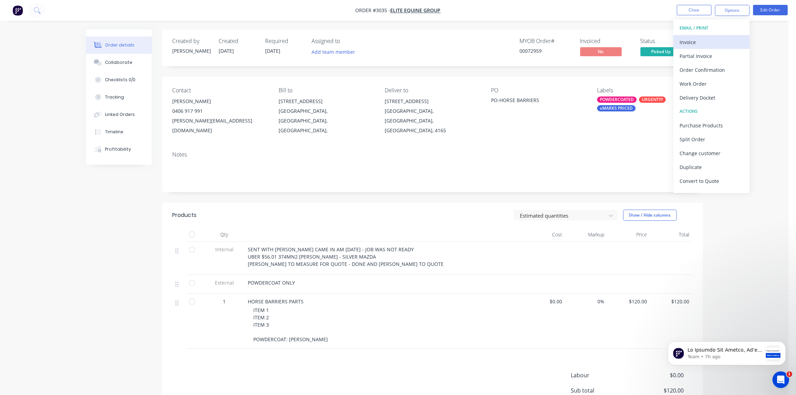
click at [692, 43] on div "Invoice" at bounding box center [712, 42] width 64 height 10
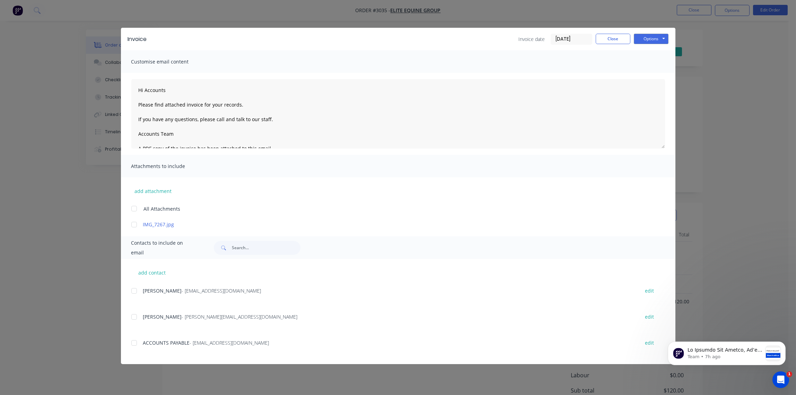
click at [570, 41] on input "[DATE]" at bounding box center [571, 39] width 41 height 10
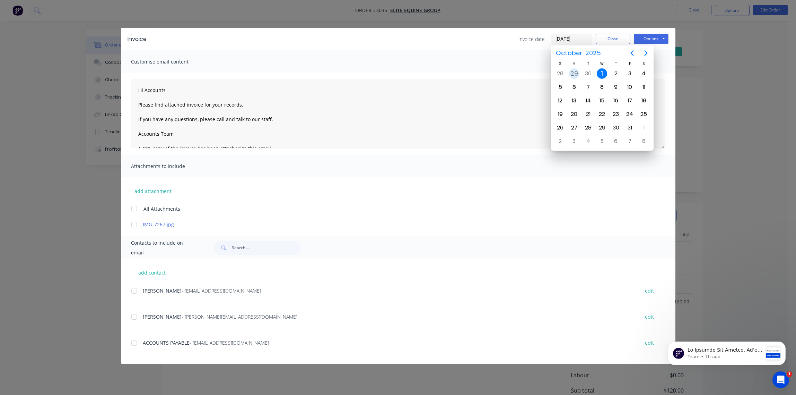
click at [576, 73] on div "29" at bounding box center [574, 73] width 10 height 10
type input "[DATE]"
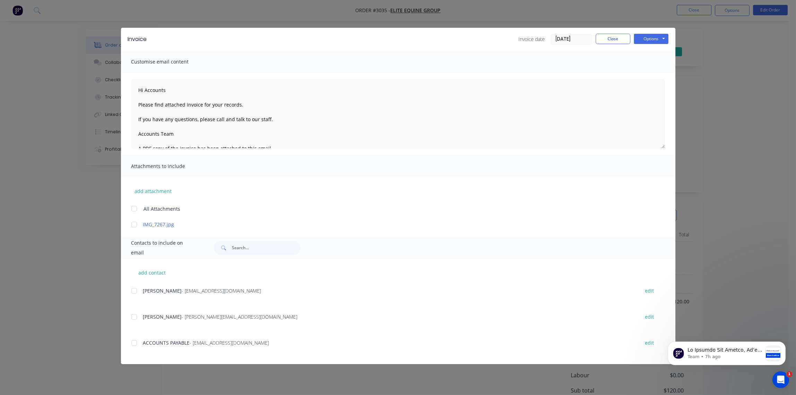
click at [136, 288] on div at bounding box center [134, 291] width 14 height 14
click at [652, 39] on button "Options" at bounding box center [651, 39] width 35 height 10
click at [130, 316] on div "add contact [PERSON_NAME] - [EMAIL_ADDRESS][DOMAIN_NAME] edit Keith Callanan - …" at bounding box center [398, 311] width 555 height 105
click at [134, 320] on div at bounding box center [134, 317] width 14 height 14
click at [658, 36] on button "Options" at bounding box center [651, 39] width 35 height 10
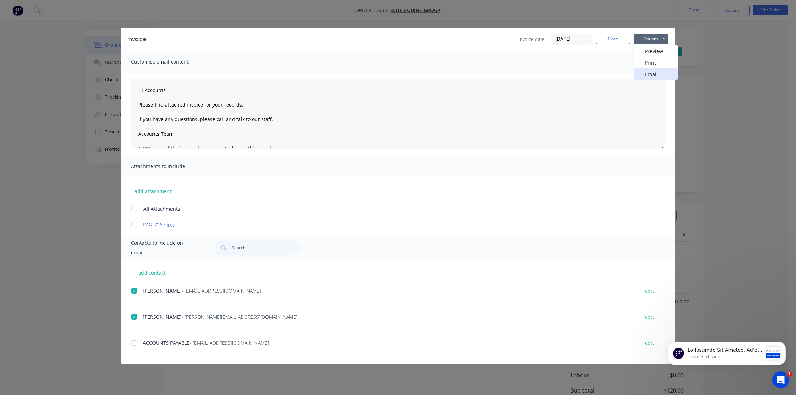
click at [655, 78] on button "Email" at bounding box center [656, 73] width 44 height 11
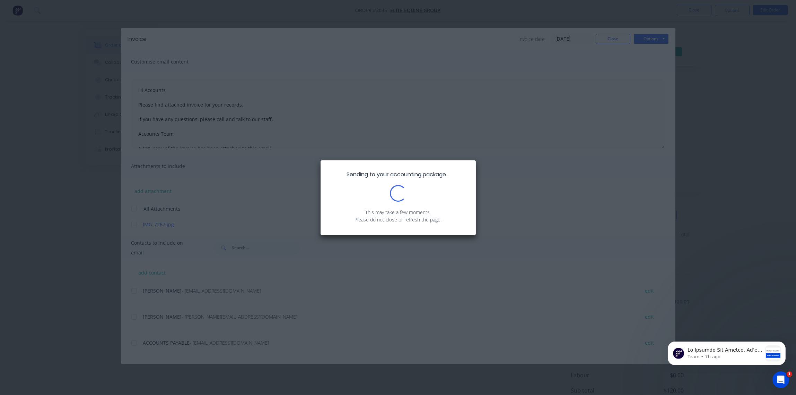
click at [548, 144] on div "Sending to your accounting package... Loading... This may take a few moments. P…" at bounding box center [398, 197] width 796 height 395
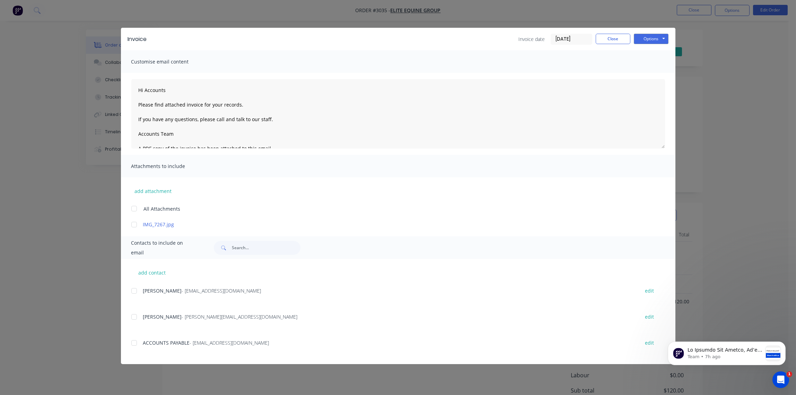
type textarea "Hi Accounts Please find attached invoice for your records. If you have any ques…"
click at [611, 40] on button "Close" at bounding box center [613, 39] width 35 height 10
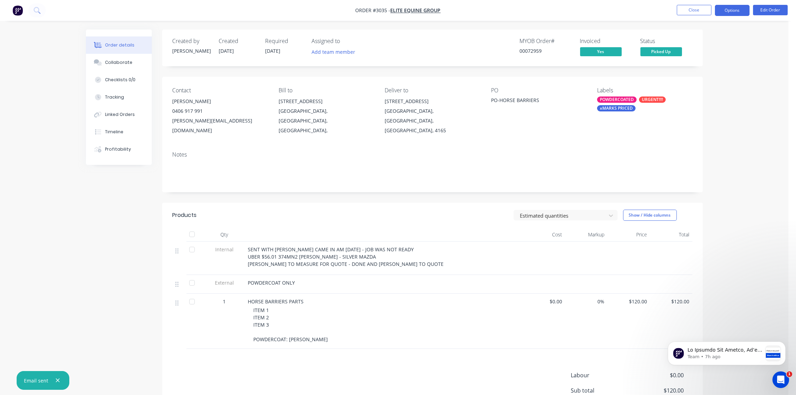
click at [737, 14] on button "Options" at bounding box center [732, 10] width 35 height 11
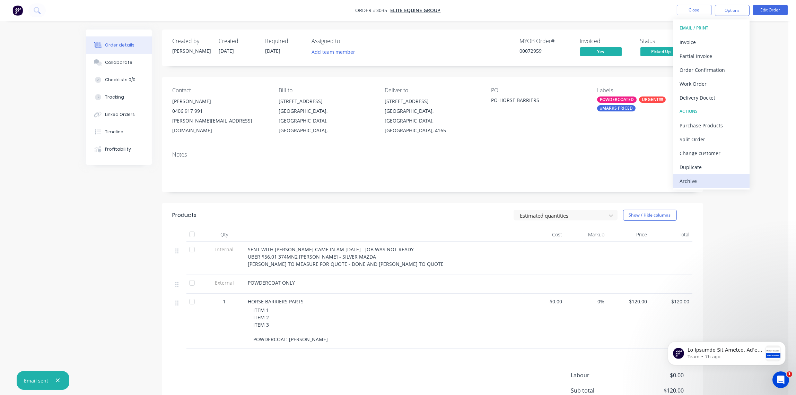
click at [709, 178] on div "Archive" at bounding box center [712, 181] width 64 height 10
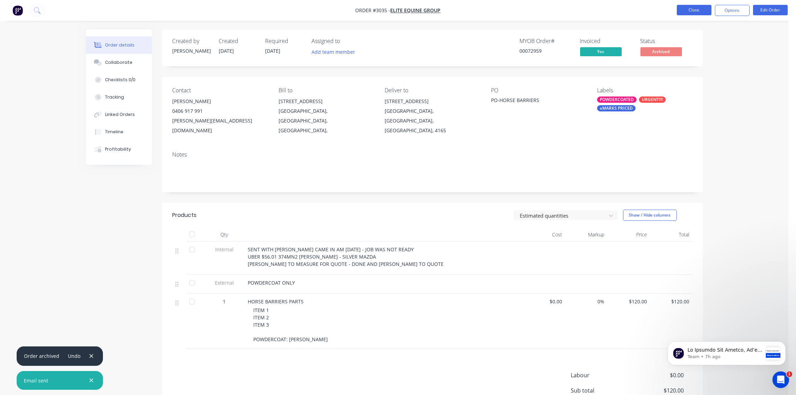
click at [694, 11] on button "Close" at bounding box center [694, 10] width 35 height 10
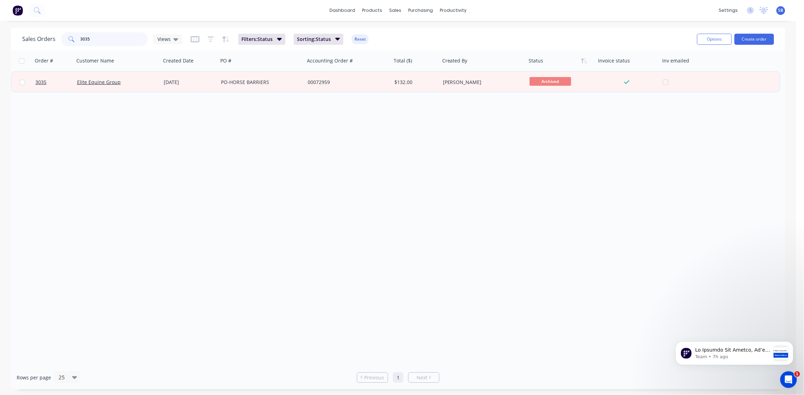
click at [103, 35] on input "3035" at bounding box center [114, 39] width 68 height 14
type input "3037"
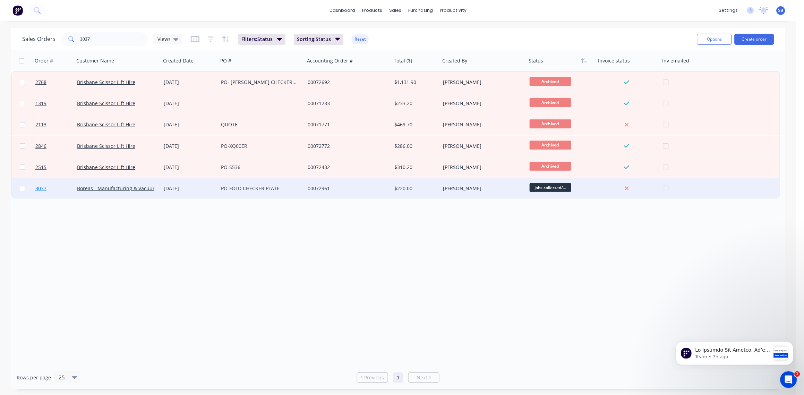
click at [40, 186] on span "3037" at bounding box center [40, 188] width 11 height 7
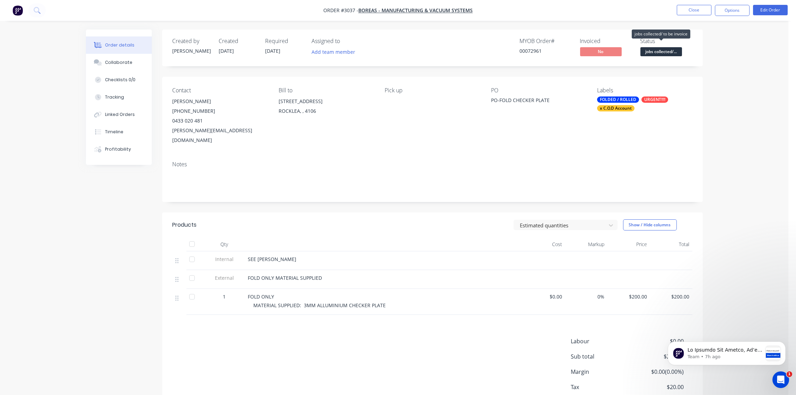
click at [670, 53] on span "jobs collected/..." at bounding box center [662, 51] width 42 height 9
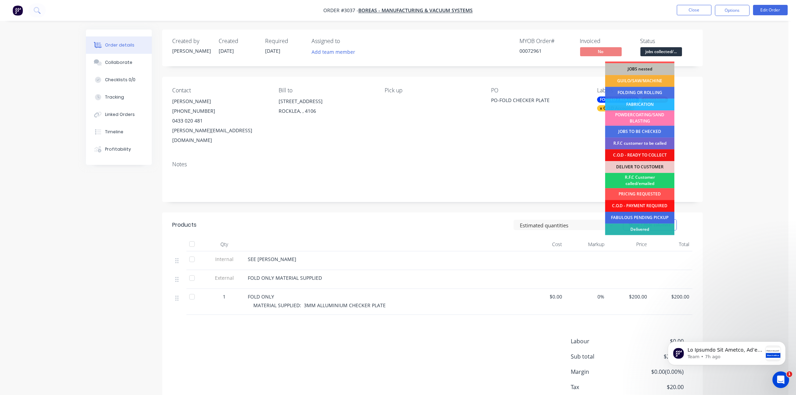
scroll to position [34, 0]
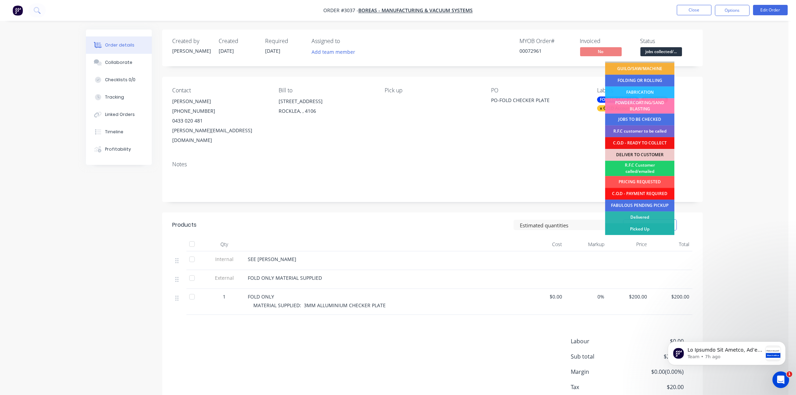
click at [653, 224] on div "Picked Up" at bounding box center [639, 229] width 69 height 12
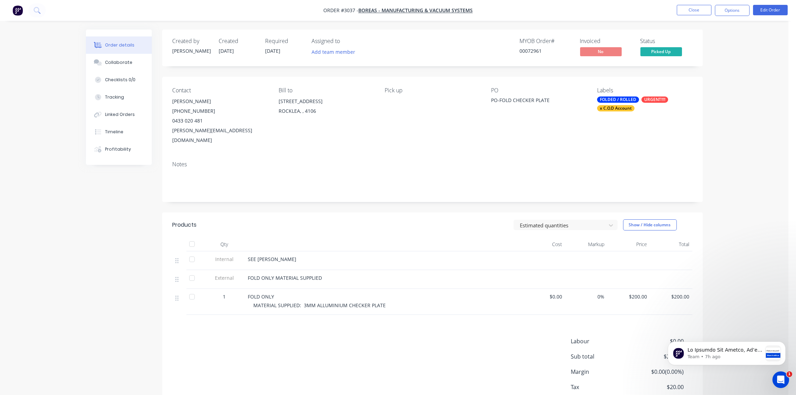
click at [617, 99] on div "FOLDED / ROLLED" at bounding box center [618, 99] width 42 height 6
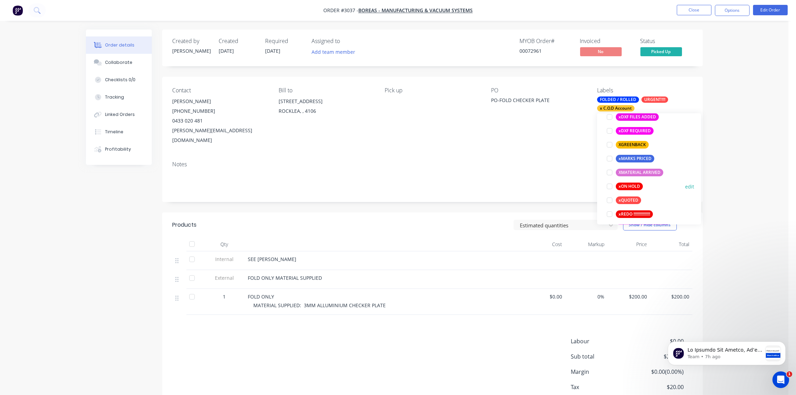
scroll to position [596, 0]
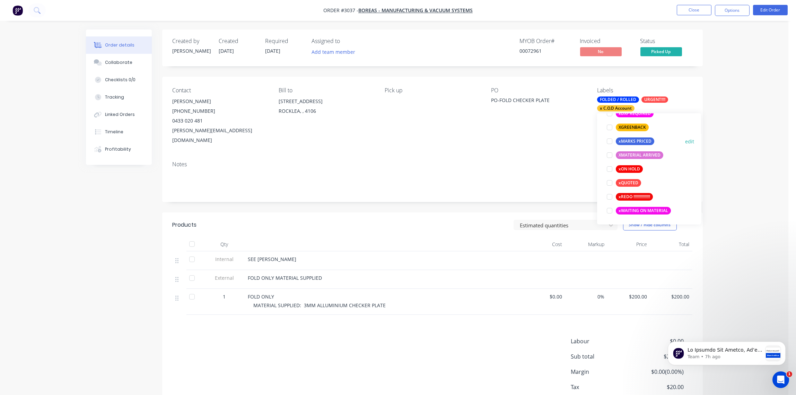
click at [612, 141] on div at bounding box center [610, 141] width 14 height 14
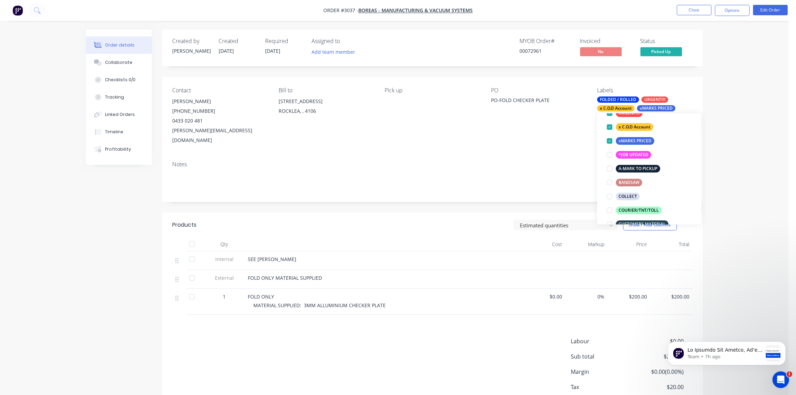
click at [533, 161] on div "Notes" at bounding box center [433, 164] width 520 height 7
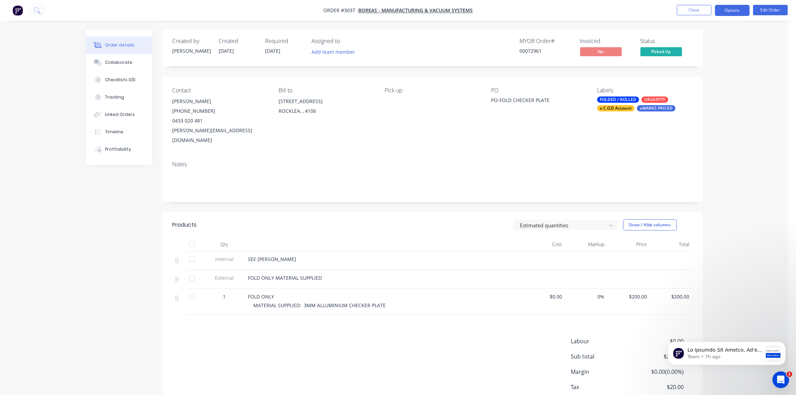
click at [734, 11] on button "Options" at bounding box center [732, 10] width 35 height 11
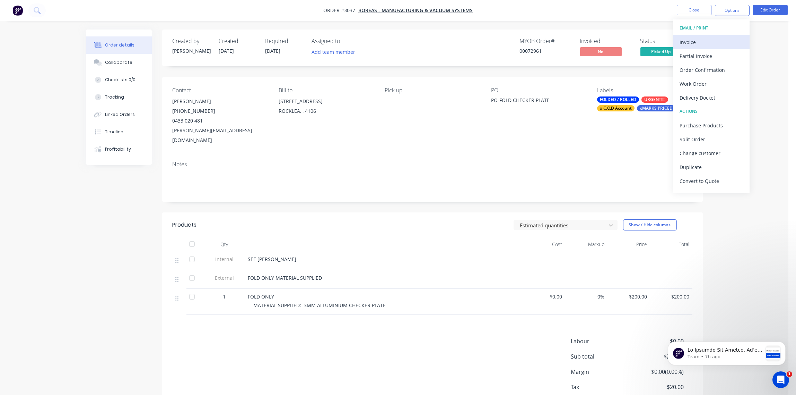
click at [710, 44] on div "Invoice" at bounding box center [712, 42] width 64 height 10
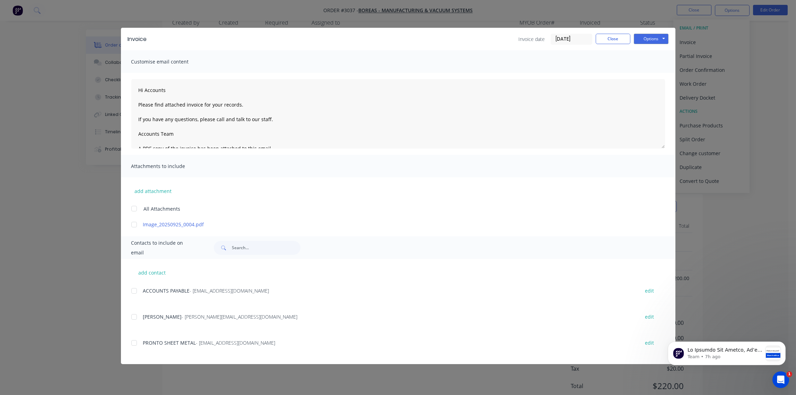
scroll to position [34, 0]
click at [132, 292] on div at bounding box center [134, 291] width 14 height 14
click at [653, 38] on button "Options" at bounding box center [651, 39] width 35 height 10
click at [575, 37] on input "[DATE]" at bounding box center [571, 39] width 41 height 10
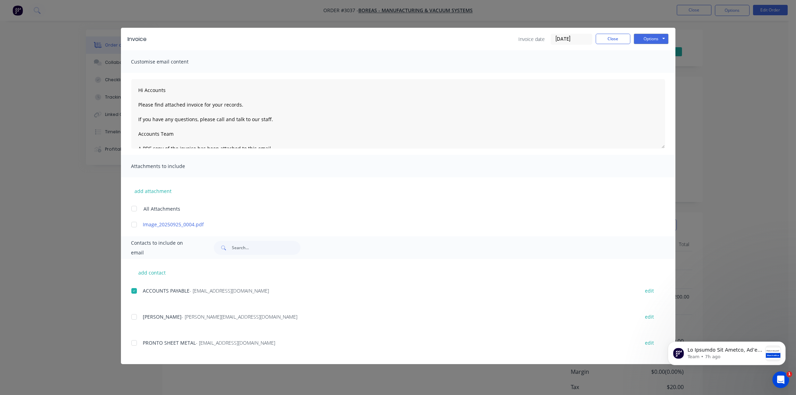
type textarea "Hi Accounts Please find attached invoice for your records. If you have any ques…"
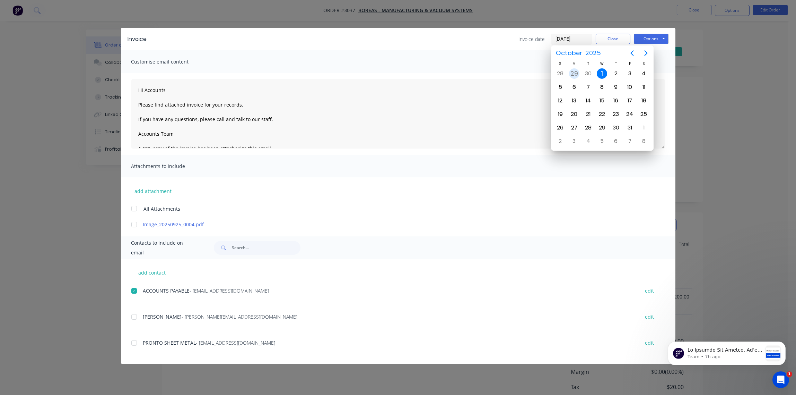
click at [571, 72] on div "29" at bounding box center [574, 73] width 10 height 10
type input "[DATE]"
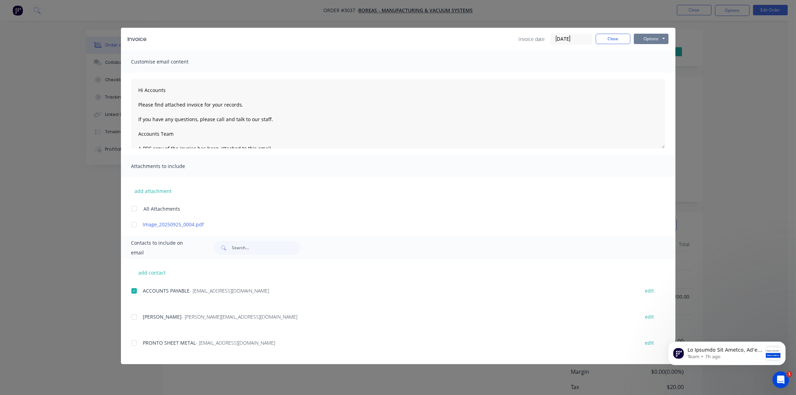
click at [653, 37] on button "Options" at bounding box center [651, 39] width 35 height 10
click at [651, 73] on button "Email" at bounding box center [656, 73] width 44 height 11
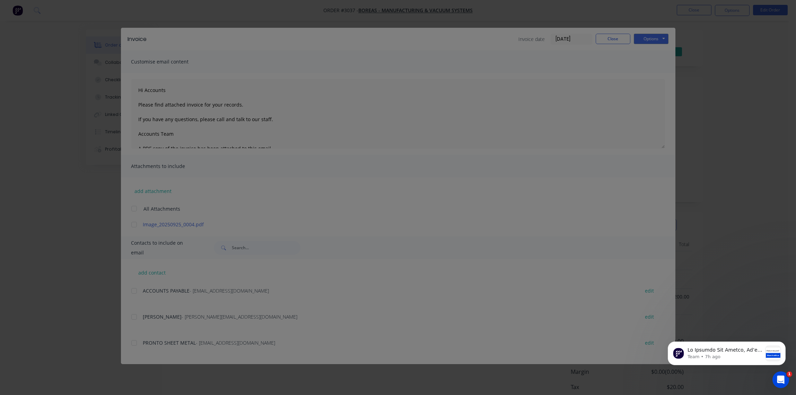
click at [488, 140] on div "Sending to your accounting package... Loading... This may take a few moments. P…" at bounding box center [398, 197] width 796 height 395
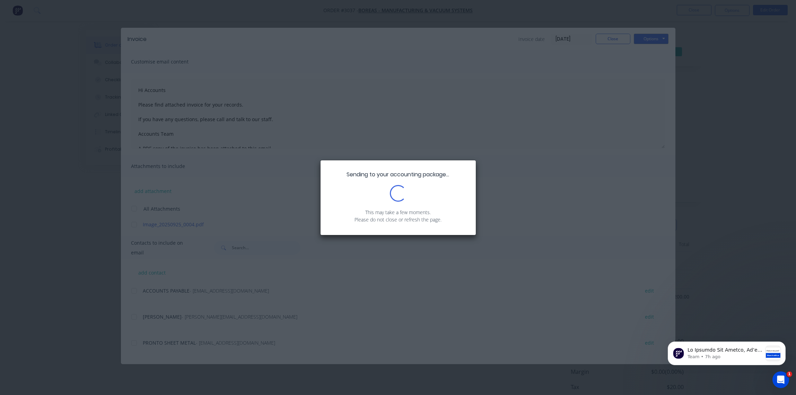
click at [487, 141] on div "Sending to your accounting package... Loading... This may take a few moments. P…" at bounding box center [398, 197] width 796 height 395
click at [485, 140] on div "Sending to your accounting package... Loading... This may take a few moments. P…" at bounding box center [398, 197] width 796 height 395
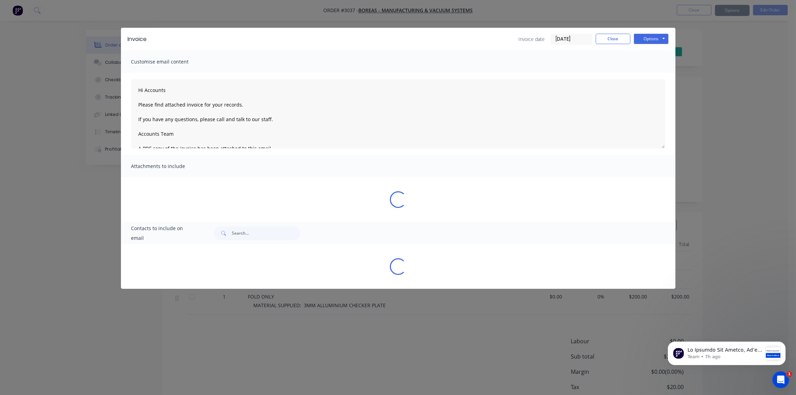
type textarea "Hi Accounts Please find attached invoice for your records. If you have any ques…"
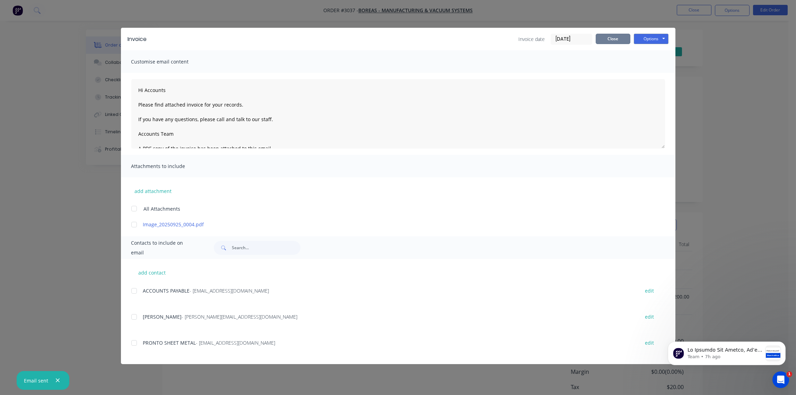
click at [617, 41] on button "Close" at bounding box center [613, 39] width 35 height 10
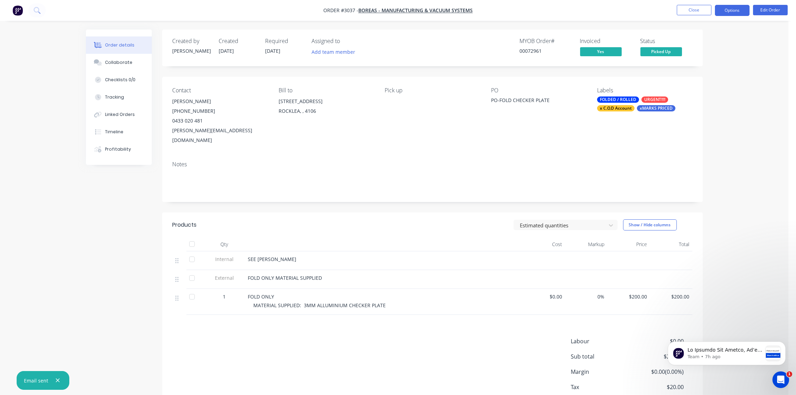
click at [735, 10] on button "Options" at bounding box center [732, 10] width 35 height 11
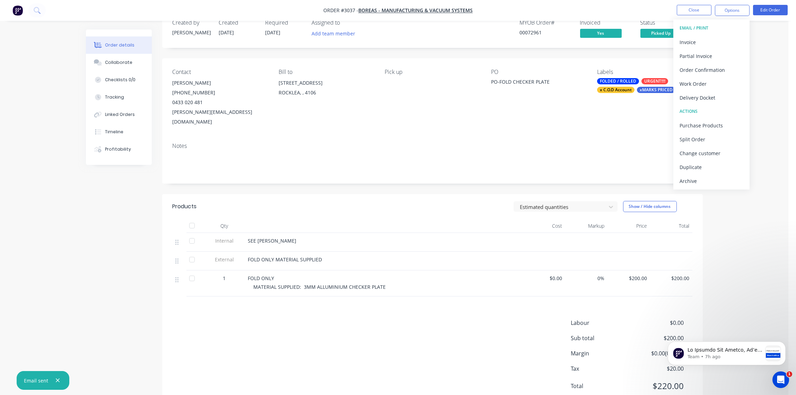
scroll to position [34, 0]
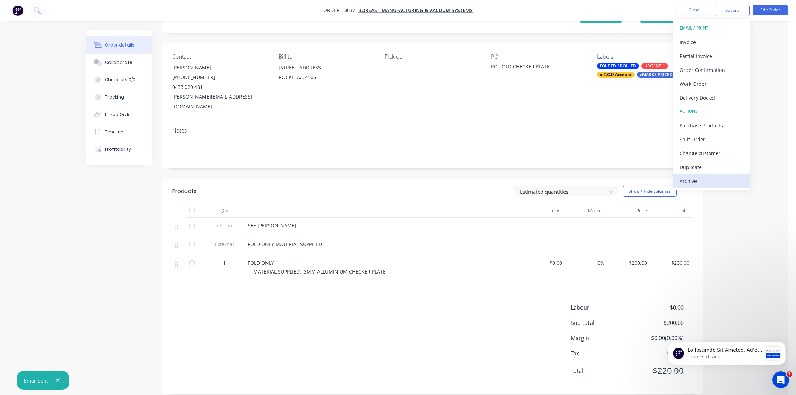
click at [698, 180] on div "Archive" at bounding box center [712, 181] width 64 height 10
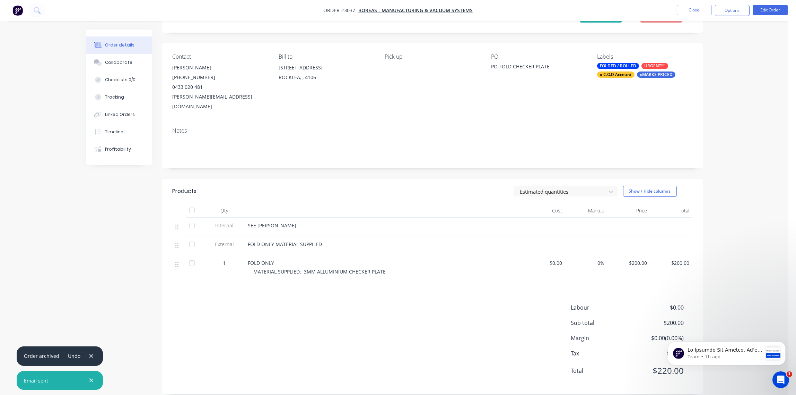
click at [746, 181] on div "Order details Collaborate Checklists 0/0 Tracking Linked Orders Timeline Profit…" at bounding box center [394, 185] width 789 height 438
click at [700, 11] on button "Close" at bounding box center [694, 10] width 35 height 10
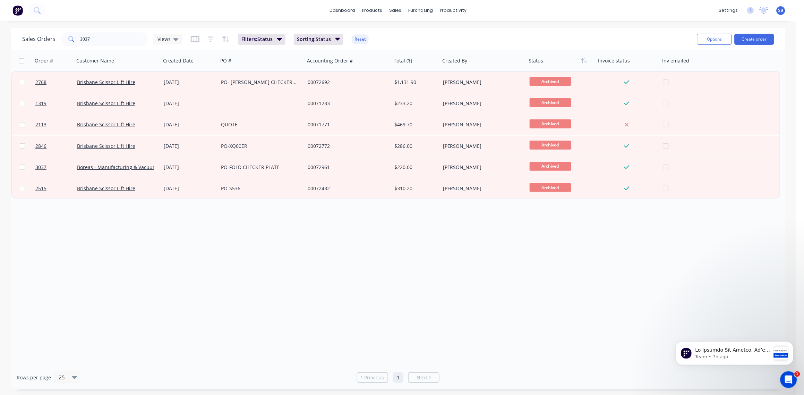
click at [779, 11] on span "SB" at bounding box center [780, 10] width 5 height 6
click at [721, 84] on div "Sign out" at bounding box center [721, 87] width 19 height 6
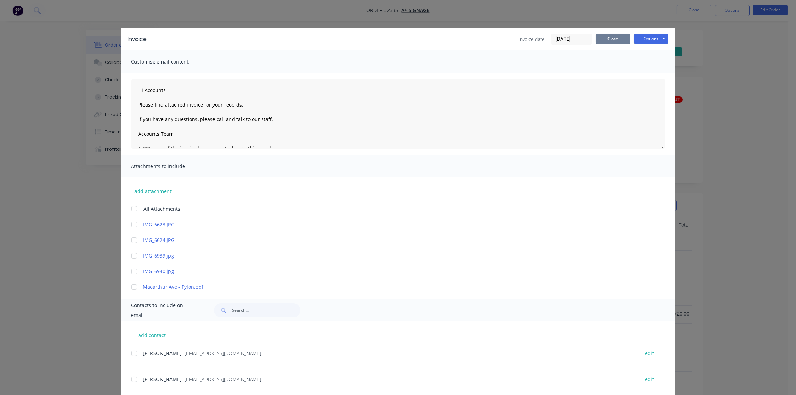
click at [606, 40] on button "Close" at bounding box center [613, 39] width 35 height 10
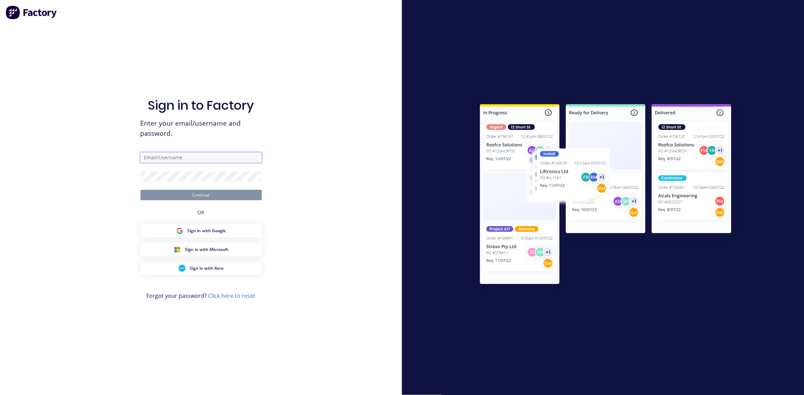
type input "[EMAIL_ADDRESS][DOMAIN_NAME]"
click at [343, 130] on div "Sign in to Factory Enter your email/username and password. [EMAIL_ADDRESS][DOMA…" at bounding box center [201, 197] width 402 height 395
